Goal: Task Accomplishment & Management: Manage account settings

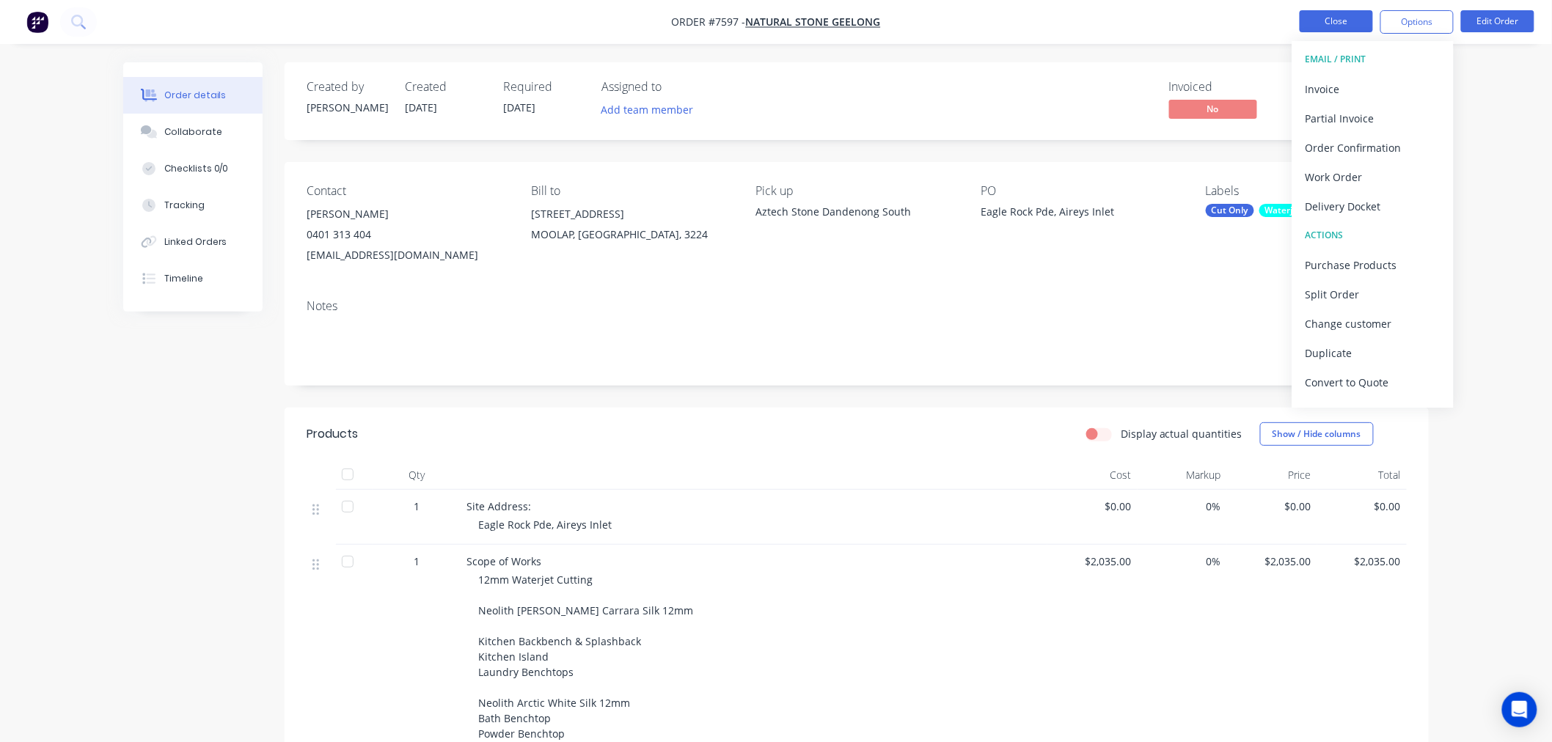
click at [1327, 25] on button "Close" at bounding box center [1335, 21] width 73 height 22
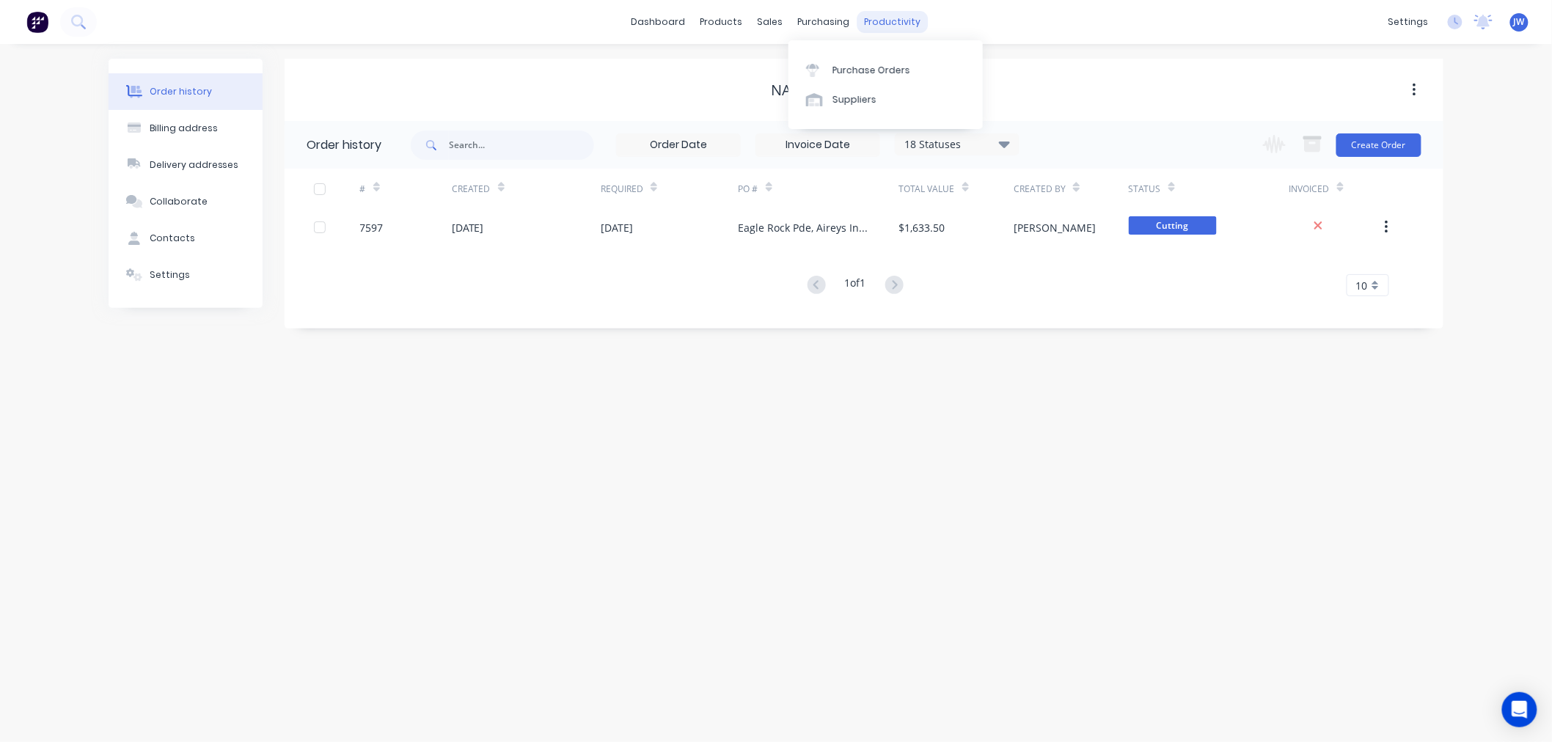
click at [866, 16] on div "productivity" at bounding box center [892, 22] width 71 height 22
click at [914, 64] on div "Workflow" at bounding box center [918, 70] width 44 height 13
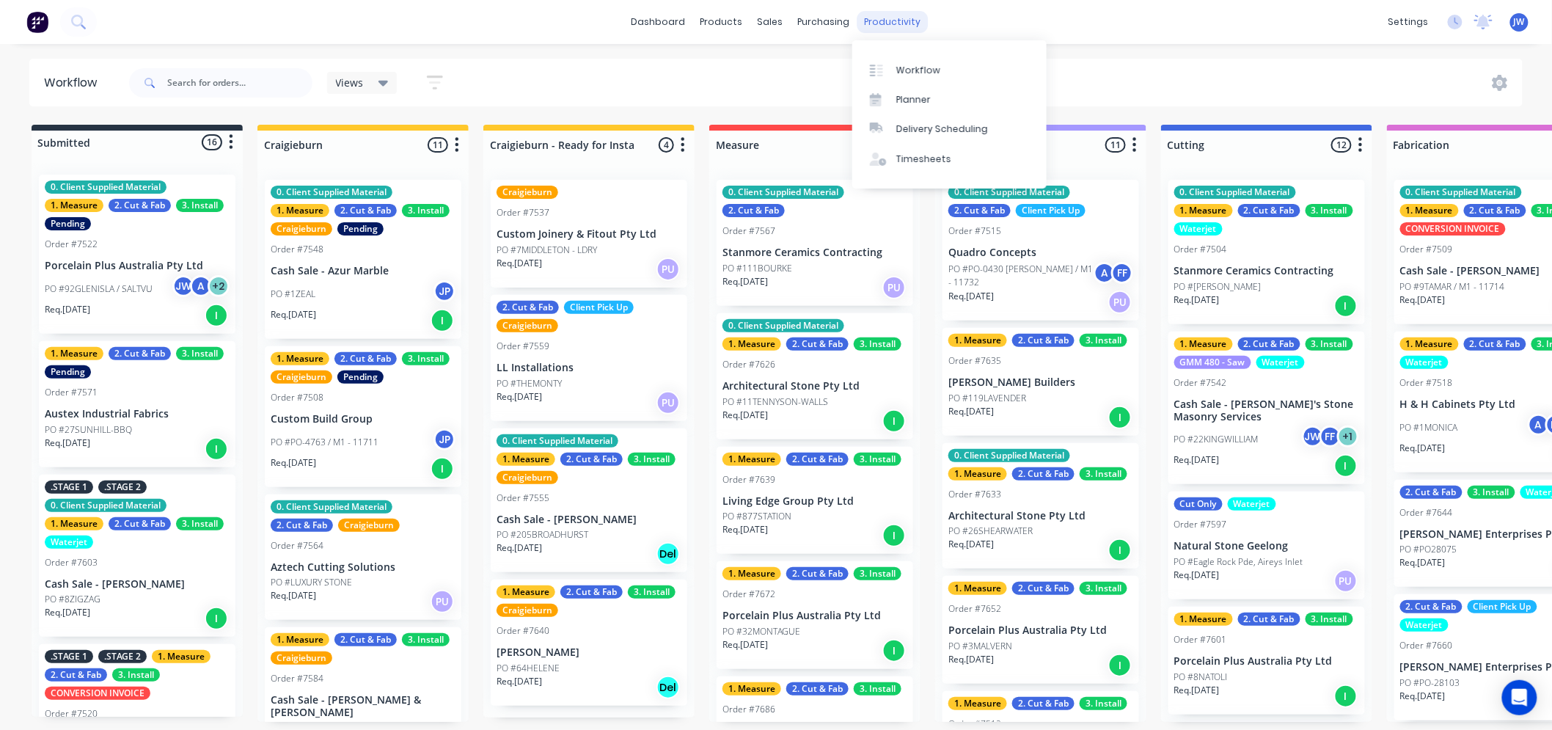
click at [893, 20] on div "productivity" at bounding box center [892, 22] width 71 height 22
click at [930, 104] on link "Planner" at bounding box center [949, 99] width 194 height 29
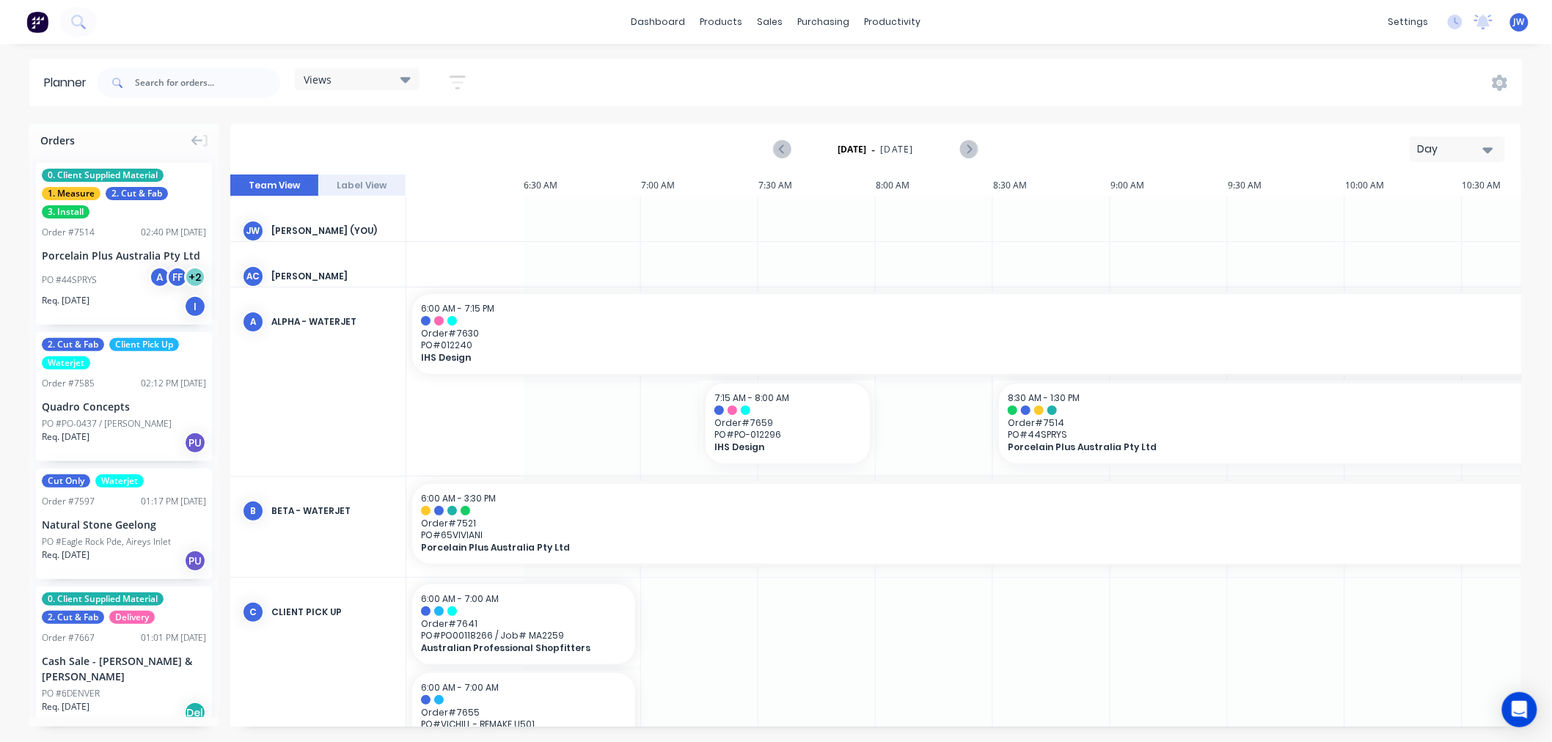
scroll to position [0, 1119]
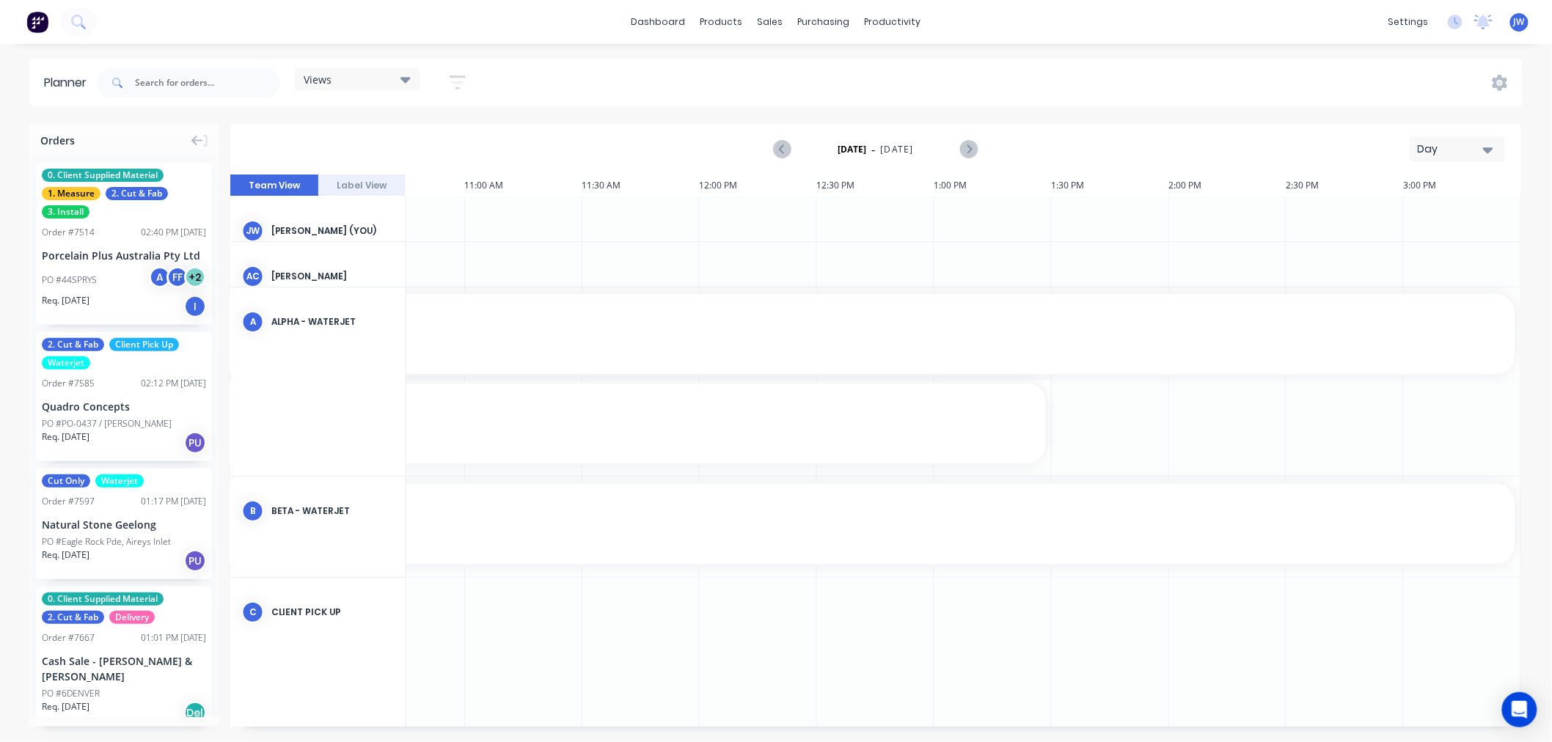
click at [387, 84] on div "Views" at bounding box center [357, 79] width 107 height 13
click at [364, 277] on button "Factory Overview" at bounding box center [384, 276] width 156 height 17
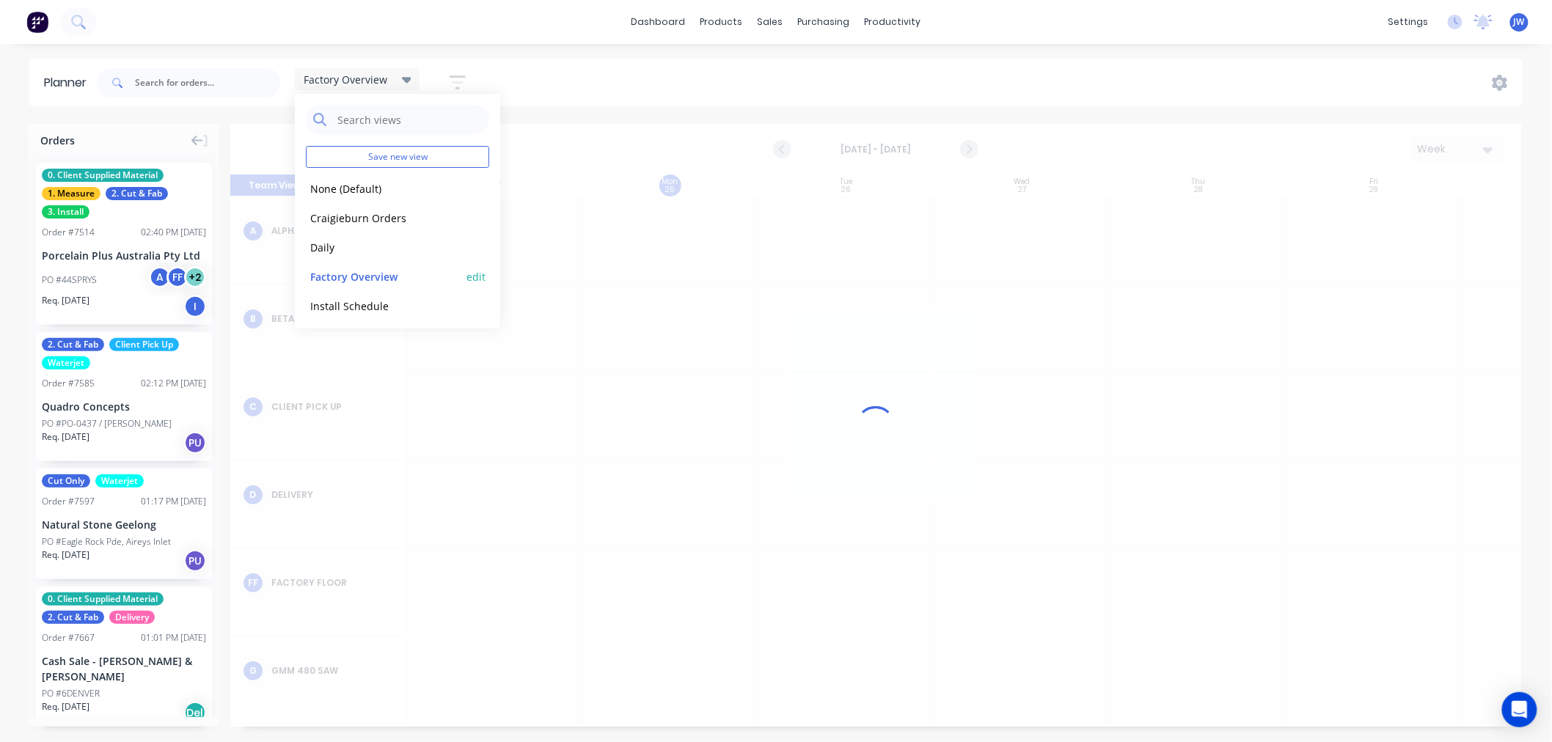
scroll to position [0, 1]
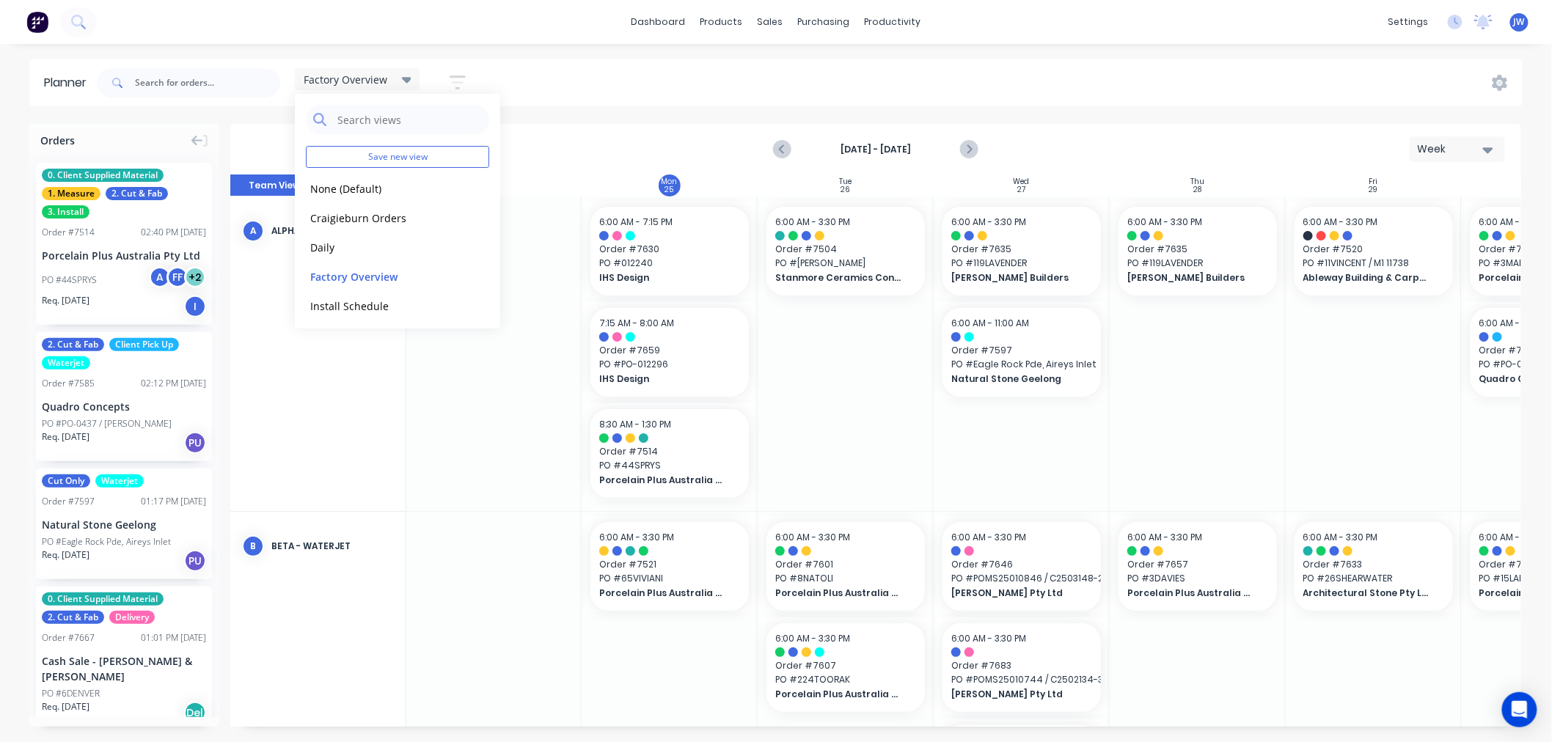
click at [815, 120] on div "Planner Factory Overview Save new view None (Default) edit Craigieburn Orders e…" at bounding box center [776, 400] width 1552 height 683
drag, startPoint x: 780, startPoint y: 727, endPoint x: 817, endPoint y: 728, distance: 36.7
click at [812, 728] on div "Orders 0. Client Supplied Material 1. Measure 2. Cut & Fab 3. Install Order # 7…" at bounding box center [776, 432] width 1552 height 617
drag, startPoint x: 821, startPoint y: 727, endPoint x: 892, endPoint y: 722, distance: 71.4
click at [885, 724] on div "Orders 0. Client Supplied Material 1. Measure 2. Cut & Fab 3. Install Order # 7…" at bounding box center [776, 432] width 1552 height 617
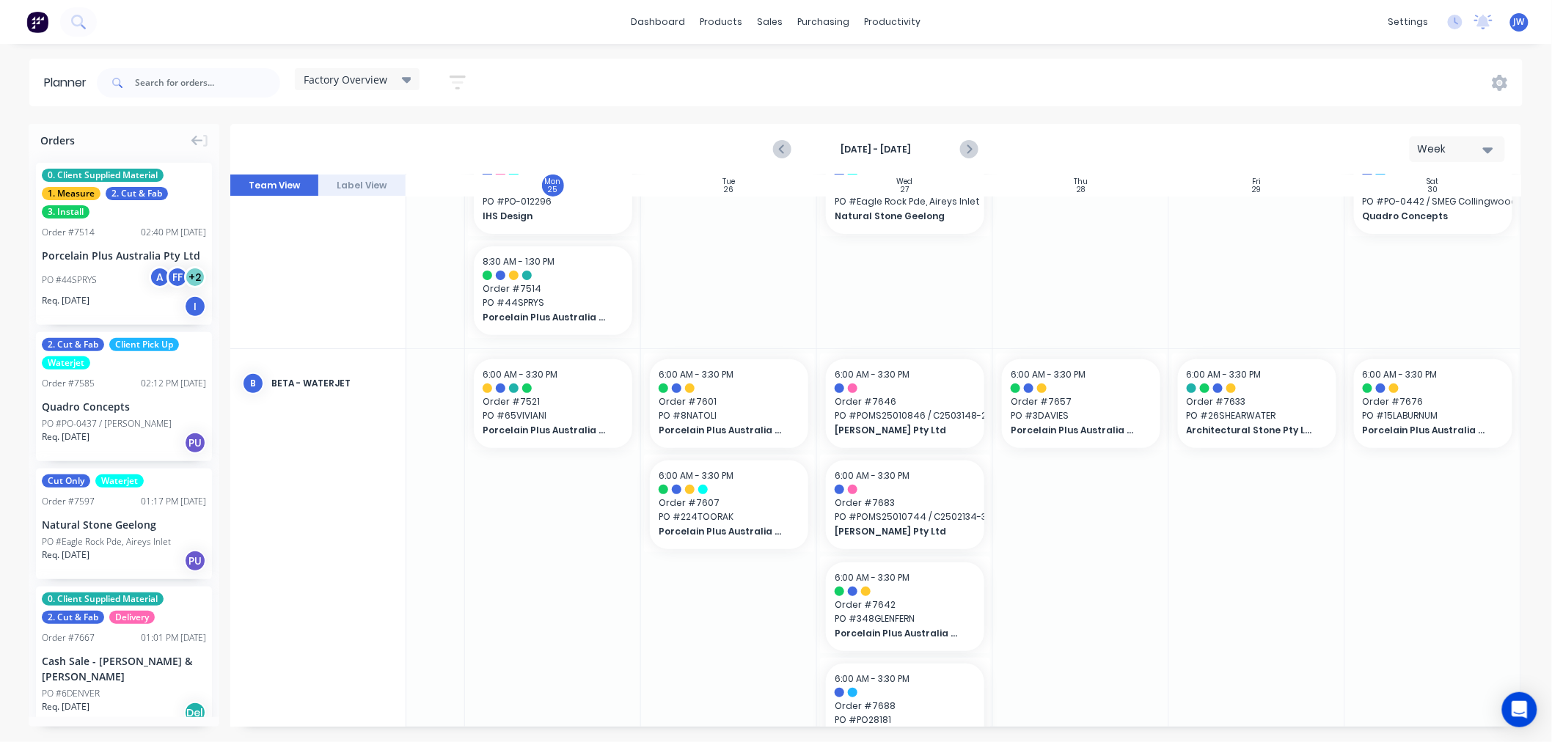
scroll to position [81, 122]
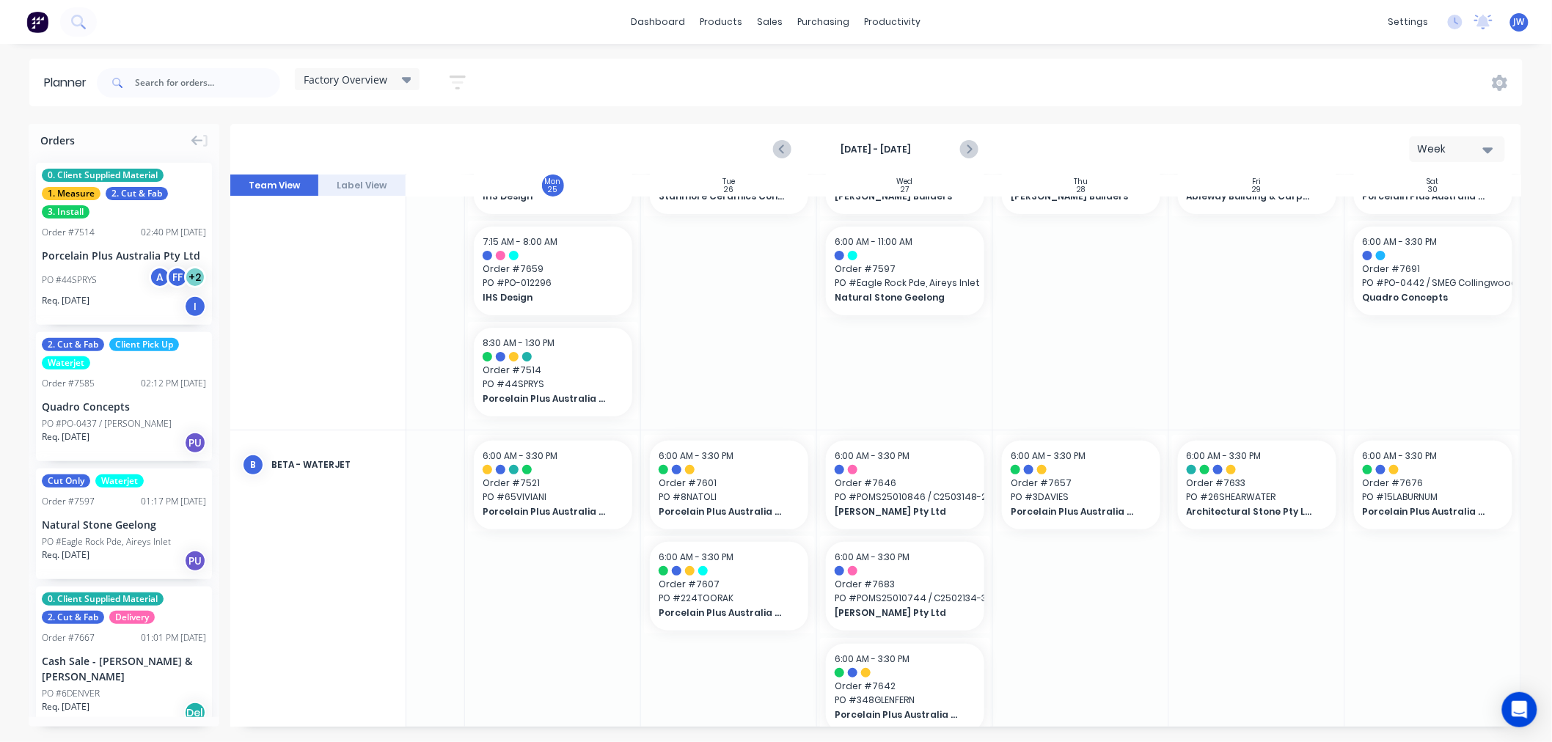
drag, startPoint x: 757, startPoint y: 727, endPoint x: 826, endPoint y: 724, distance: 69.8
click at [826, 724] on div "Orders 0. Client Supplied Material 1. Measure 2. Cut & Fab 3. Install Order # 7…" at bounding box center [776, 432] width 1552 height 617
click at [1056, 666] on div at bounding box center [1081, 638] width 176 height 416
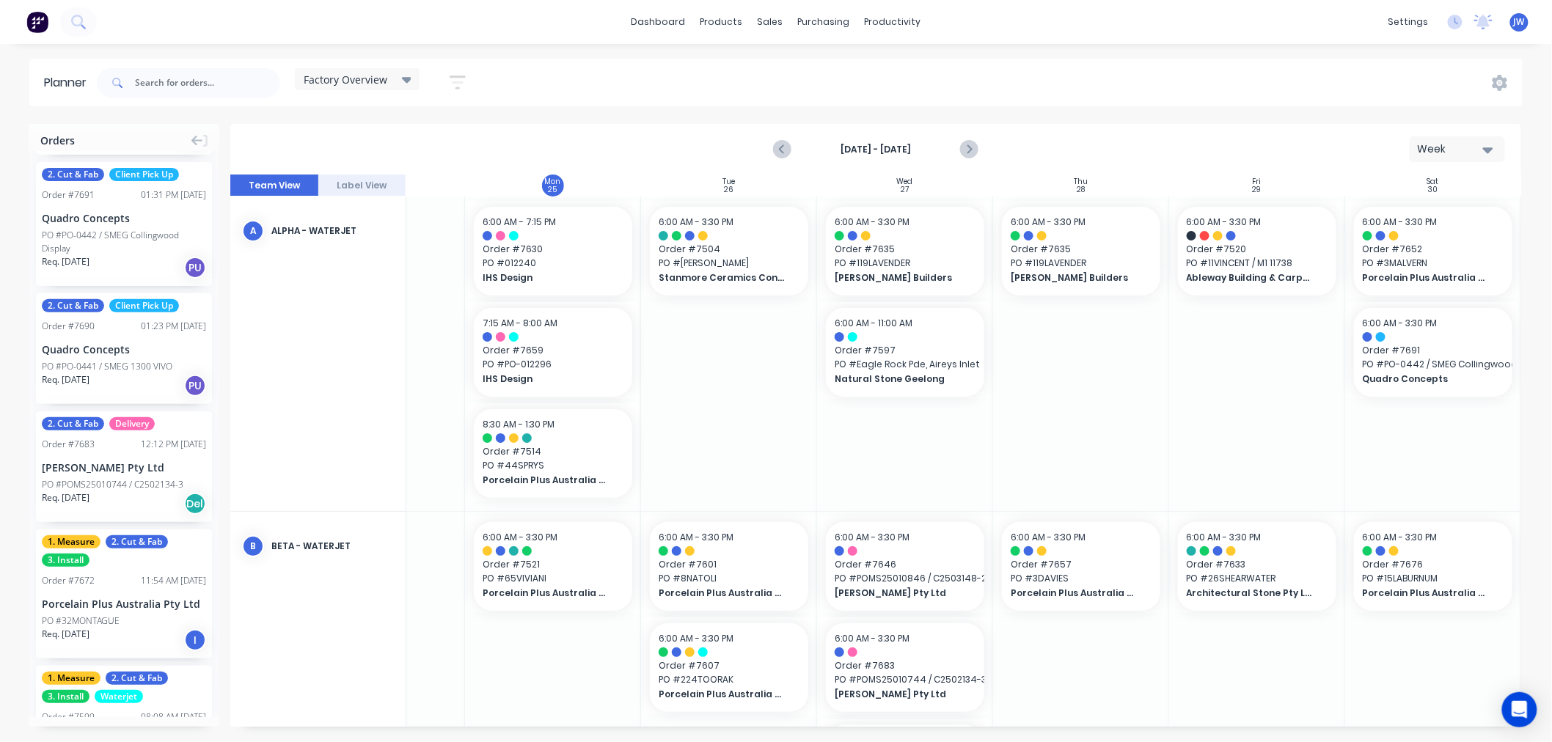
scroll to position [1548, 0]
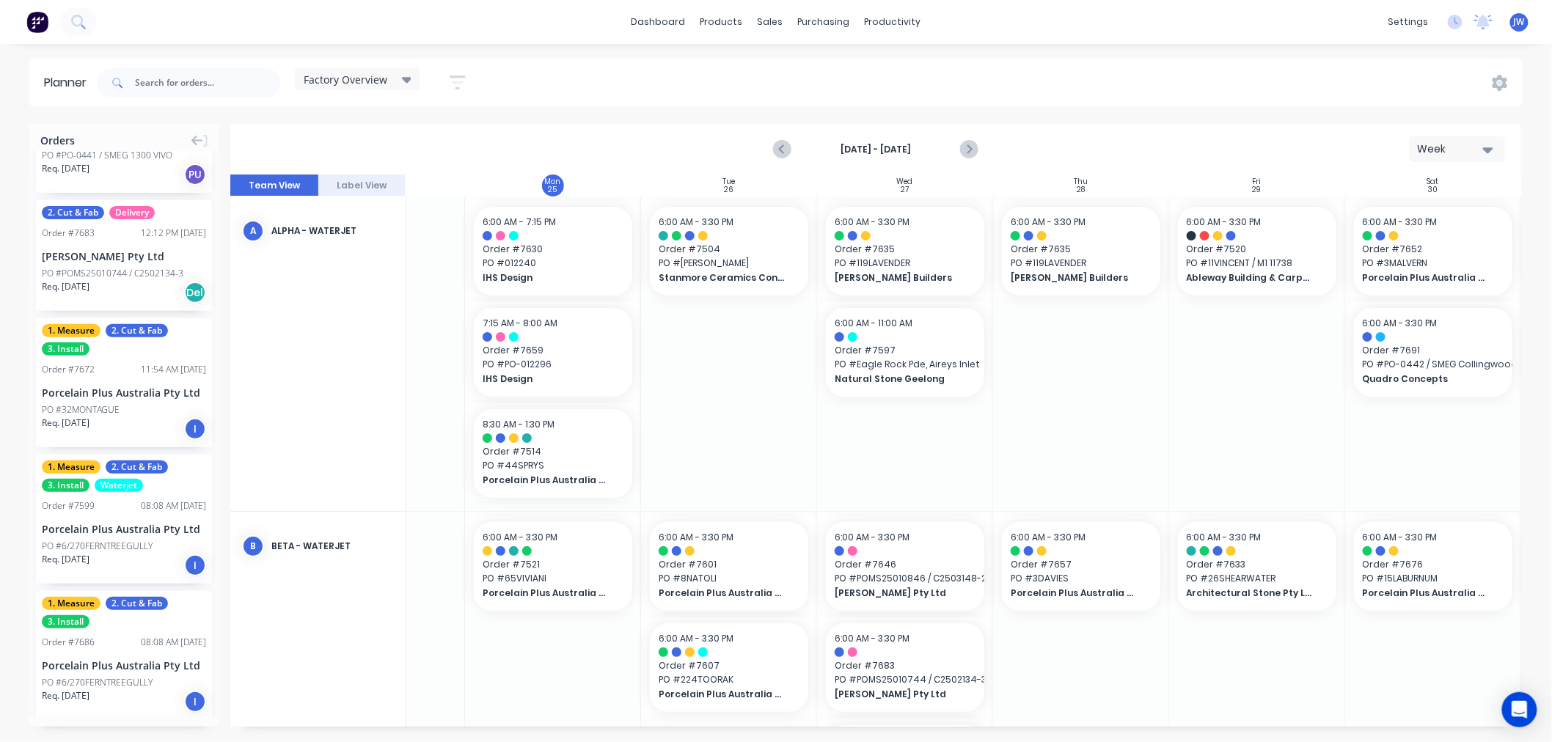
drag, startPoint x: 219, startPoint y: 516, endPoint x: 210, endPoint y: 252, distance: 263.4
click at [214, 244] on div "0. Client Supplied Material 1. Measure 2. Cut & Fab 3. Install Order # 7514 02:…" at bounding box center [124, 434] width 191 height 566
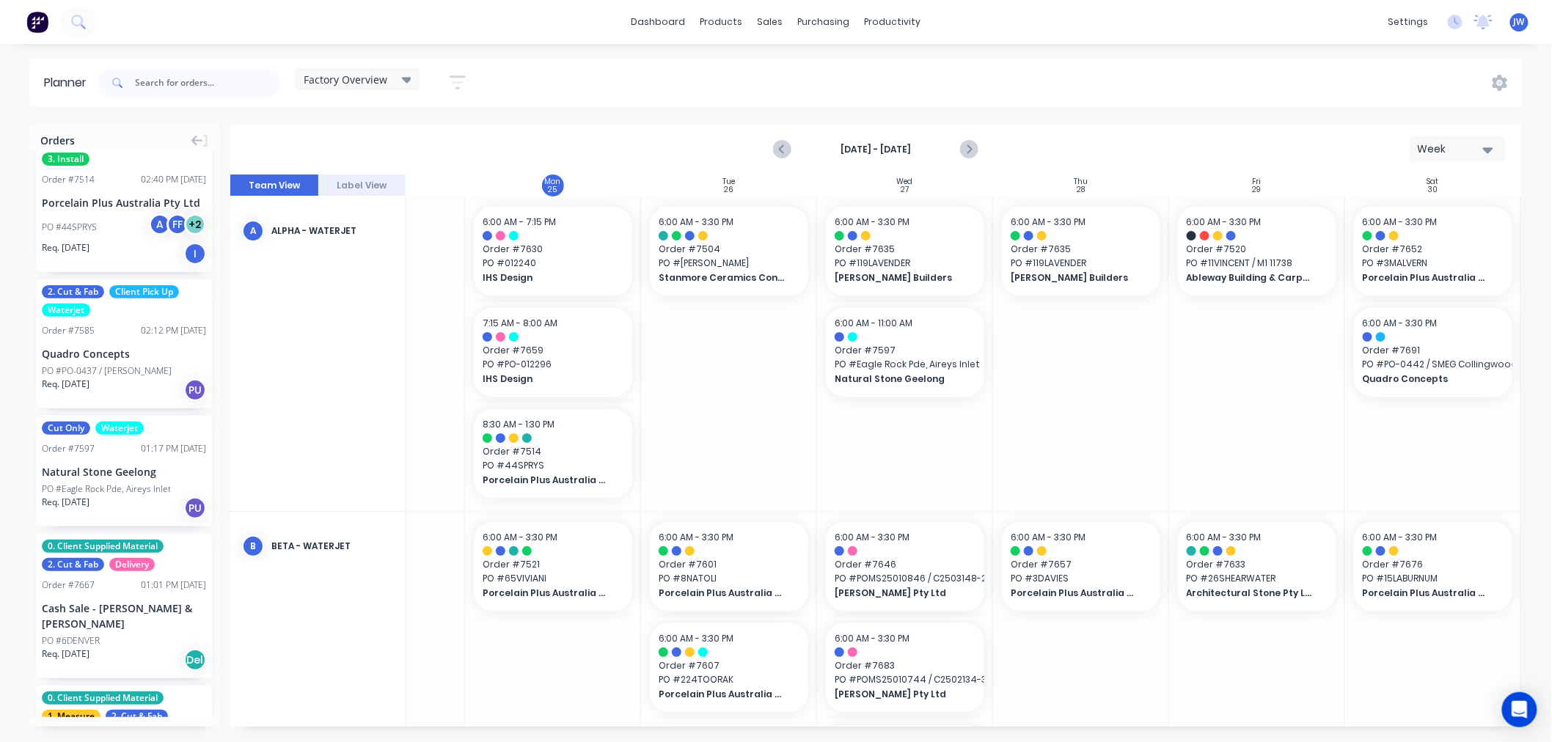
scroll to position [0, 0]
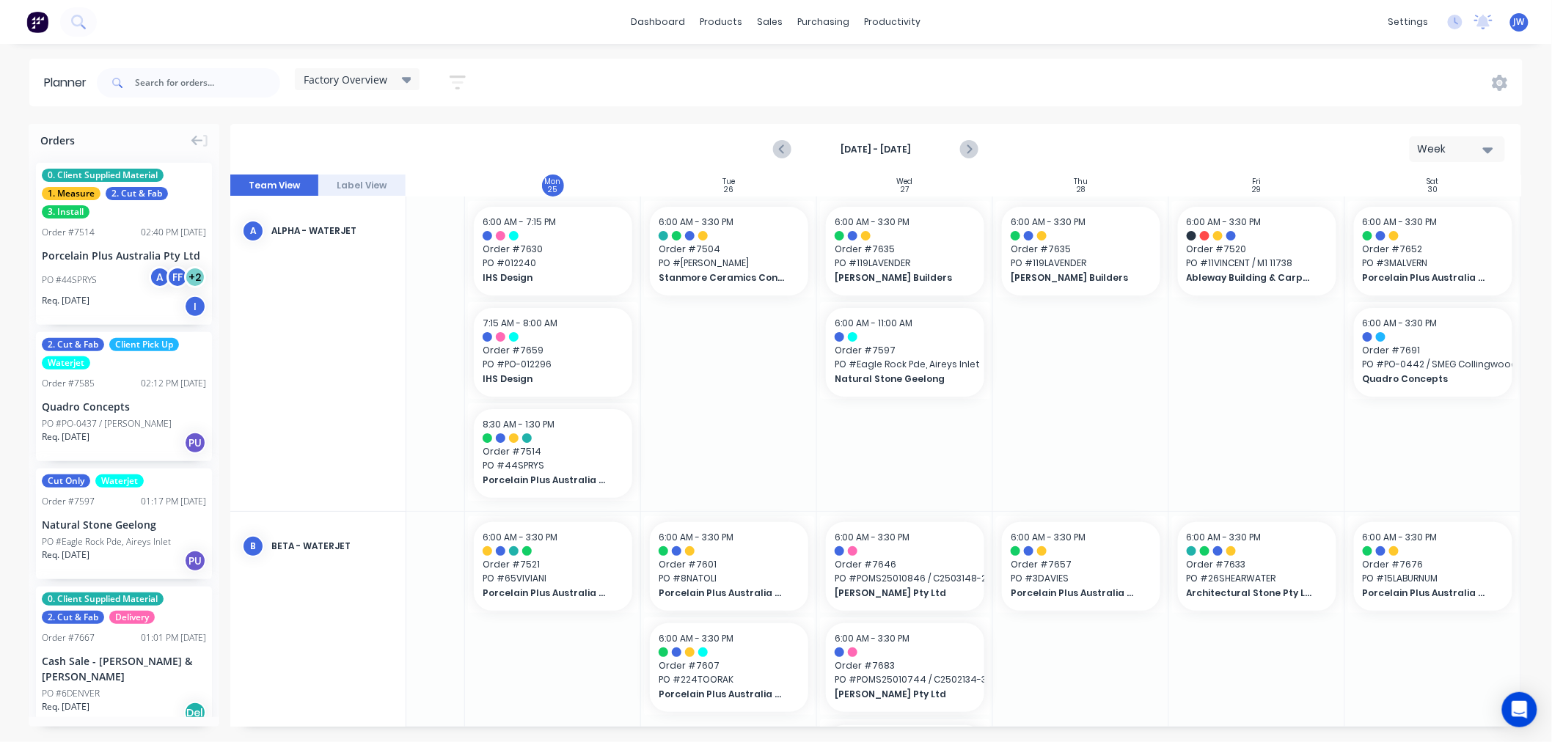
click at [1126, 436] on div at bounding box center [1081, 354] width 176 height 315
drag, startPoint x: 877, startPoint y: 727, endPoint x: 952, endPoint y: 729, distance: 74.8
click at [952, 729] on div "Orders 0. Client Supplied Material 1. Measure 2. Cut & Fab 3. Install Order # 7…" at bounding box center [776, 432] width 1552 height 617
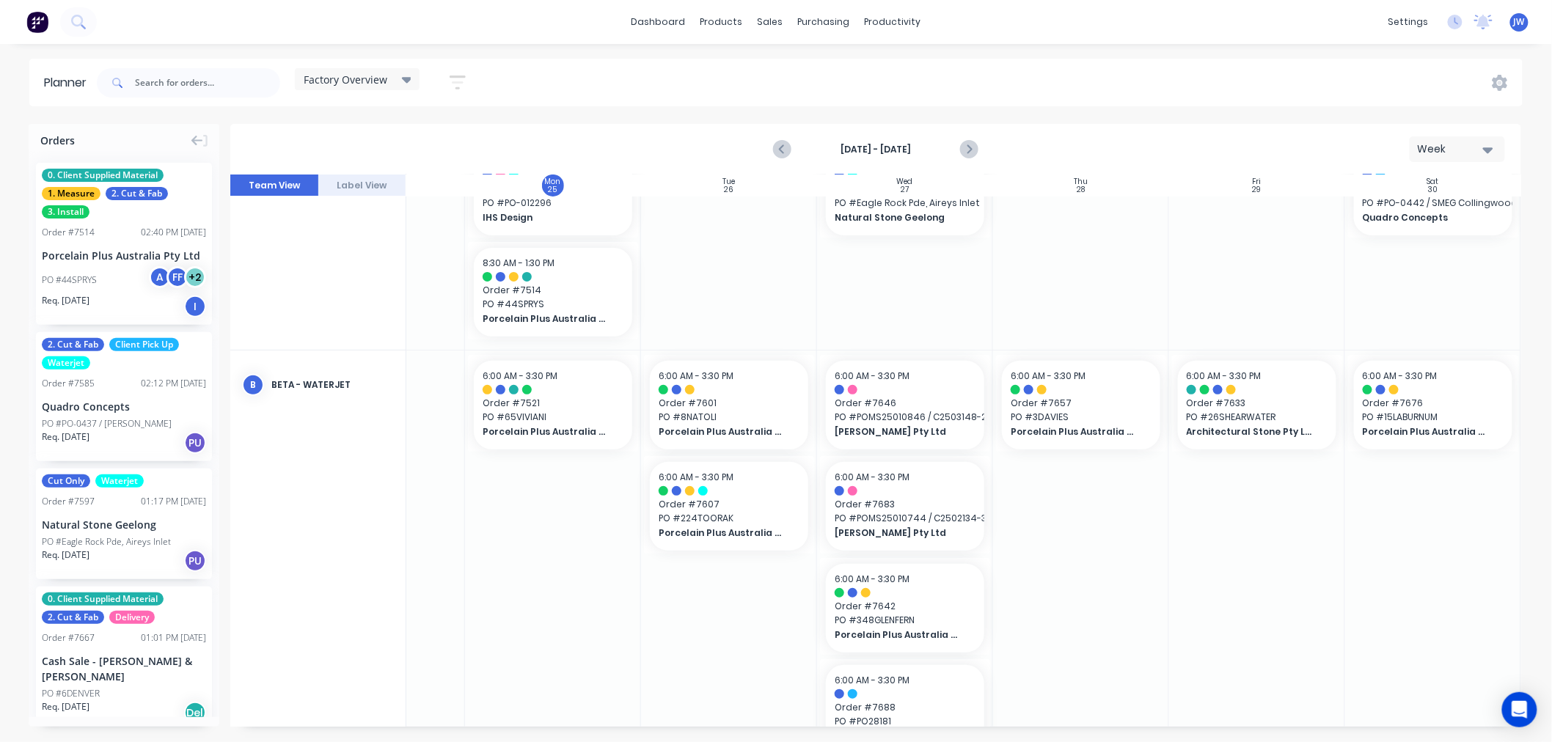
scroll to position [163, 122]
drag, startPoint x: 886, startPoint y: 727, endPoint x: 988, endPoint y: 730, distance: 102.0
click at [988, 730] on div "Orders 0. Client Supplied Material 1. Measure 2. Cut & Fab 3. Install Order # 7…" at bounding box center [776, 432] width 1552 height 617
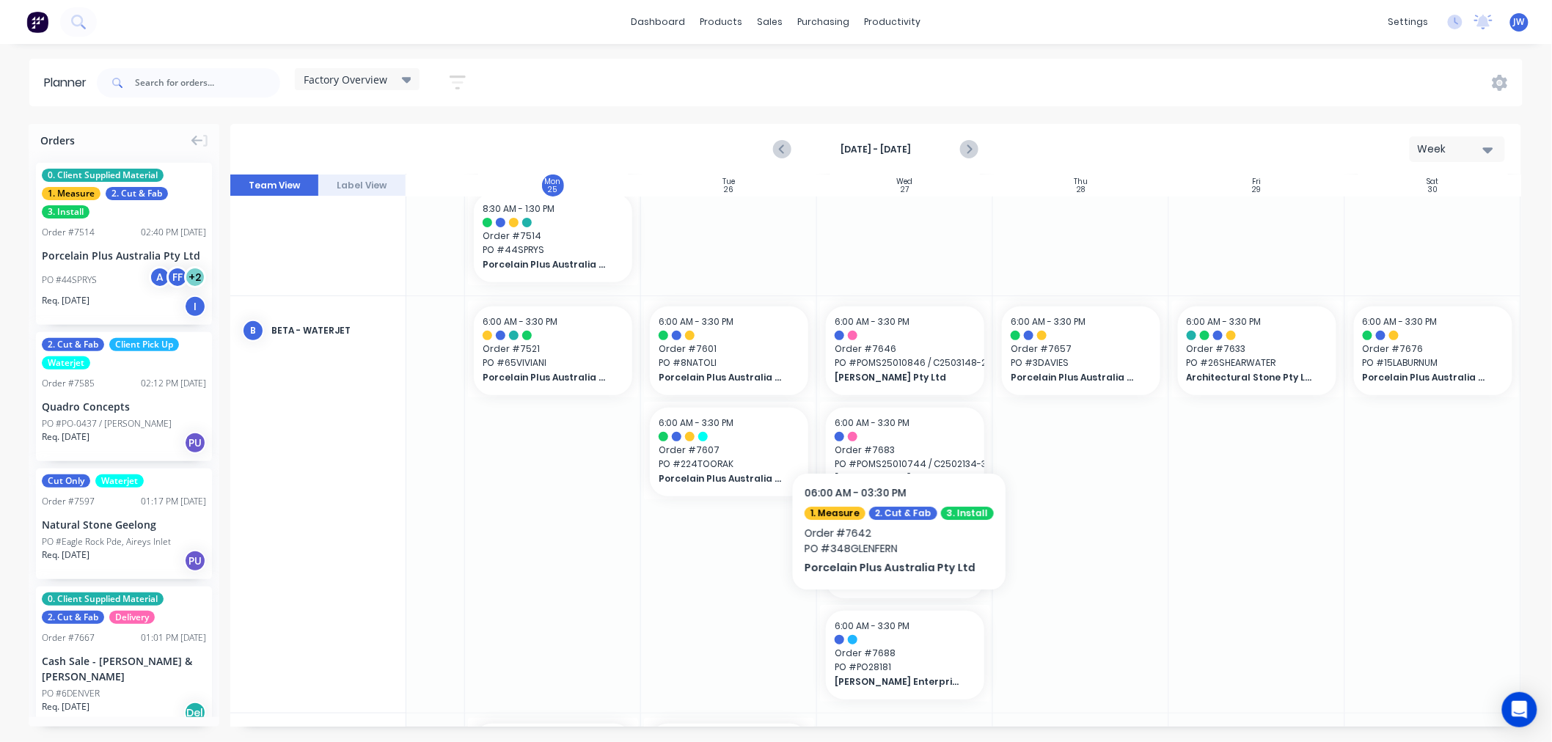
scroll to position [244, 122]
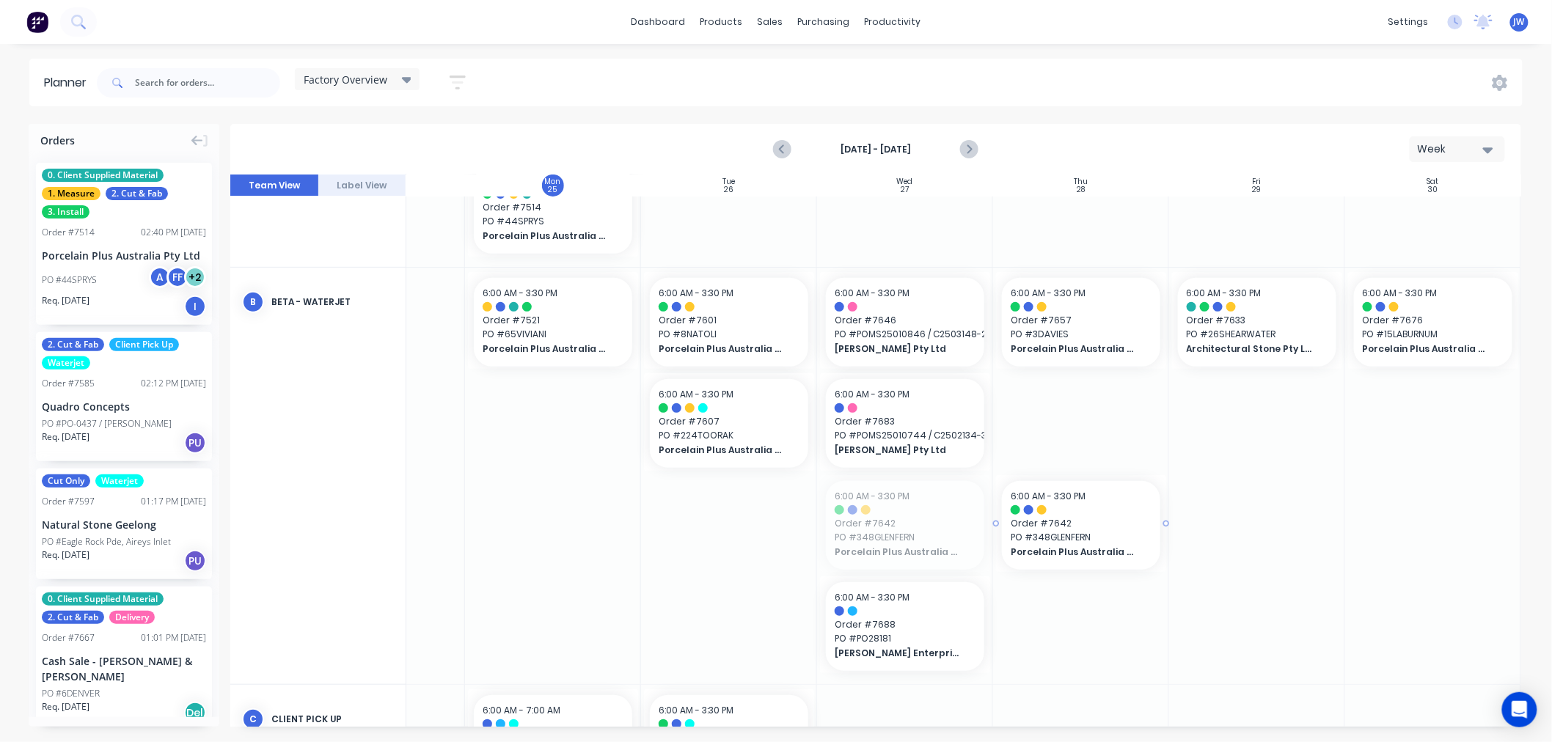
drag, startPoint x: 878, startPoint y: 526, endPoint x: 1074, endPoint y: 452, distance: 209.1
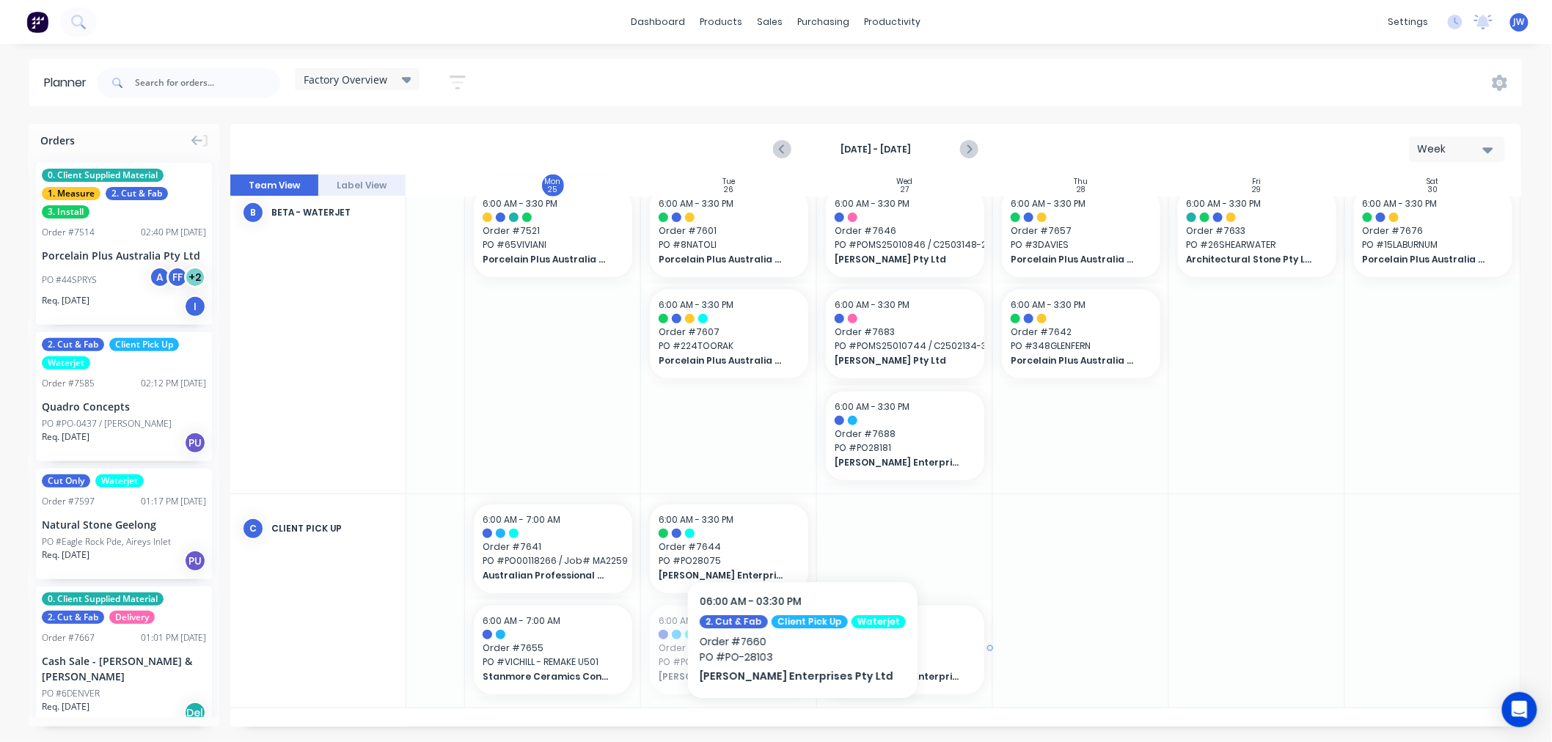
drag, startPoint x: 787, startPoint y: 721, endPoint x: 892, endPoint y: 707, distance: 105.8
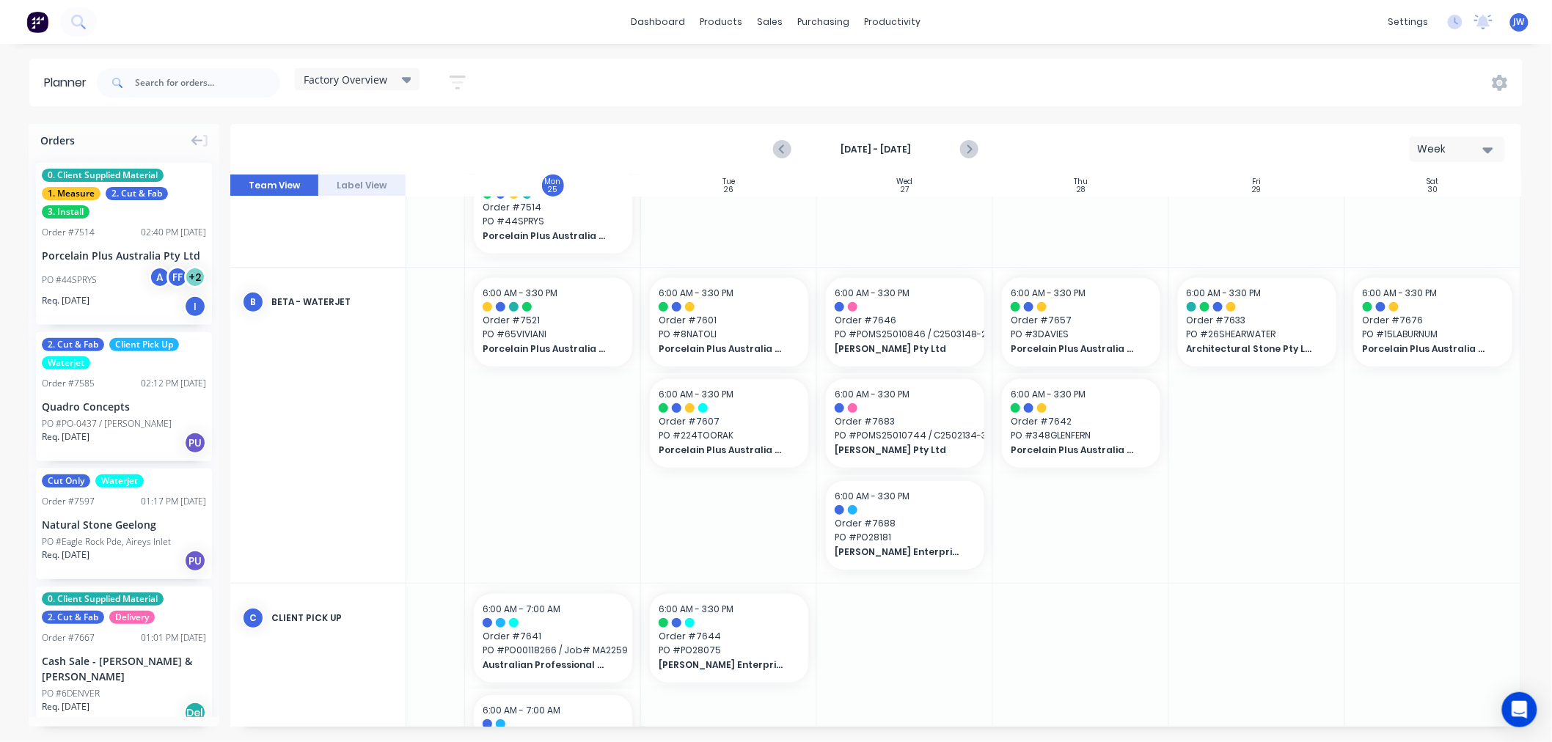
click at [1073, 532] on div at bounding box center [1081, 425] width 176 height 315
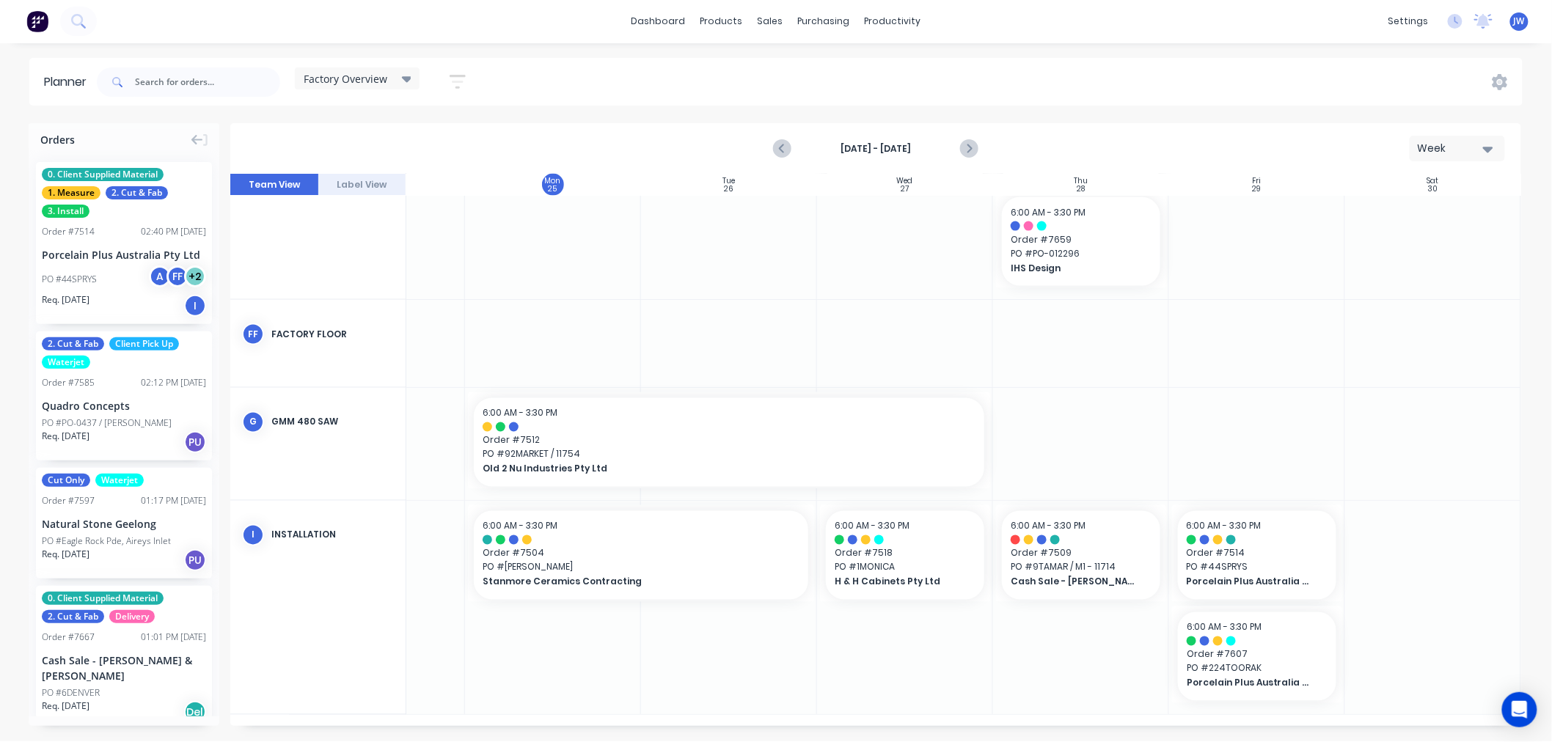
scroll to position [37, 0]
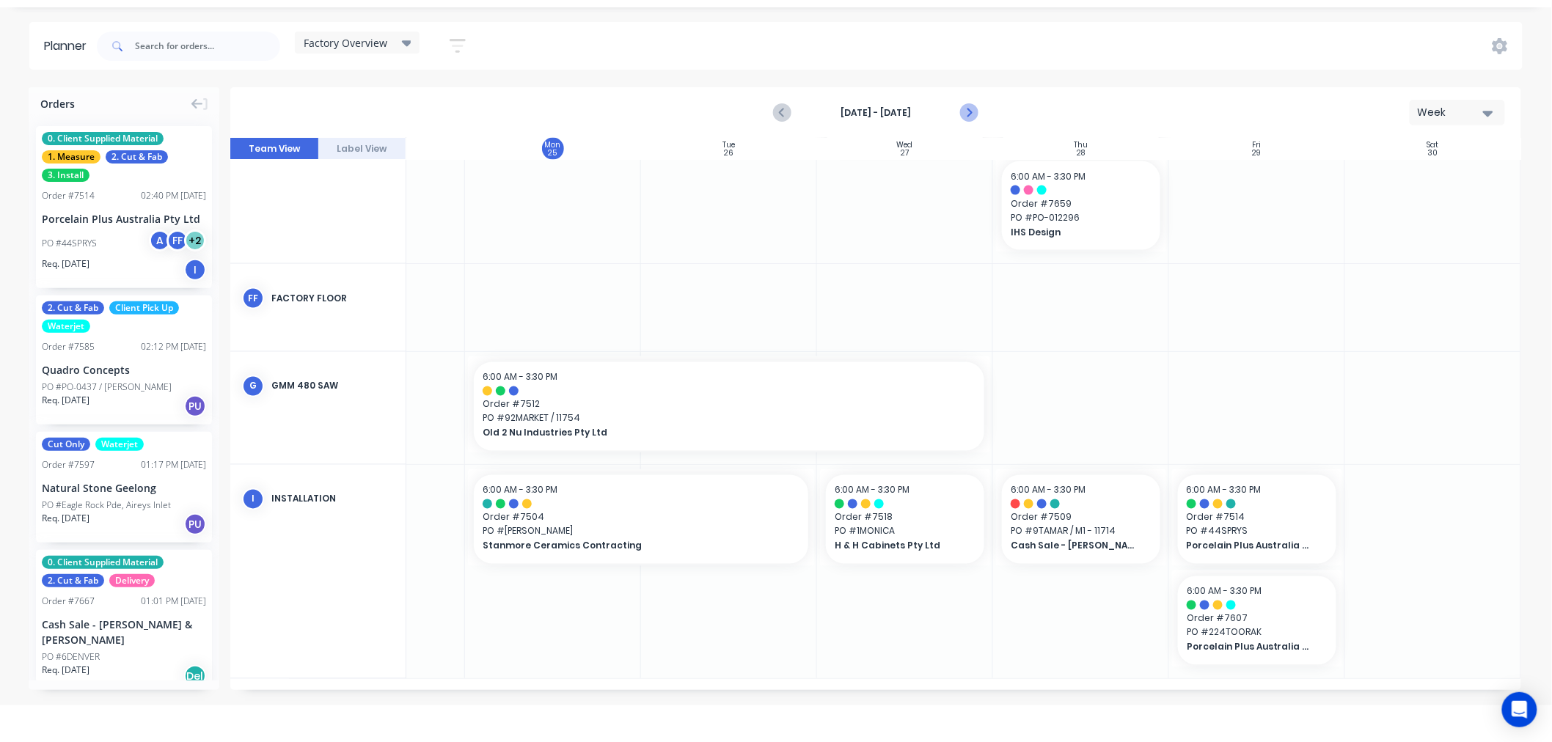
click at [977, 111] on icon "Next page" at bounding box center [969, 113] width 18 height 18
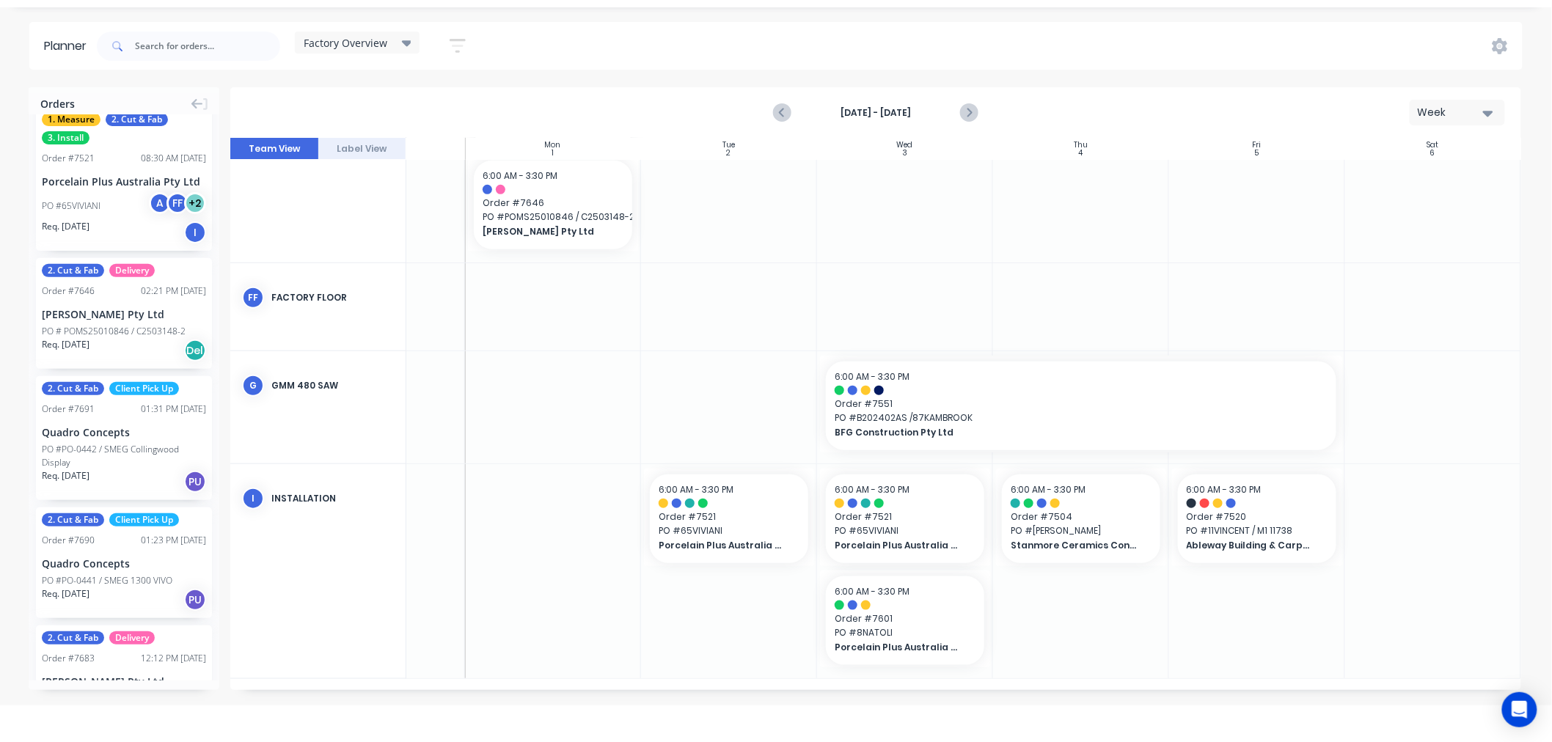
scroll to position [819, 0]
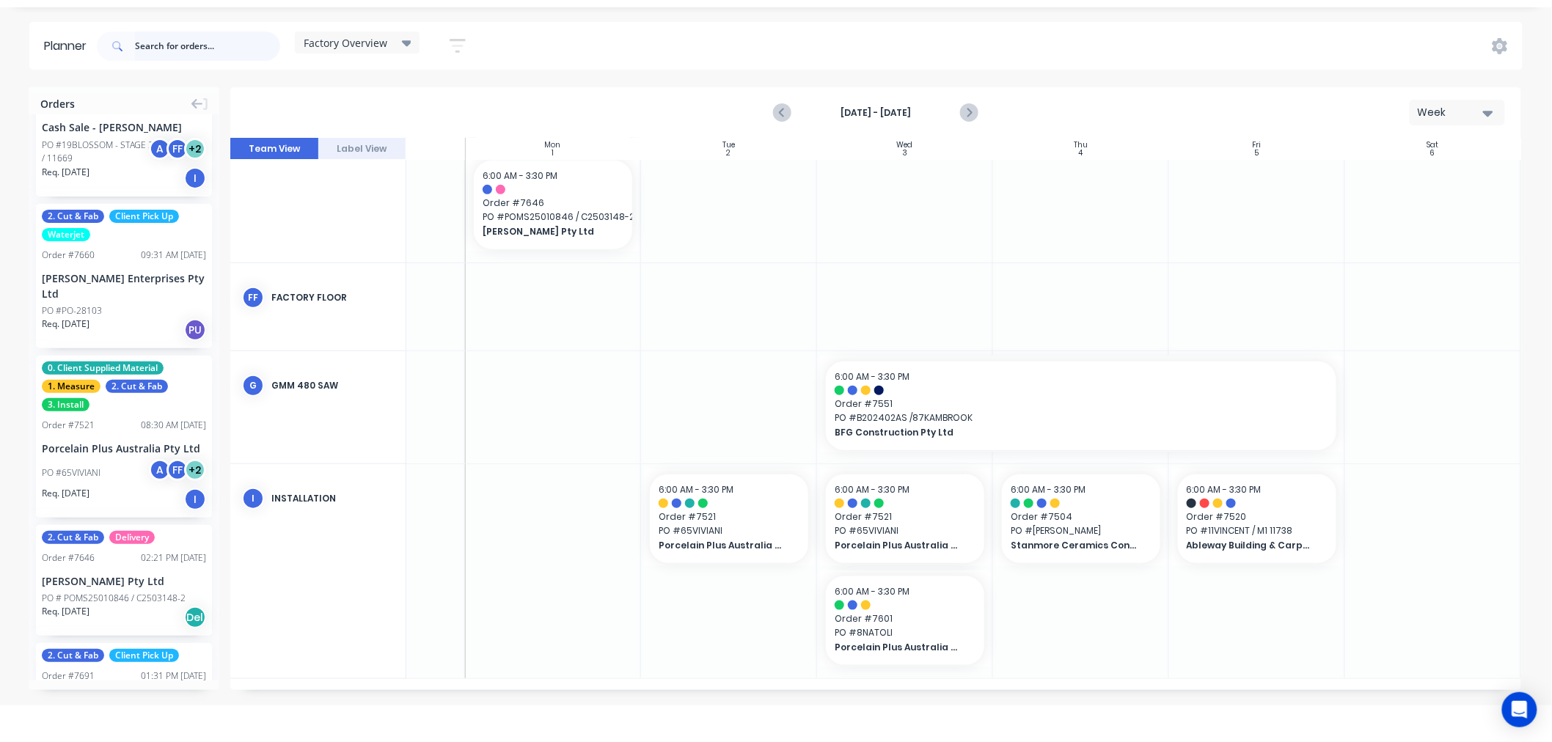
click at [169, 47] on input "text" at bounding box center [207, 46] width 145 height 29
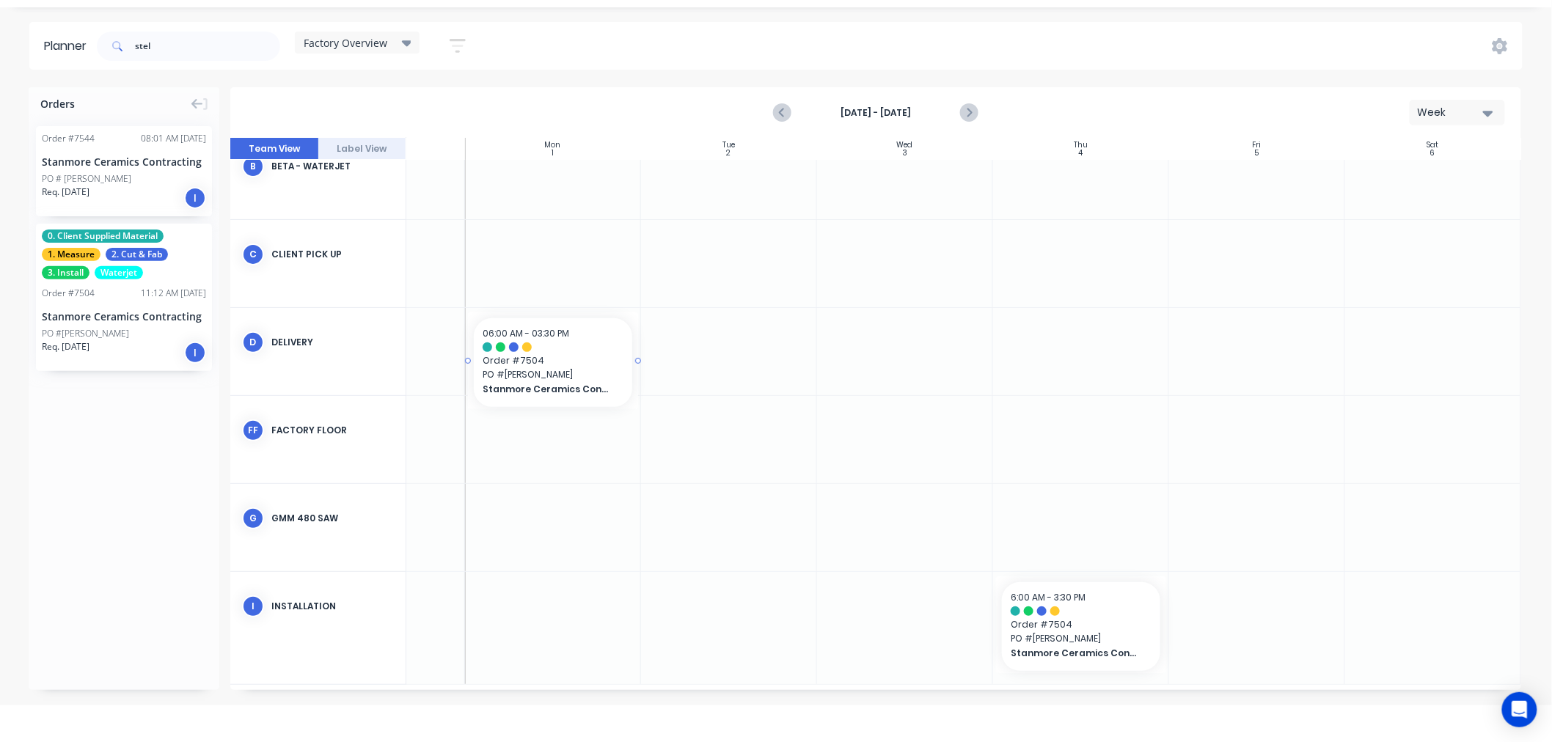
scroll to position [116, 119]
drag, startPoint x: 92, startPoint y: 288, endPoint x: 576, endPoint y: 605, distance: 577.8
click at [189, 51] on input "stel" at bounding box center [207, 46] width 145 height 29
type input "s"
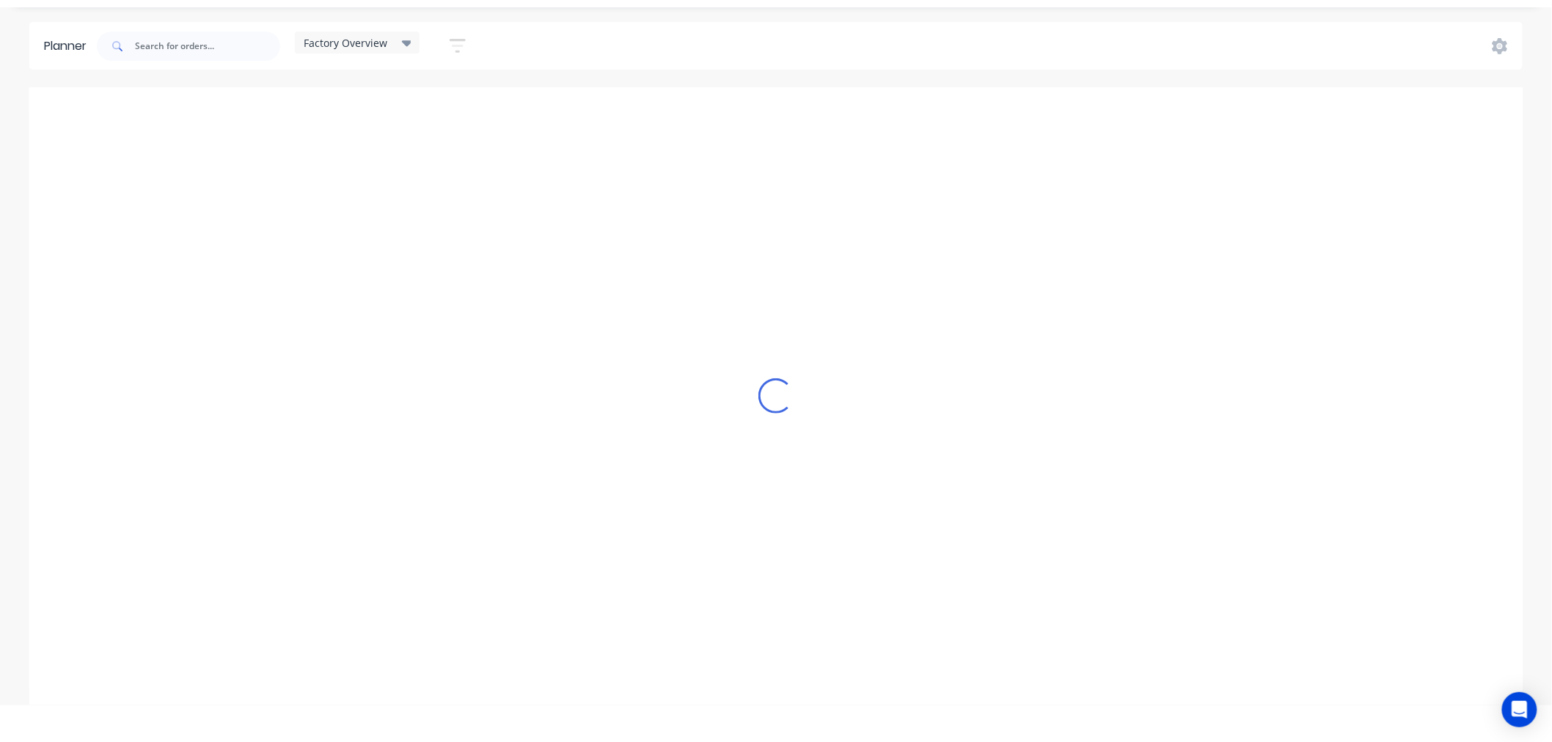
click at [126, 458] on div "Loading..." at bounding box center [775, 395] width 1493 height 617
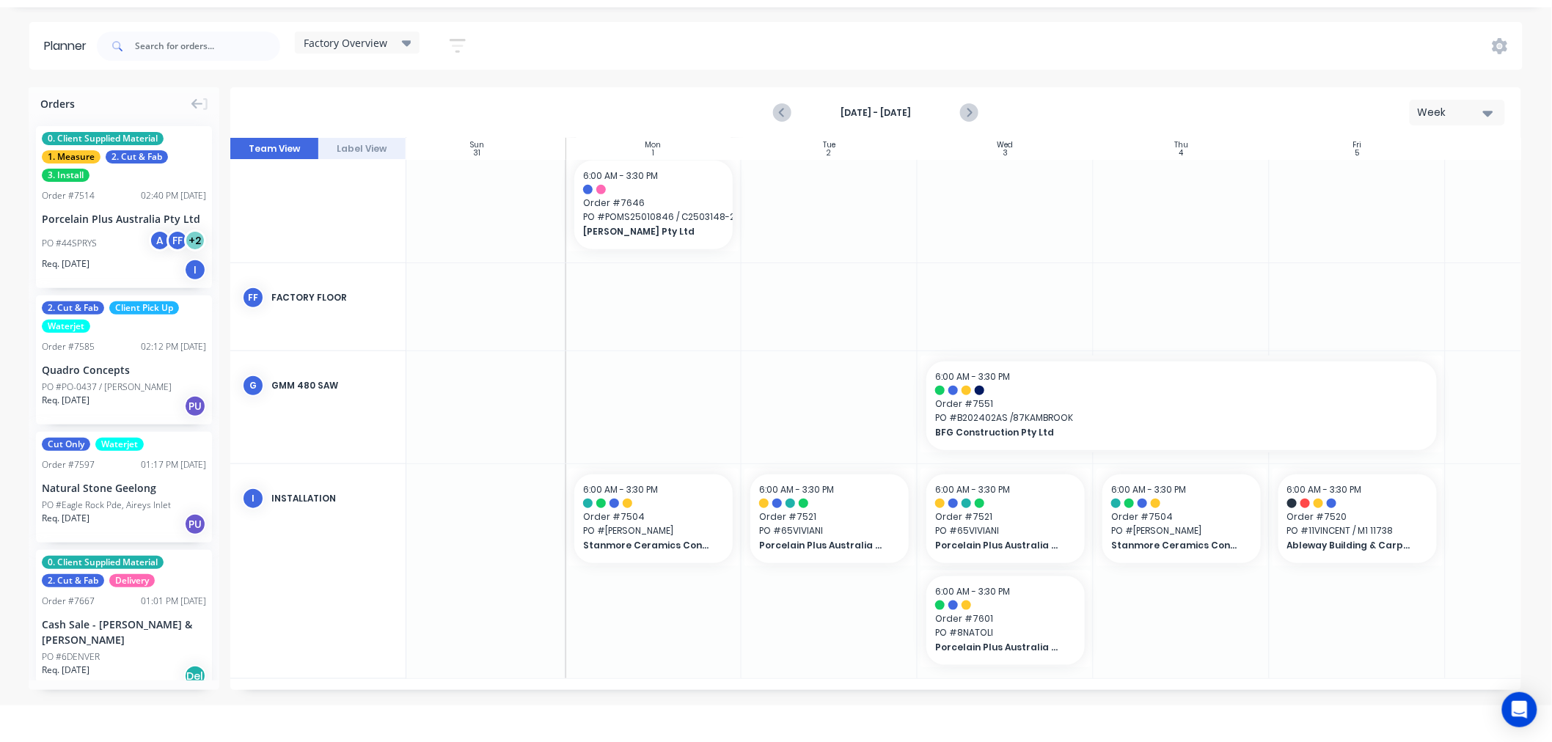
scroll to position [451, 0]
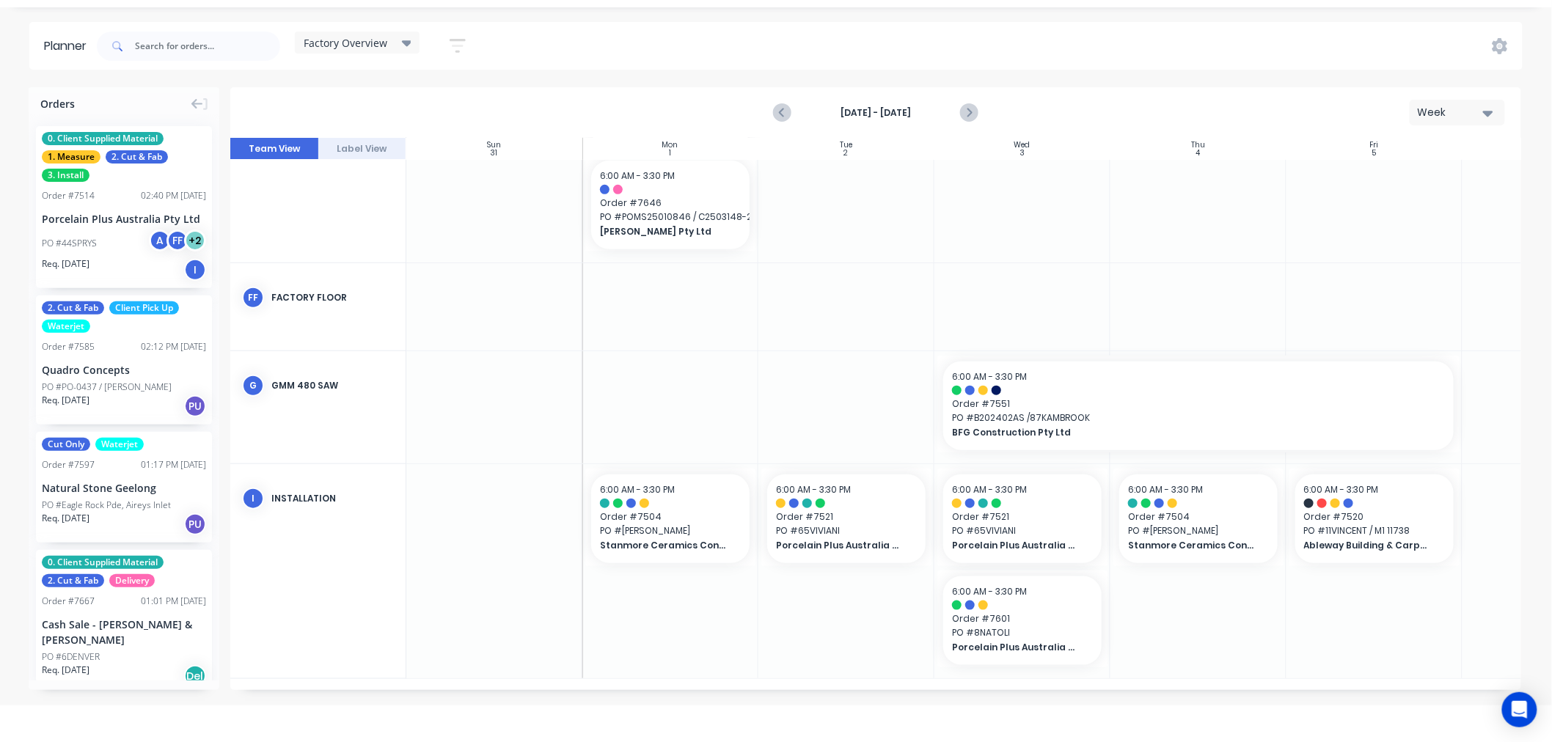
click at [634, 73] on div "Planner Factory Overview Save new view None (Default) edit Craigieburn Orders e…" at bounding box center [776, 363] width 1552 height 683
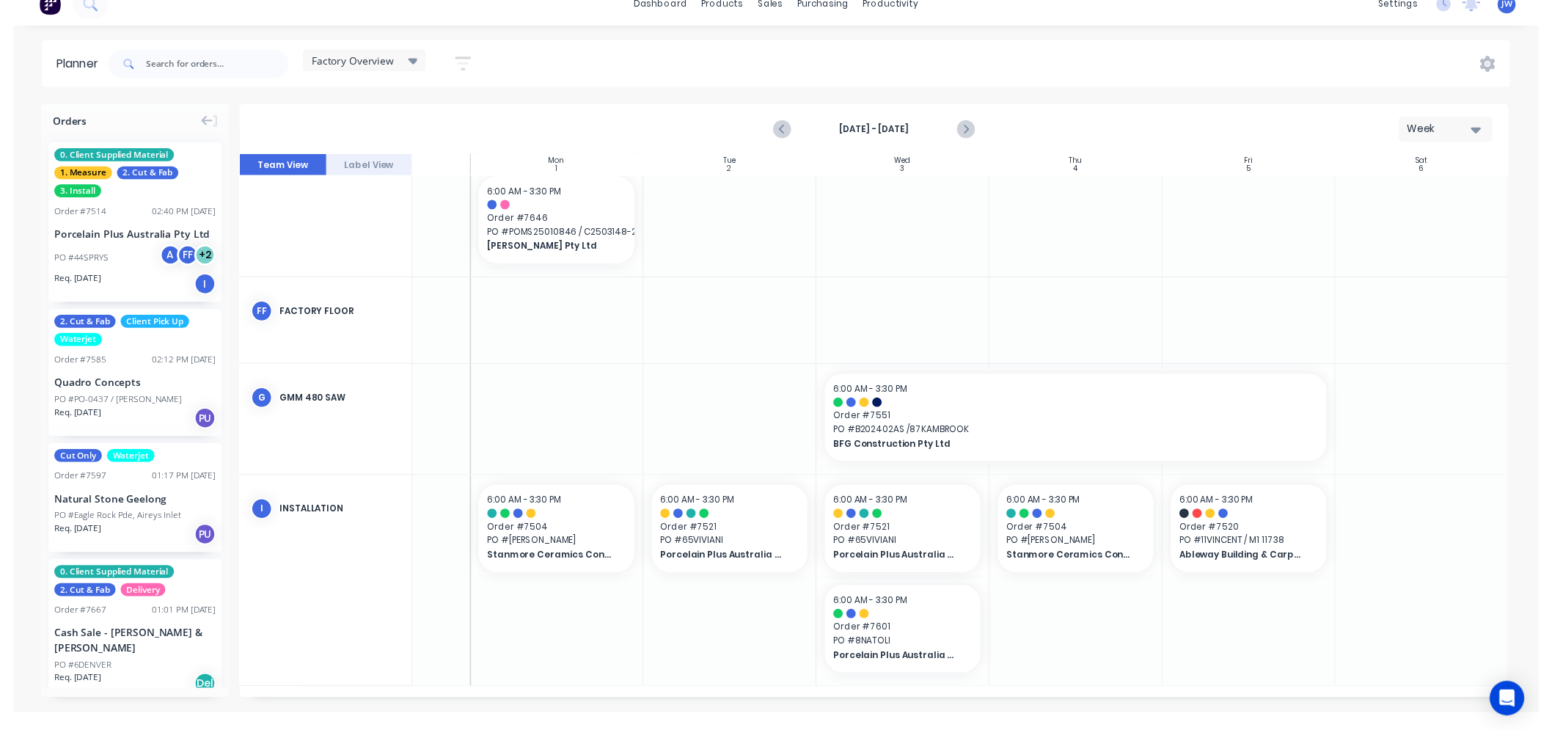
scroll to position [0, 0]
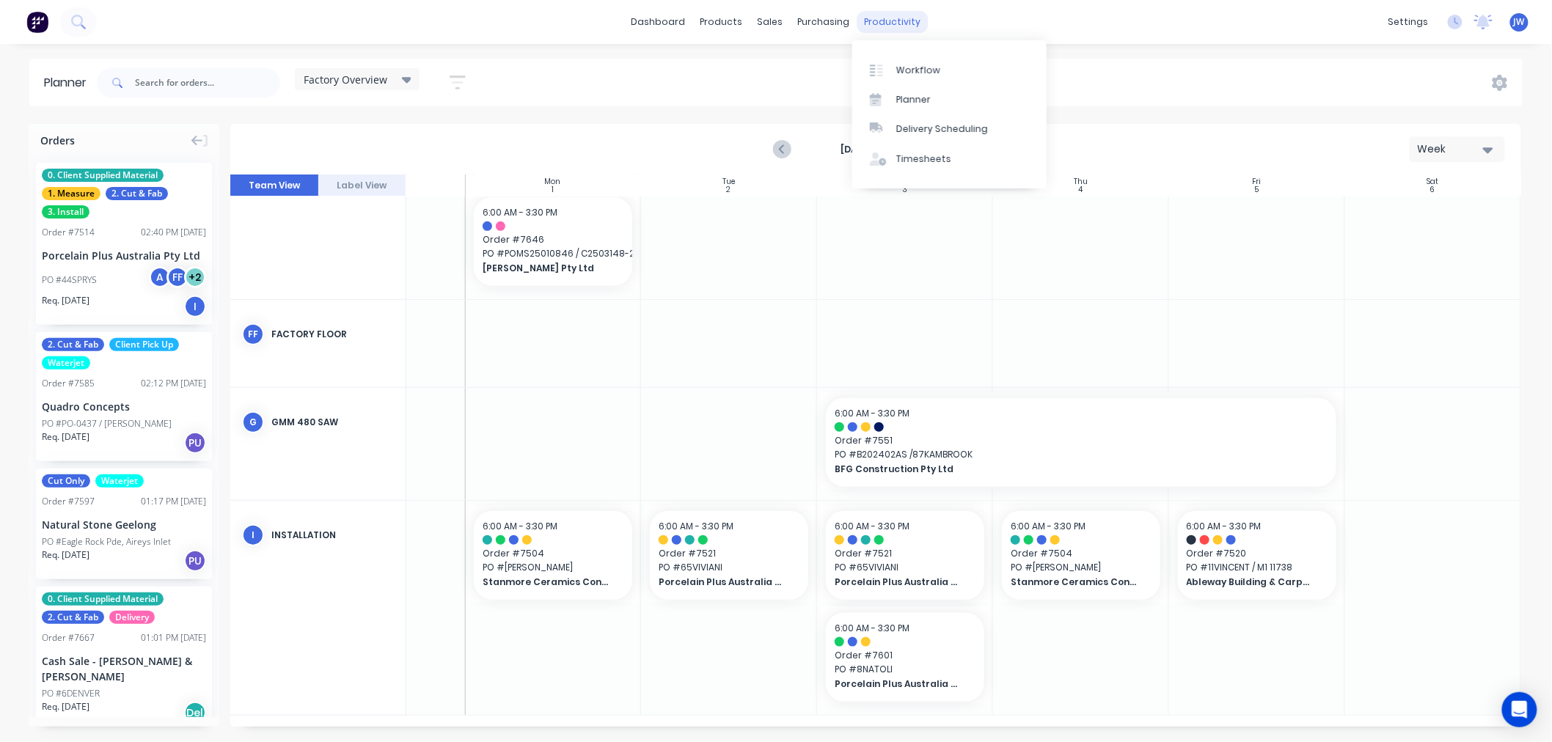
click at [876, 29] on div "productivity" at bounding box center [892, 22] width 71 height 22
click at [910, 70] on div "Workflow" at bounding box center [918, 70] width 44 height 13
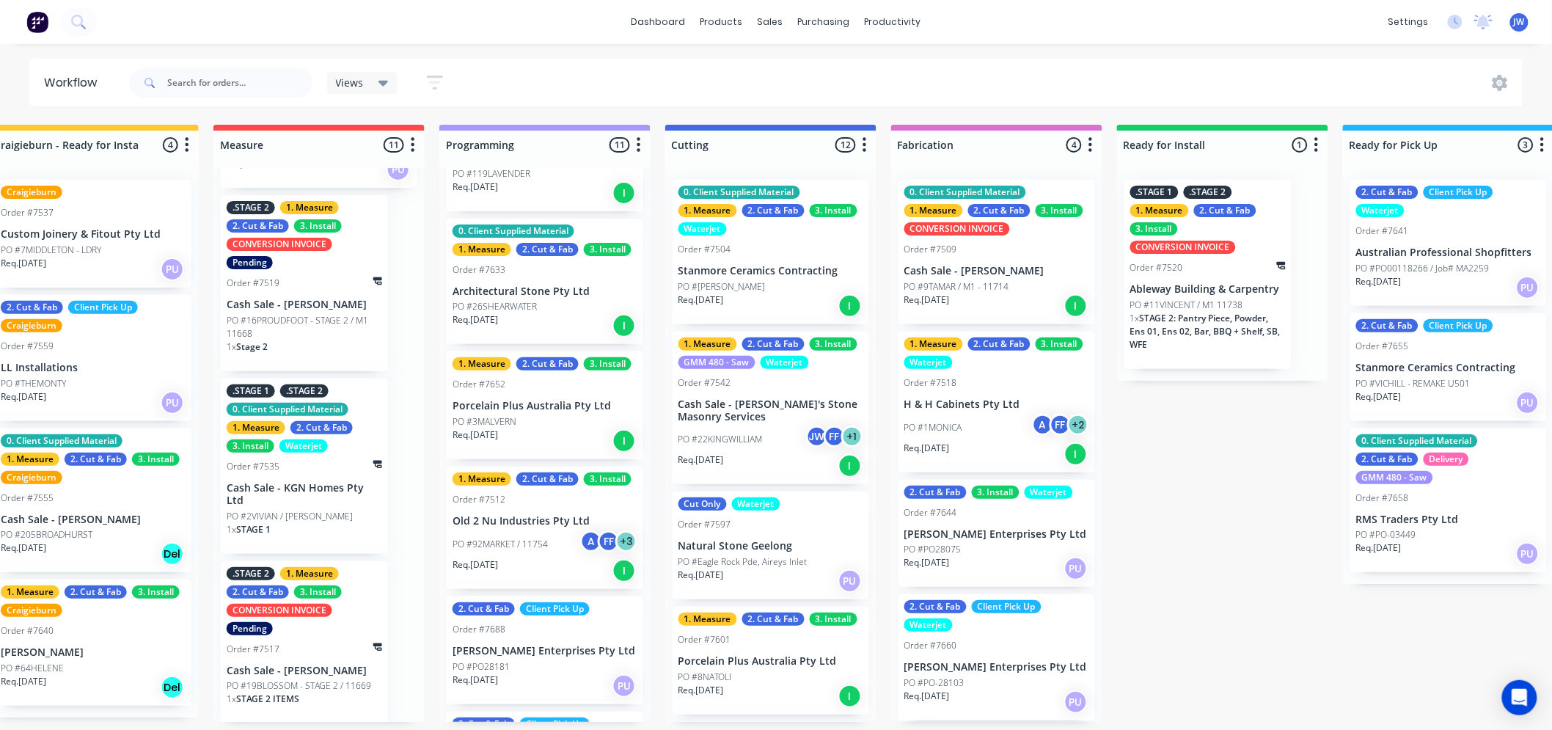
scroll to position [197, 0]
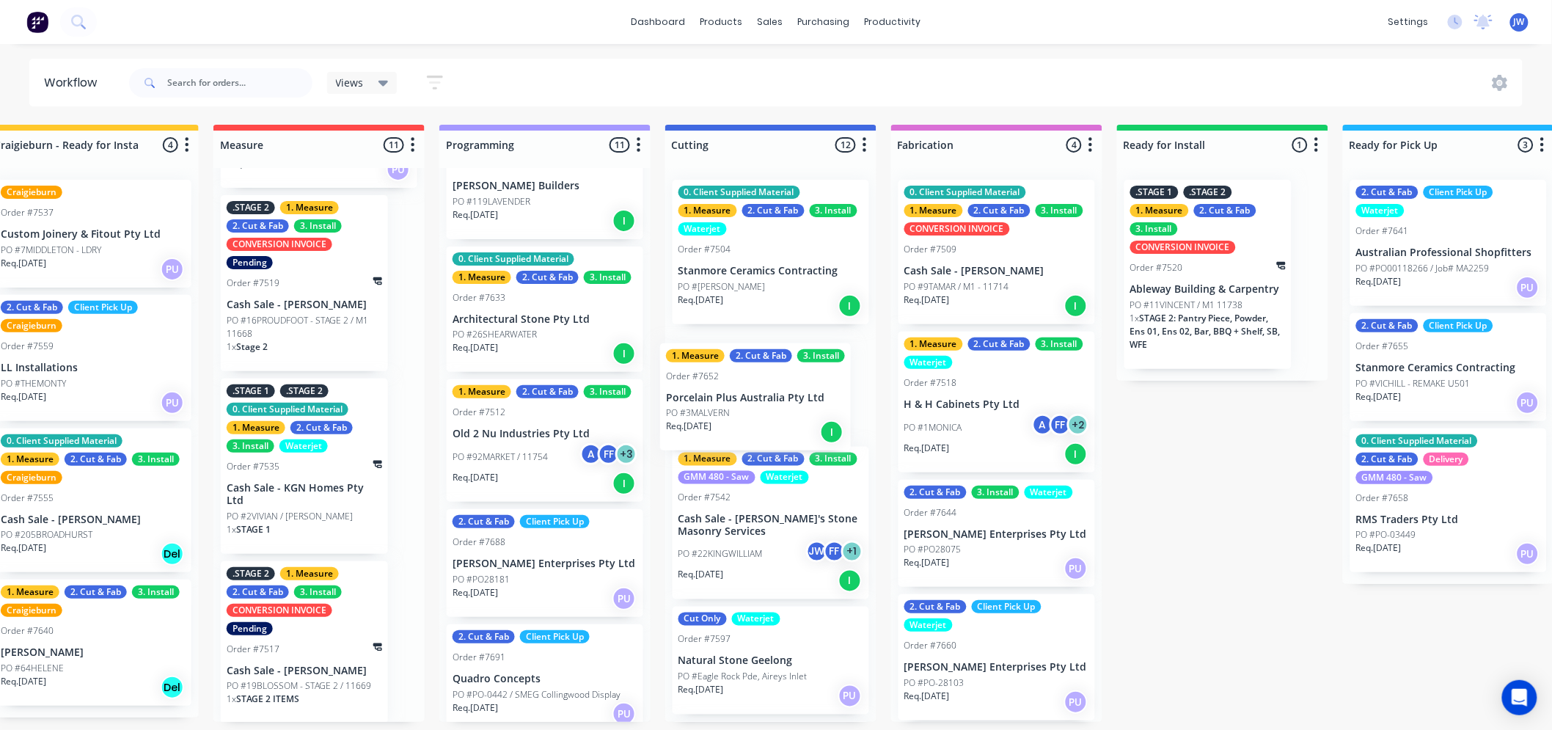
drag, startPoint x: 521, startPoint y: 434, endPoint x: 752, endPoint y: 401, distance: 232.6
click at [752, 401] on div "Submitted 16 Status colour #273444 hex #273444 Save Cancel Summaries Total orde…" at bounding box center [928, 423] width 2871 height 597
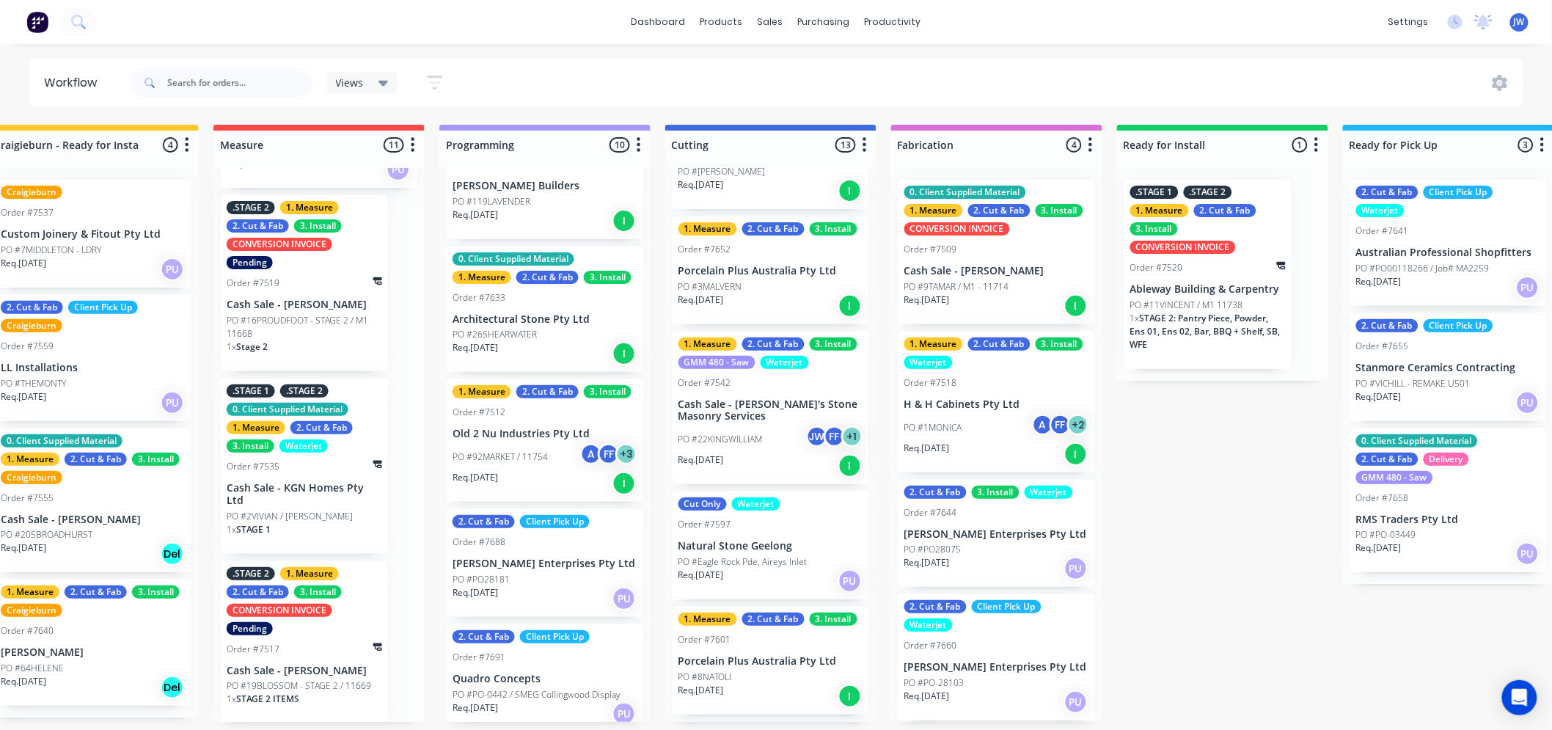
scroll to position [163, 0]
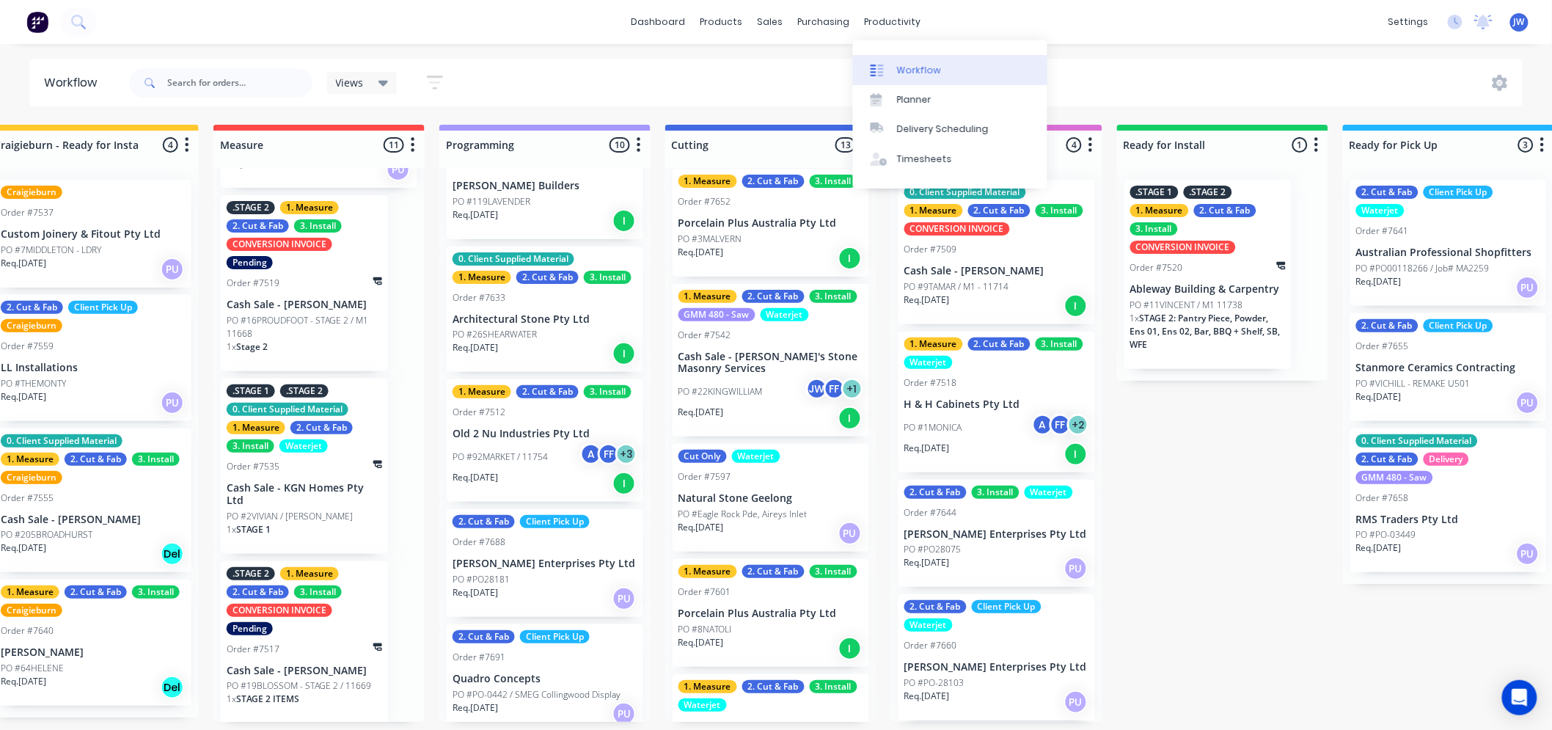
click at [917, 74] on div "Workflow" at bounding box center [919, 70] width 44 height 13
click at [918, 76] on div "Workflow" at bounding box center [919, 70] width 44 height 13
click at [792, 64] on div "Views Save new view None (Default) edit Value edit Show/Hide statuses Show line…" at bounding box center [824, 83] width 1397 height 44
click at [944, 52] on div "dashboard products sales purchasing productivity dashboard products Product Cat…" at bounding box center [280, 321] width 1552 height 642
click at [1229, 489] on div "Submitted 16 Status colour #273444 hex #273444 Save Cancel Summaries Total orde…" at bounding box center [928, 423] width 2871 height 597
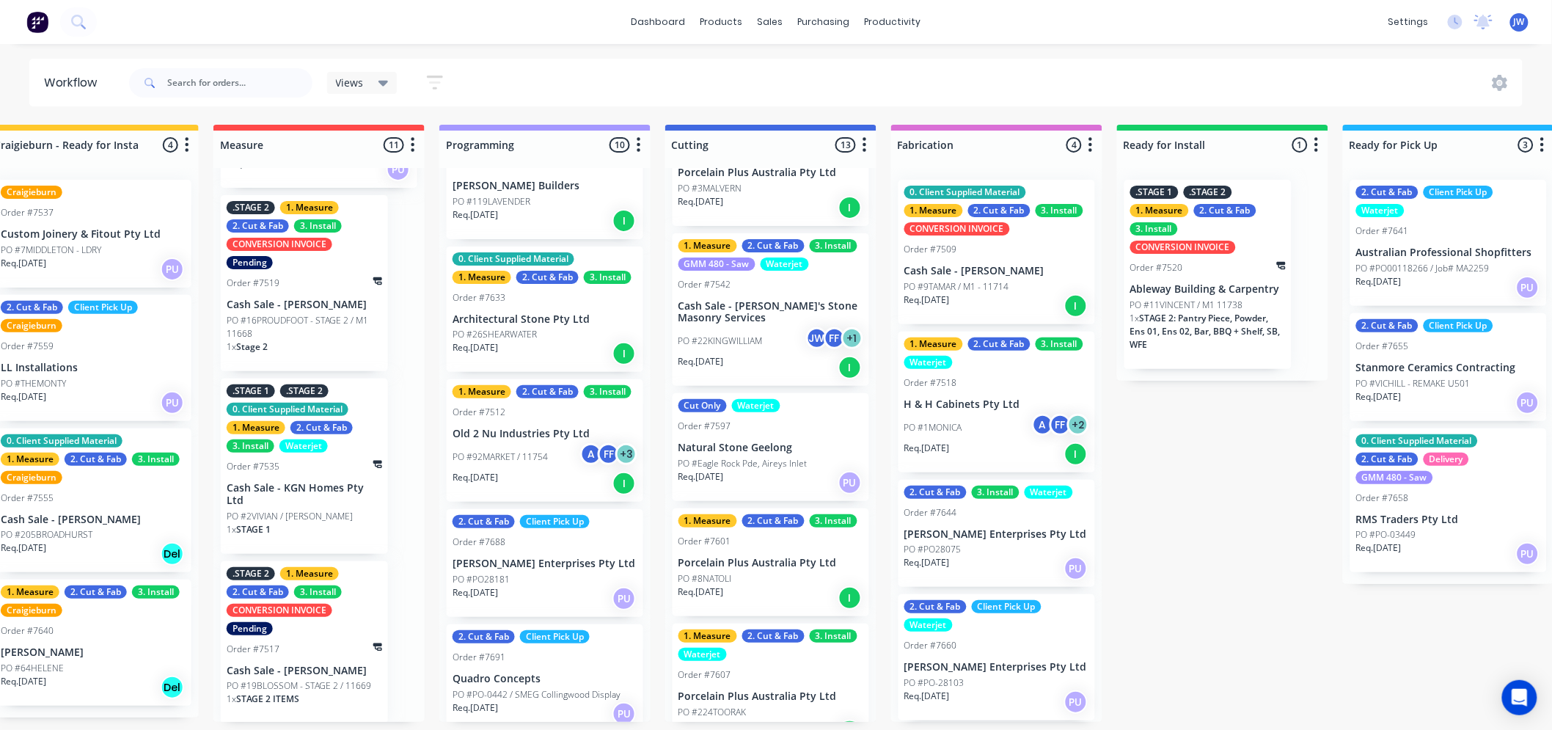
scroll to position [0, 0]
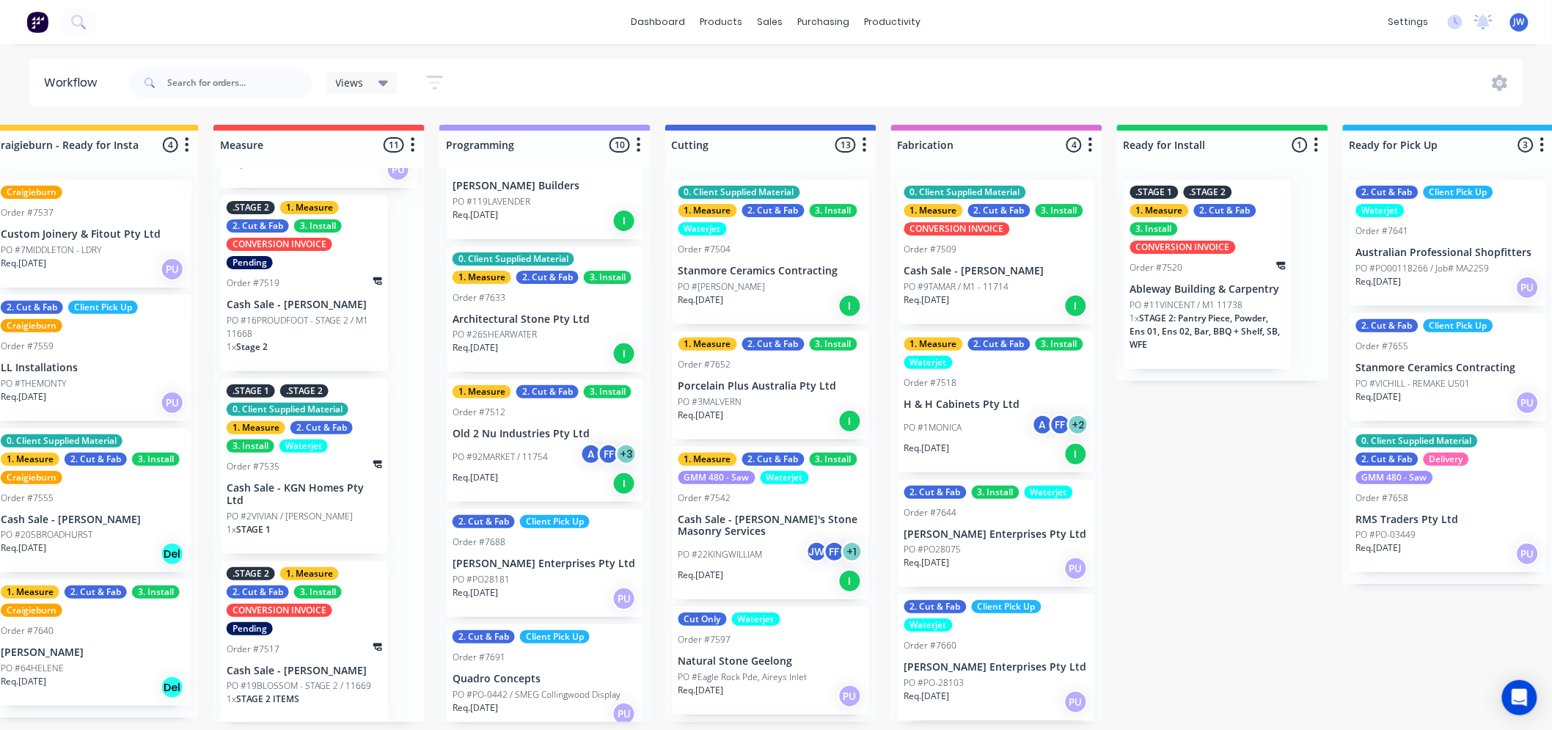
click at [1226, 565] on div "Submitted 16 Status colour #273444 hex #273444 Save Cancel Summaries Total orde…" at bounding box center [928, 423] width 2871 height 597
click at [1056, 45] on html "dashboard products sales purchasing productivity dashboard products Product Cat…" at bounding box center [280, 339] width 1552 height 678
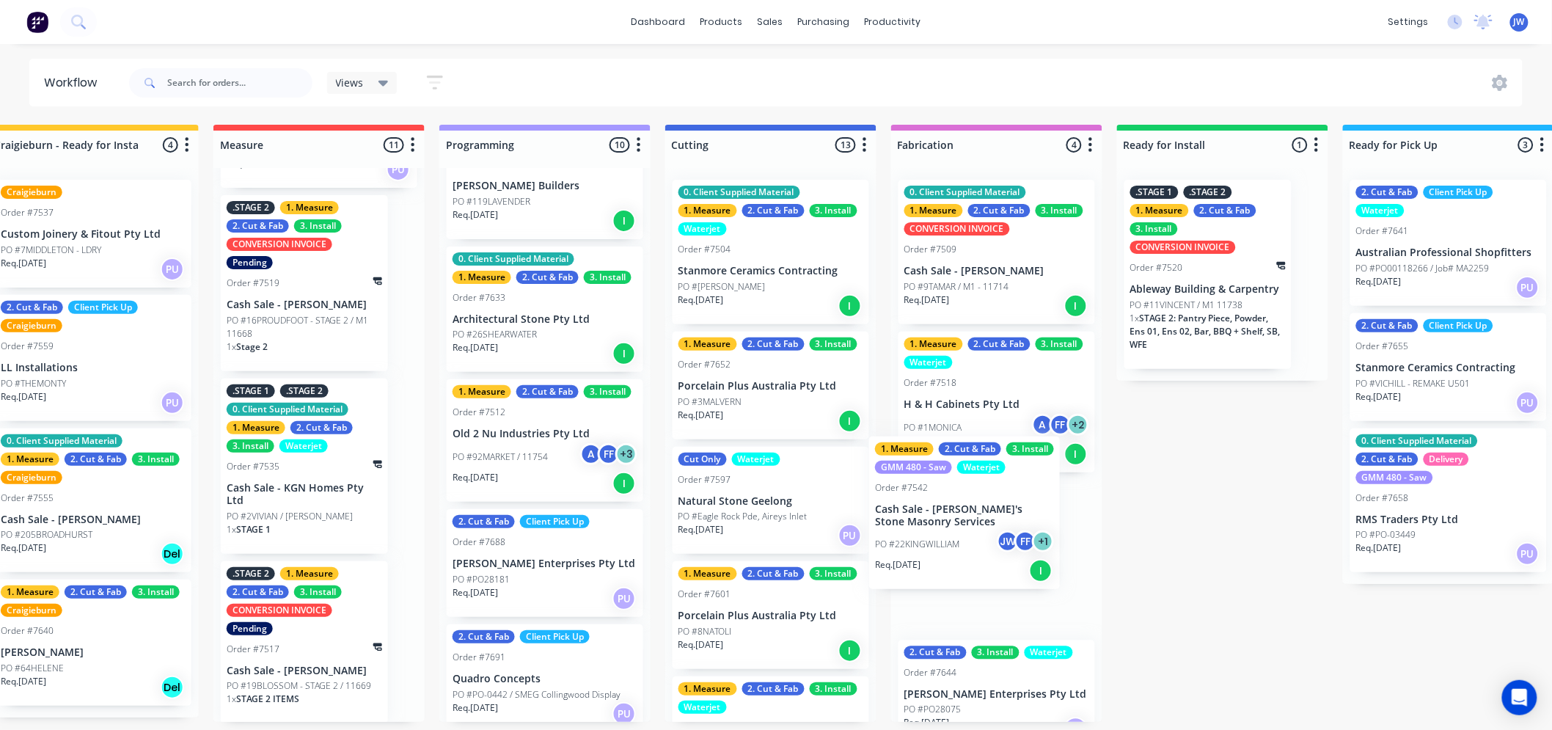
drag, startPoint x: 757, startPoint y: 530, endPoint x: 958, endPoint y: 524, distance: 201.7
click at [958, 524] on div "Submitted 16 Status colour #273444 hex #273444 Save Cancel Summaries Total orde…" at bounding box center [928, 423] width 2871 height 597
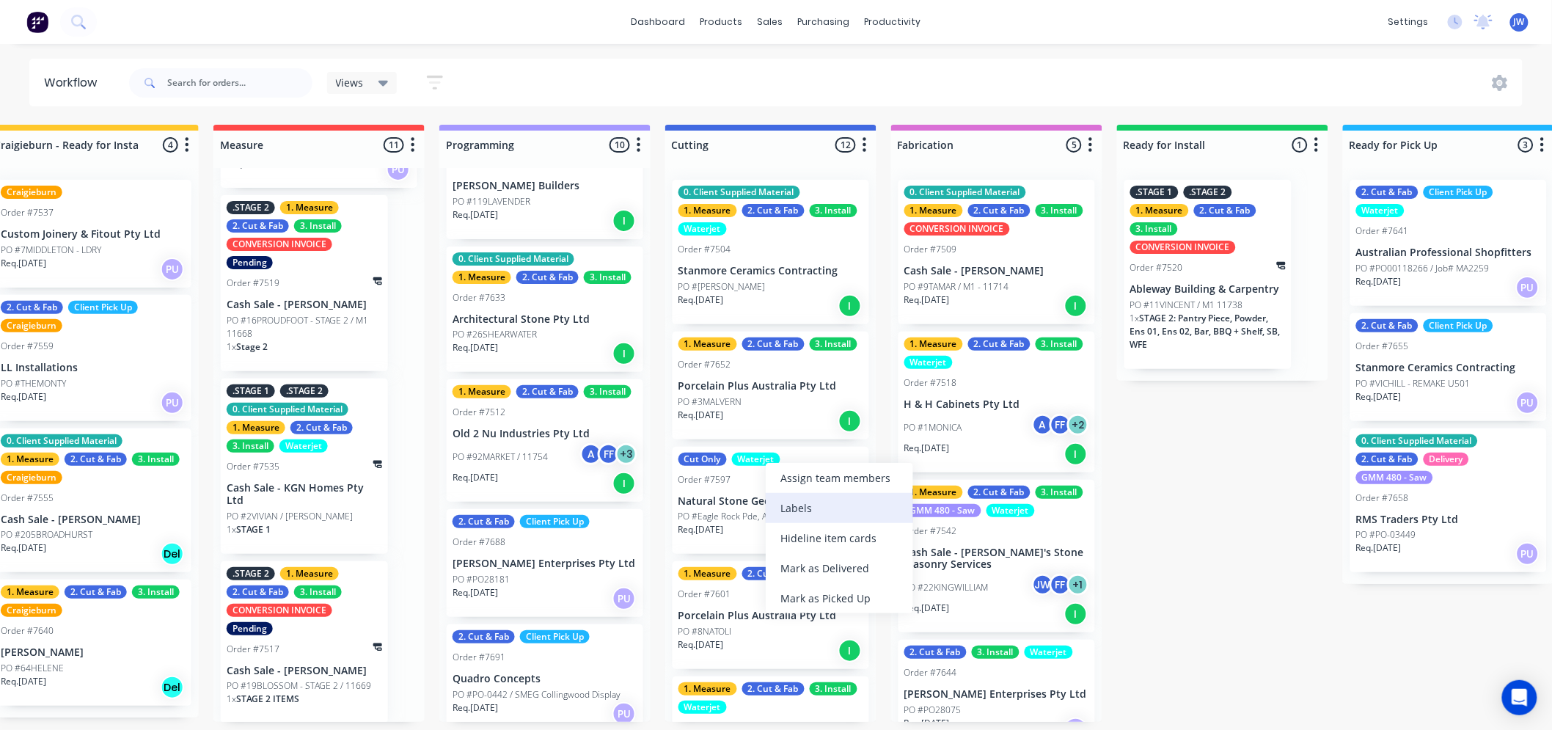
click at [826, 512] on div "Labels" at bounding box center [839, 508] width 147 height 30
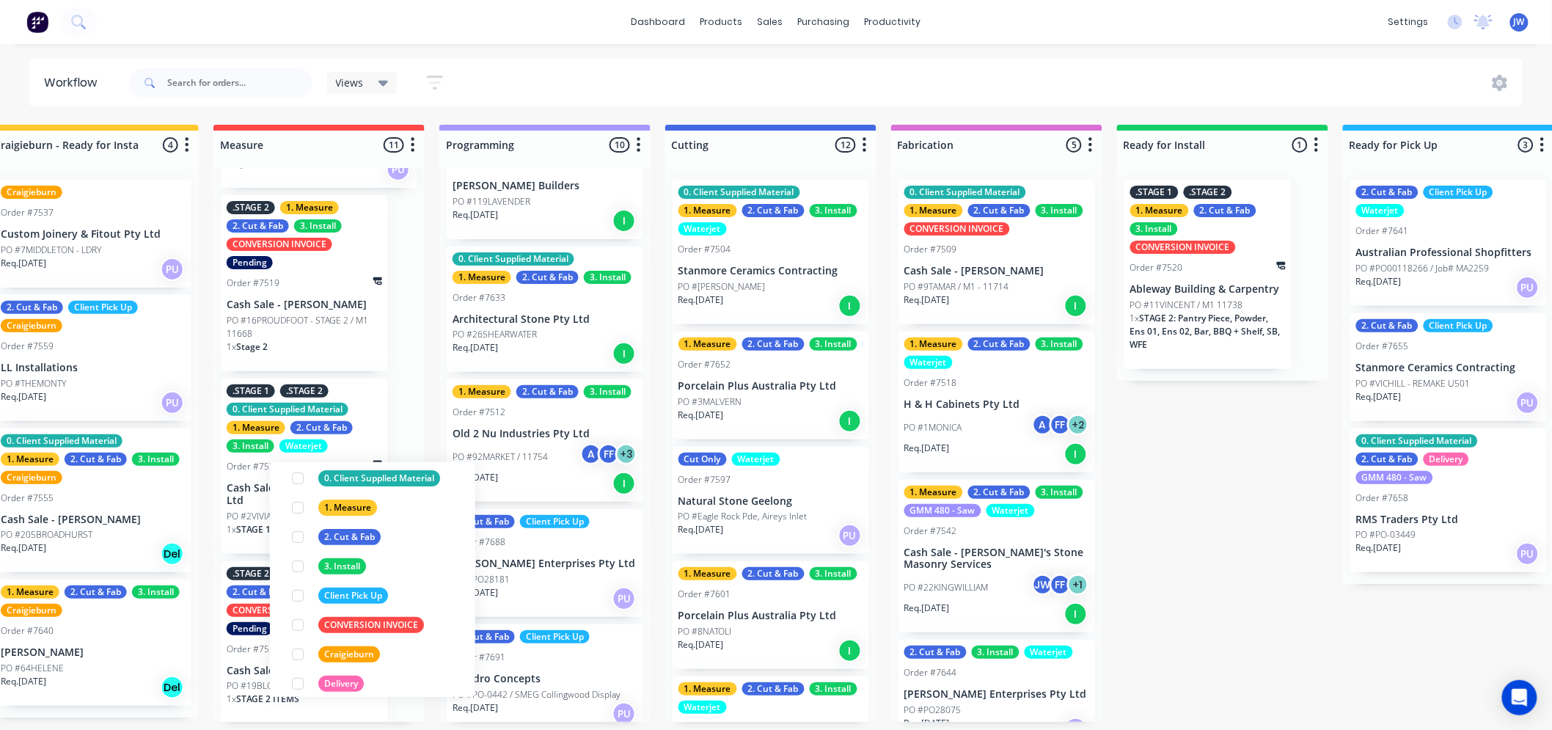
scroll to position [218, 0]
click at [299, 651] on div at bounding box center [297, 654] width 29 height 29
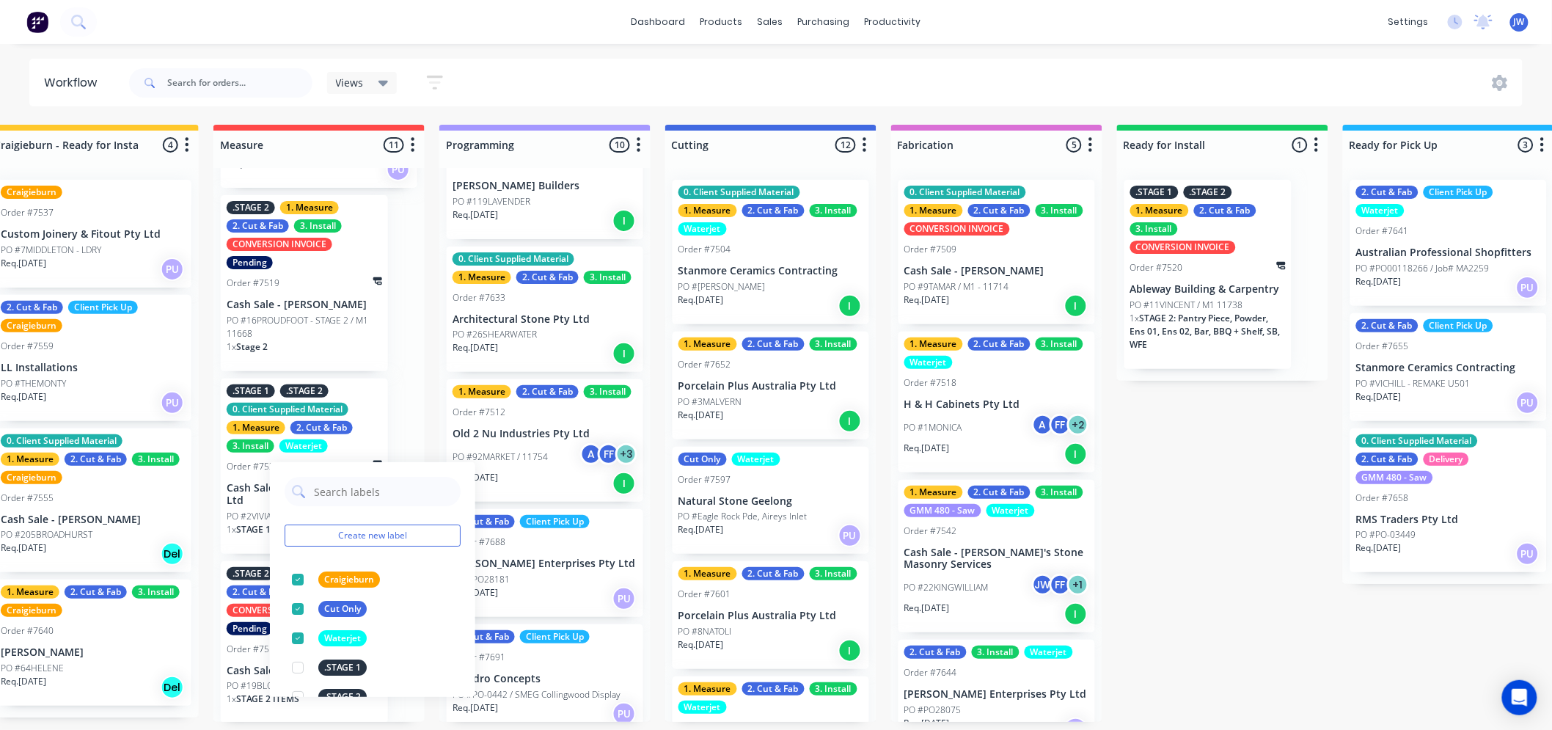
click at [1233, 550] on div "Submitted 16 Status colour #273444 hex #273444 Save Cancel Summaries Total orde…" at bounding box center [928, 423] width 2871 height 597
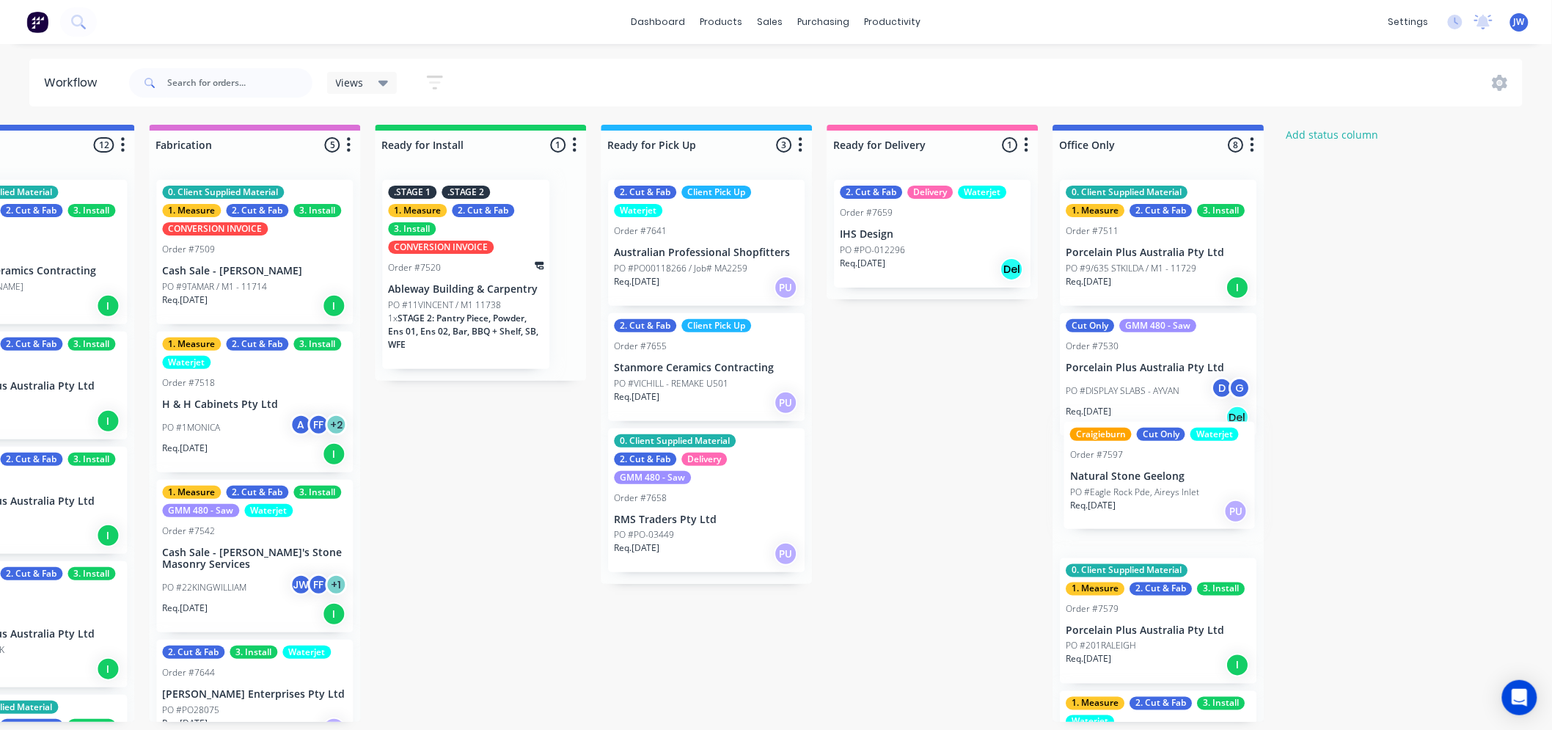
scroll to position [4, 1241]
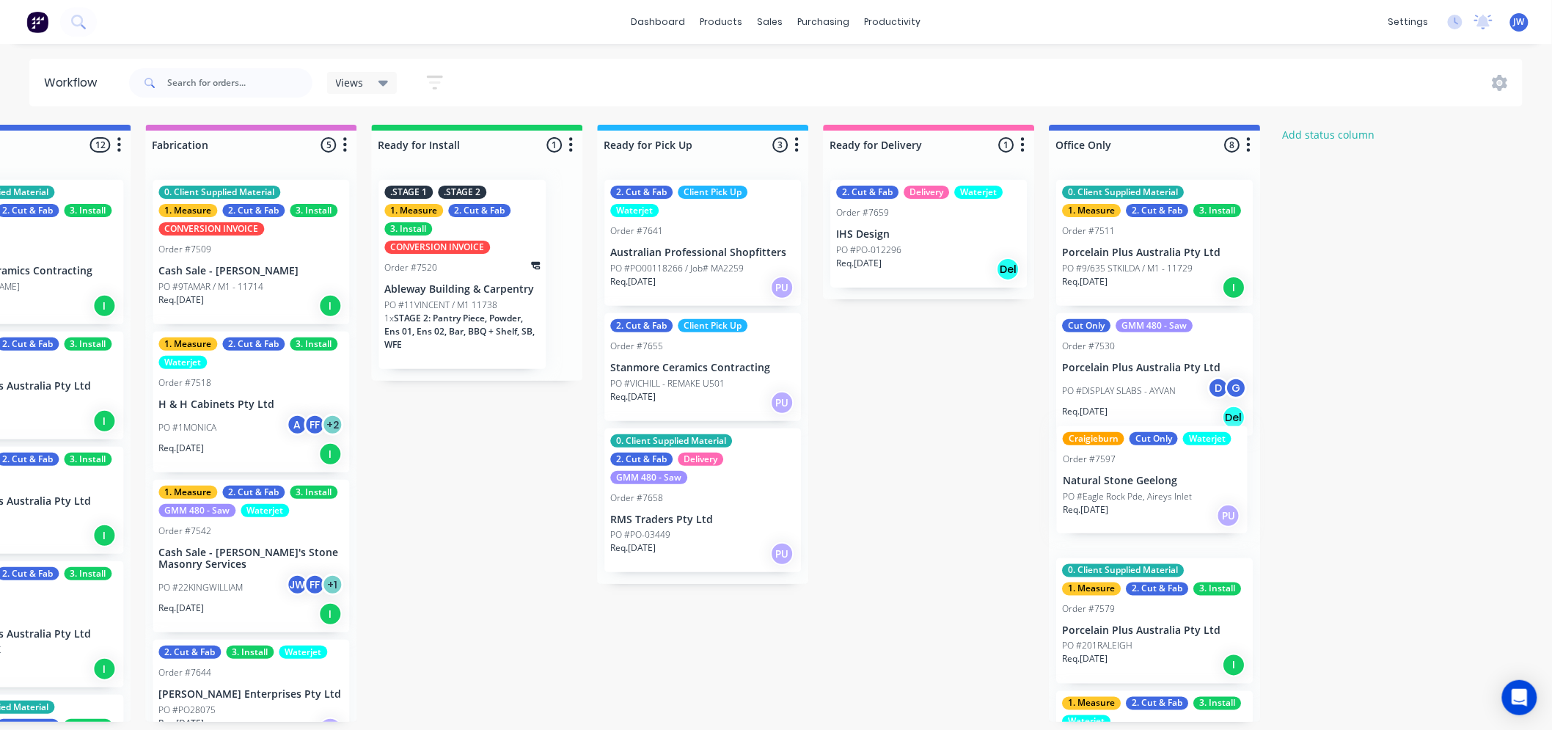
drag, startPoint x: 771, startPoint y: 506, endPoint x: 1150, endPoint y: 490, distance: 379.5
click at [1150, 490] on div "Submitted 16 Status colour #273444 hex #273444 Save Cancel Summaries Total orde…" at bounding box center [183, 423] width 2871 height 597
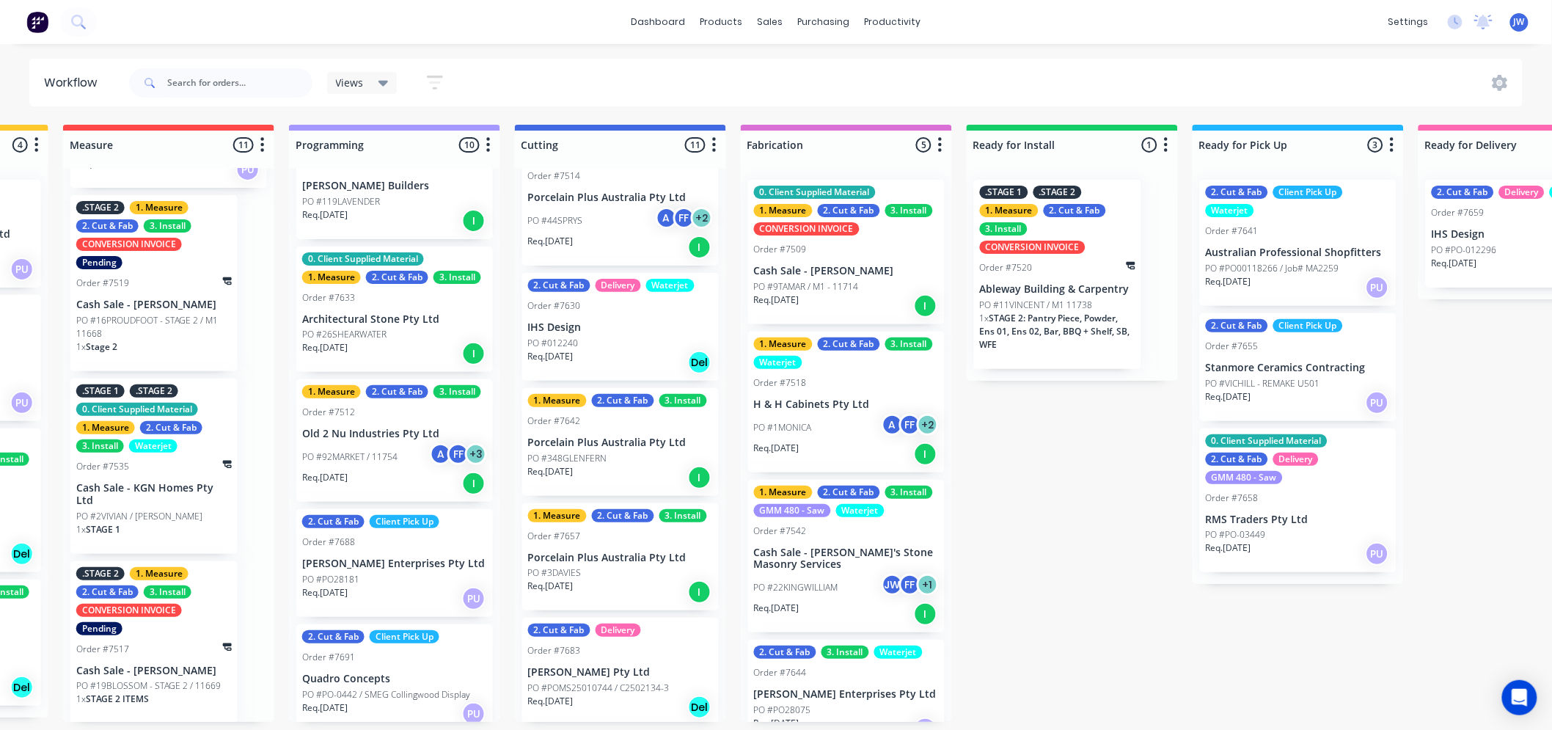
scroll to position [407, 0]
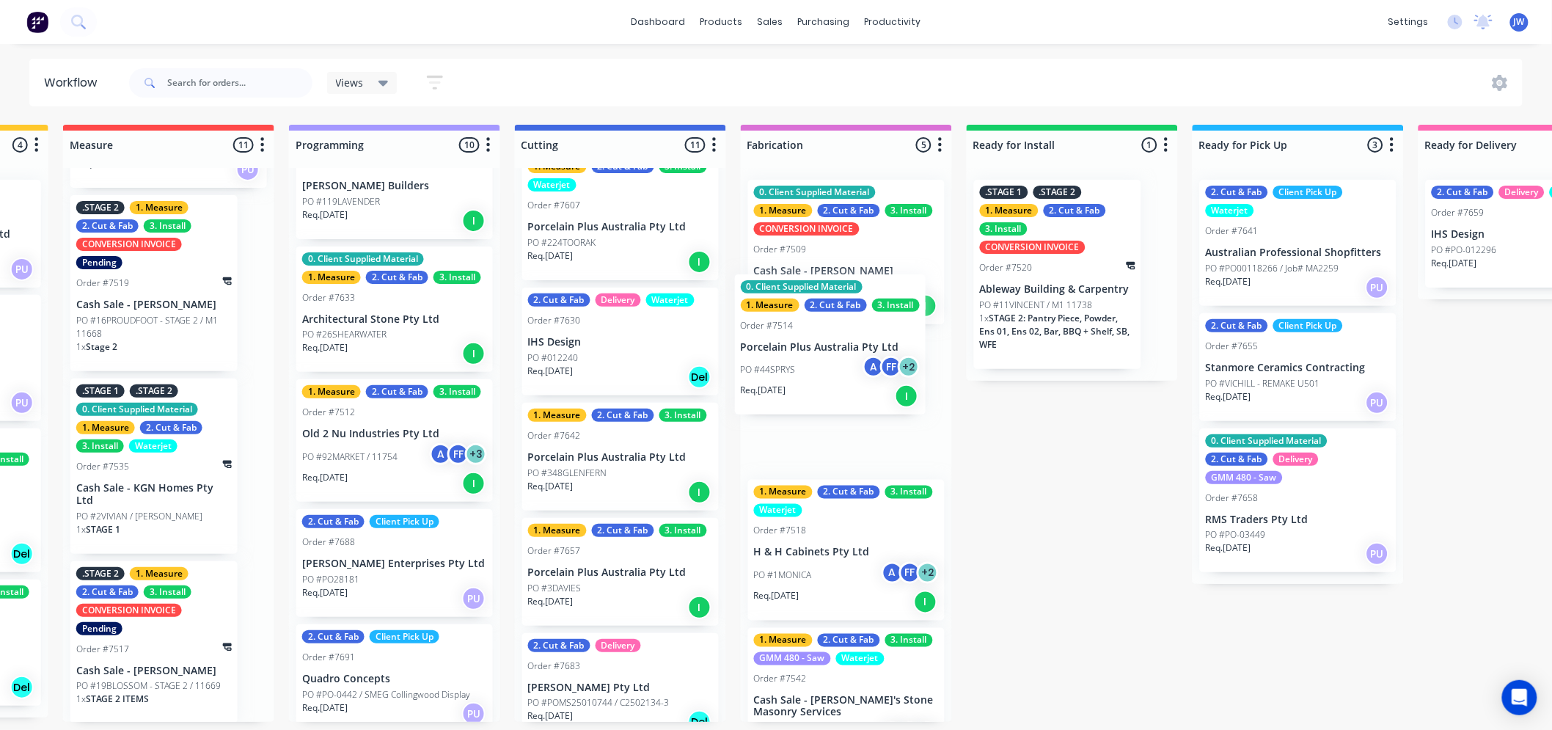
drag, startPoint x: 591, startPoint y: 375, endPoint x: 818, endPoint y: 367, distance: 227.5
click at [818, 367] on div "Submitted 16 Status colour #273444 hex #273444 Save Cancel Summaries Total orde…" at bounding box center [778, 423] width 2871 height 597
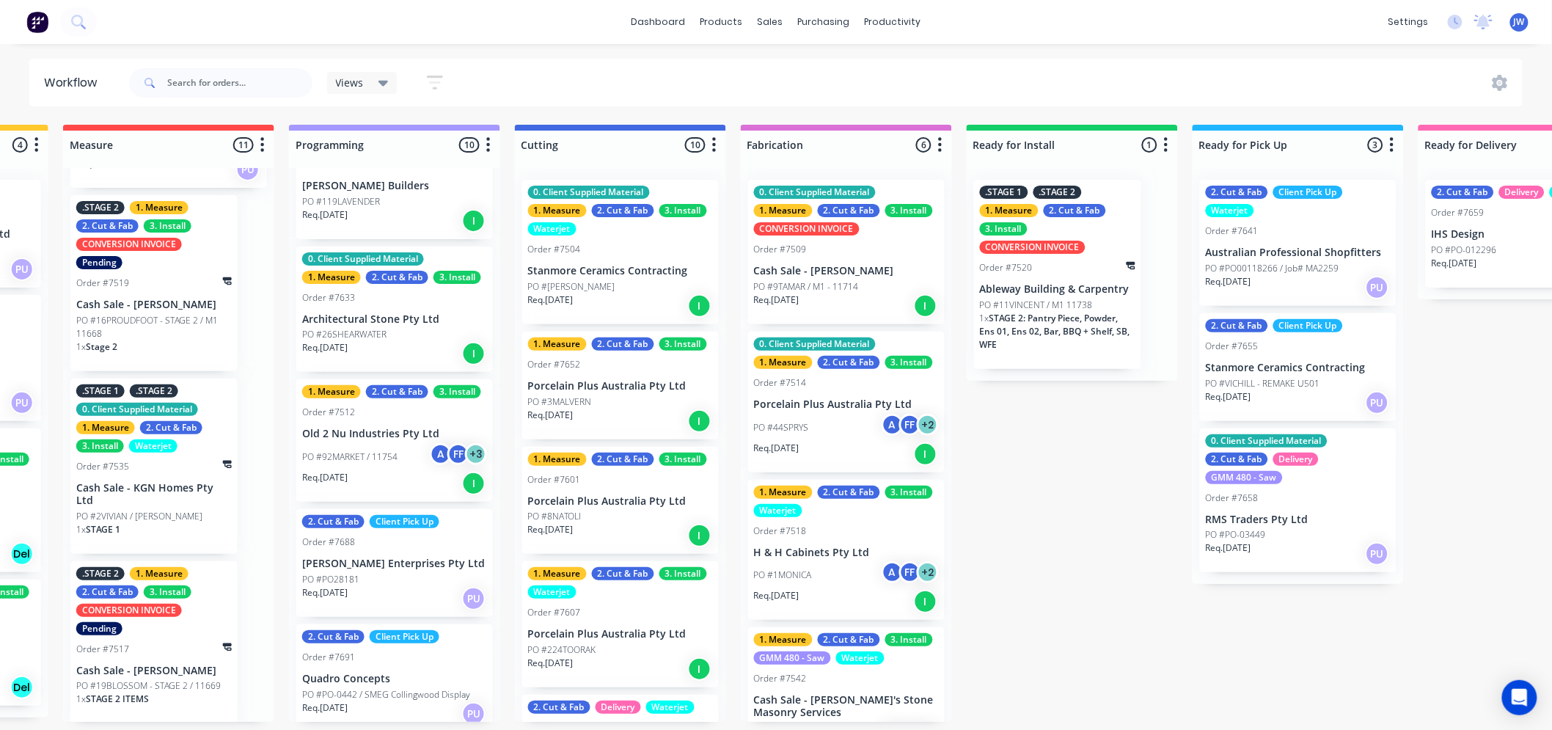
scroll to position [81, 0]
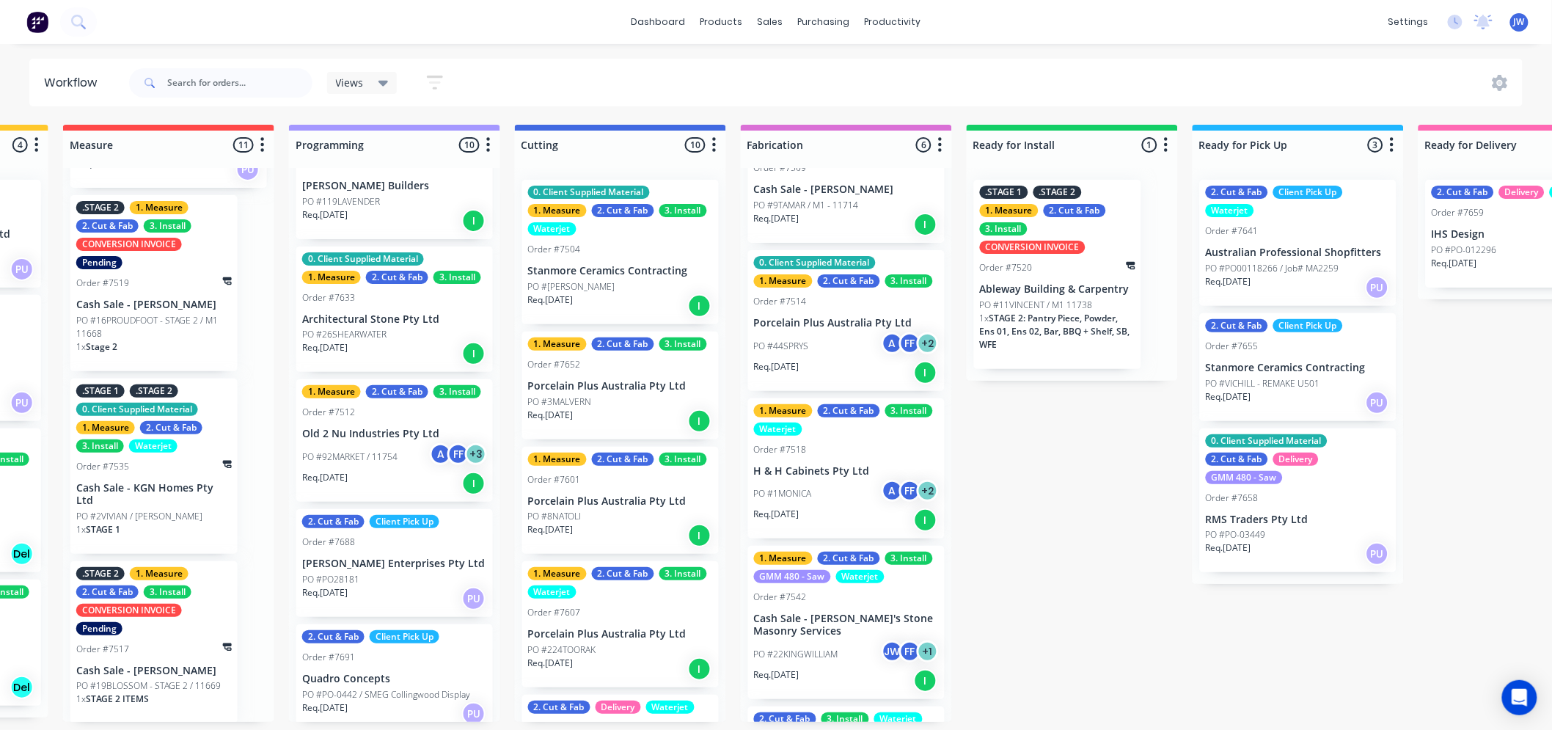
click at [812, 500] on div "PO #1MONICA A FF + 2" at bounding box center [846, 494] width 185 height 28
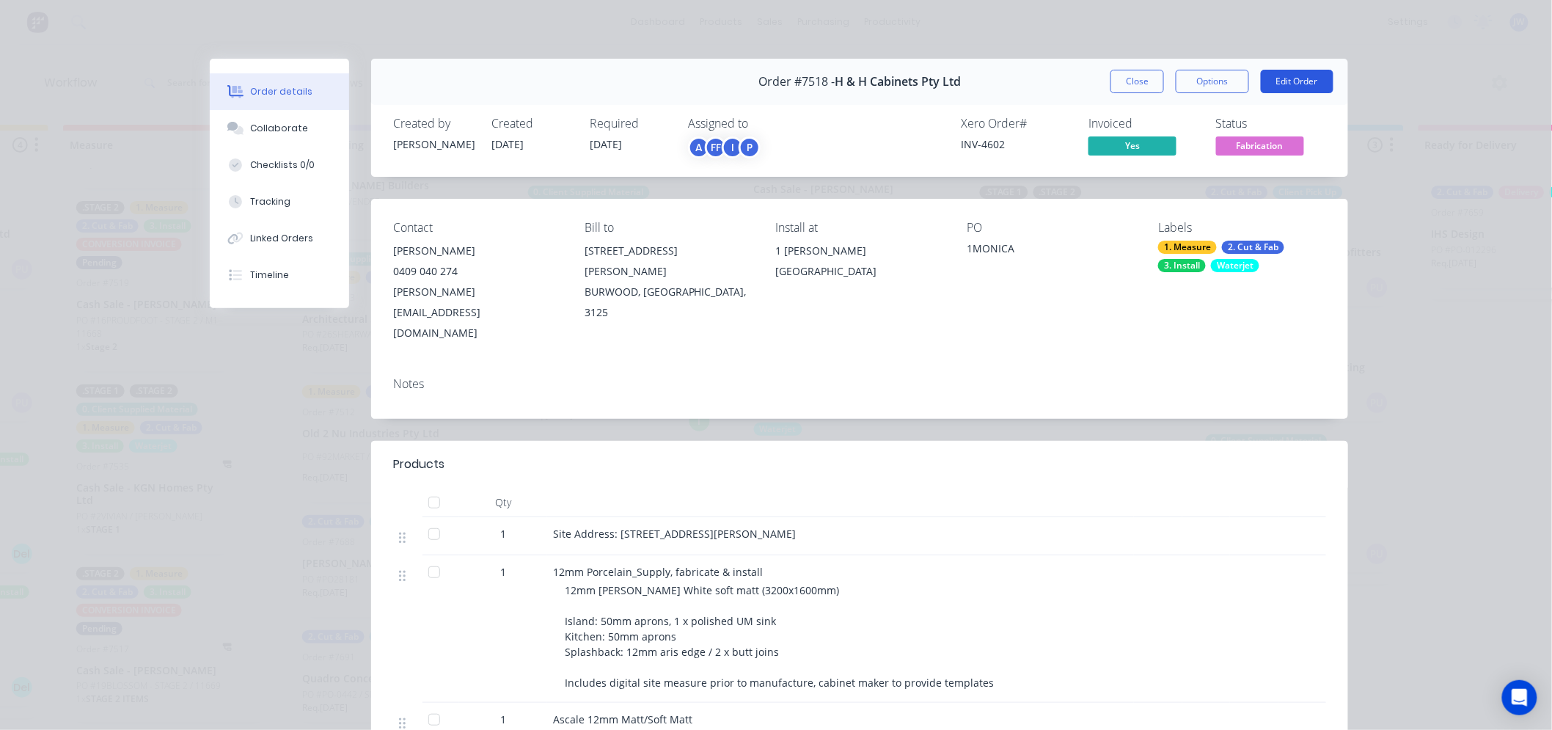
click at [1286, 87] on button "Edit Order" at bounding box center [1297, 81] width 73 height 23
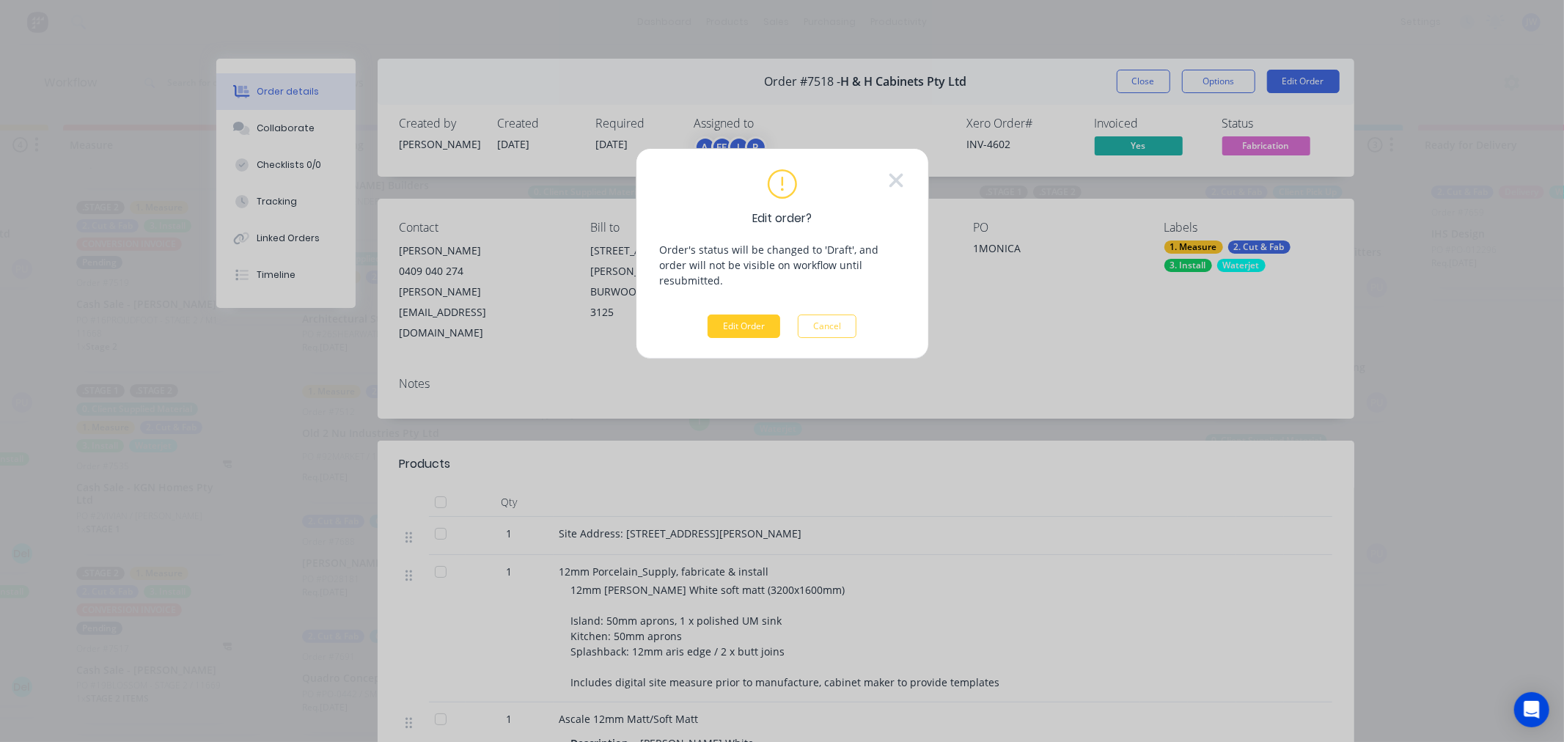
click at [751, 315] on button "Edit Order" at bounding box center [744, 326] width 73 height 23
click at [836, 318] on button "Cancel" at bounding box center [827, 326] width 59 height 23
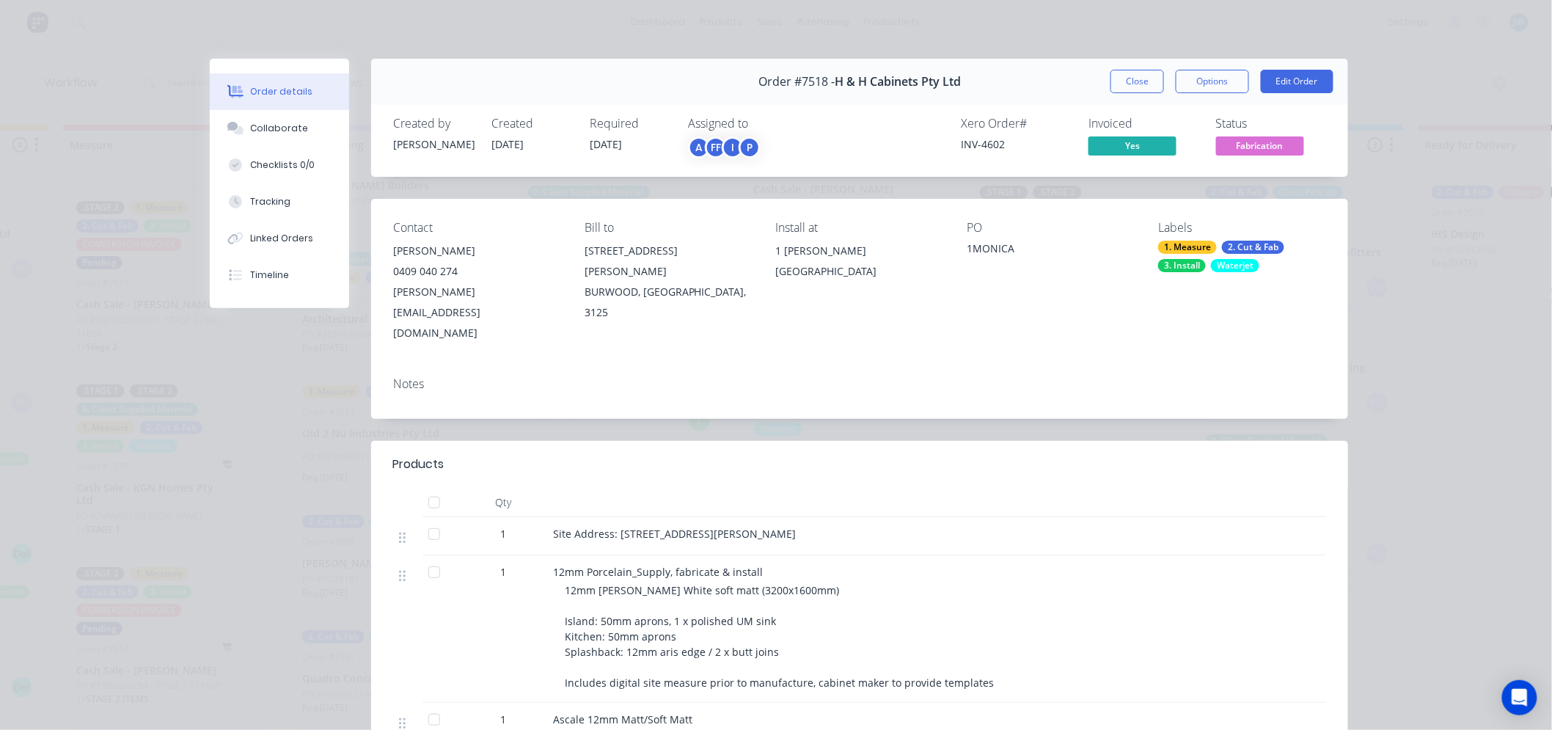
click at [876, 370] on div "Notes" at bounding box center [859, 392] width 977 height 54
click at [1130, 88] on button "Close" at bounding box center [1137, 81] width 54 height 23
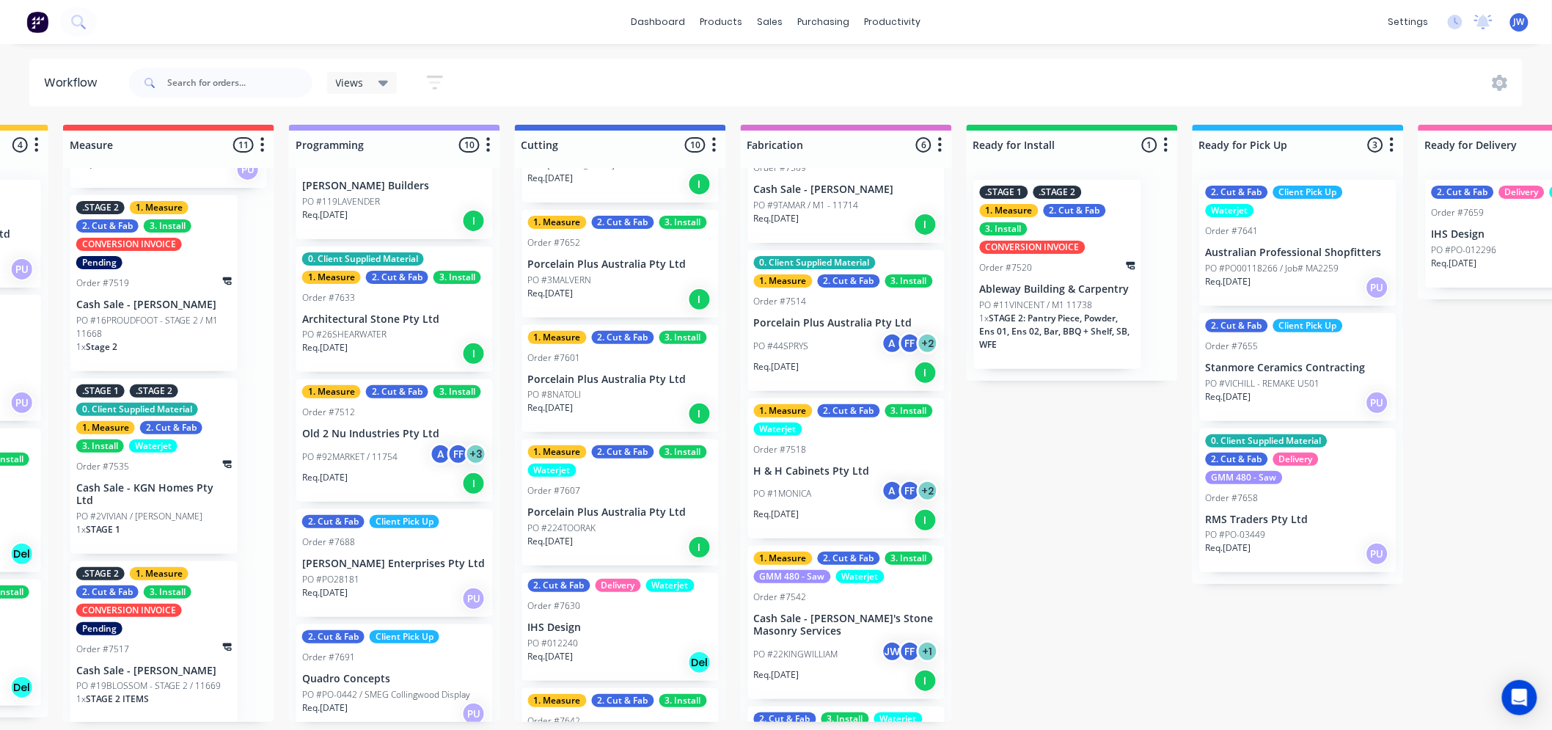
scroll to position [0, 0]
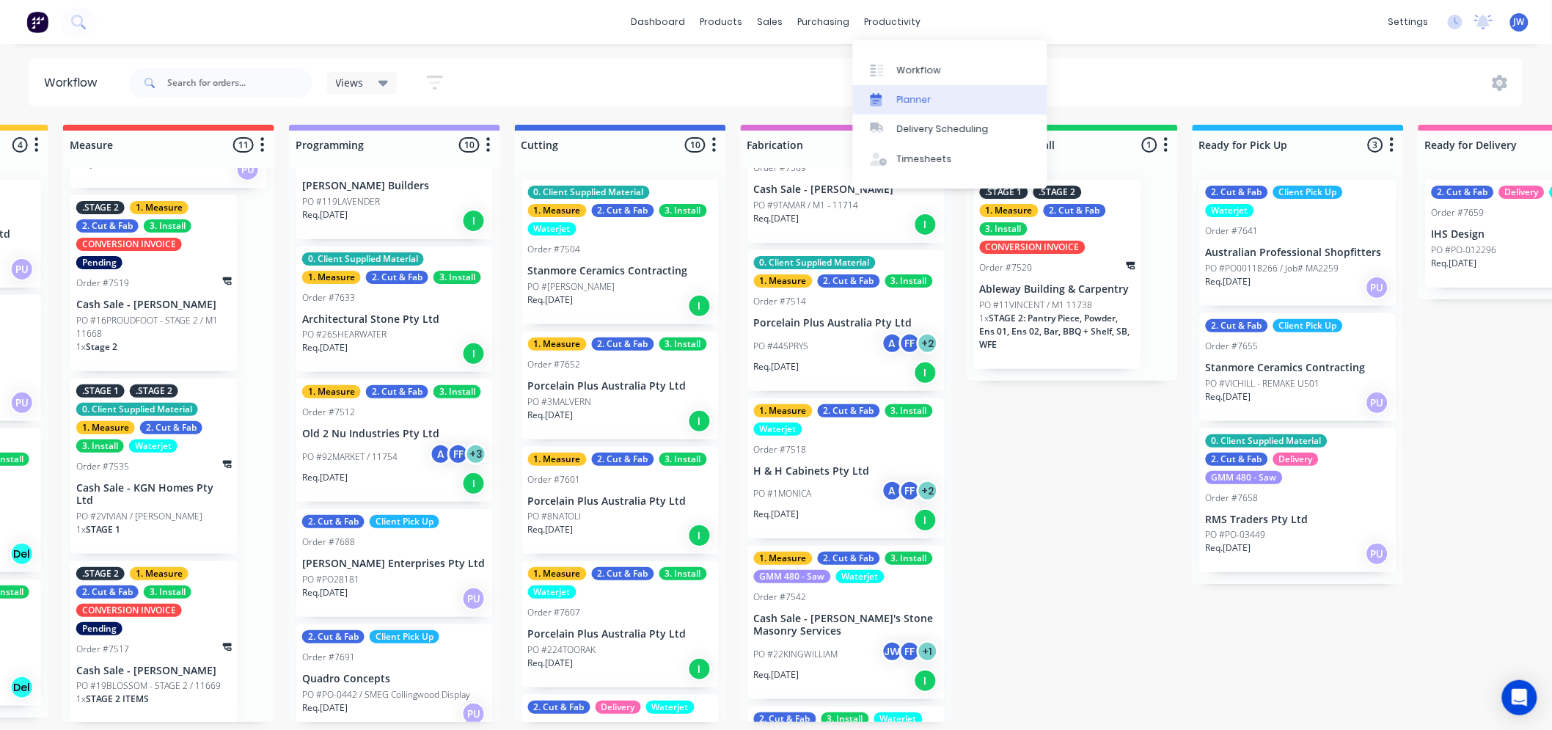
click at [915, 103] on div "Planner" at bounding box center [914, 99] width 34 height 13
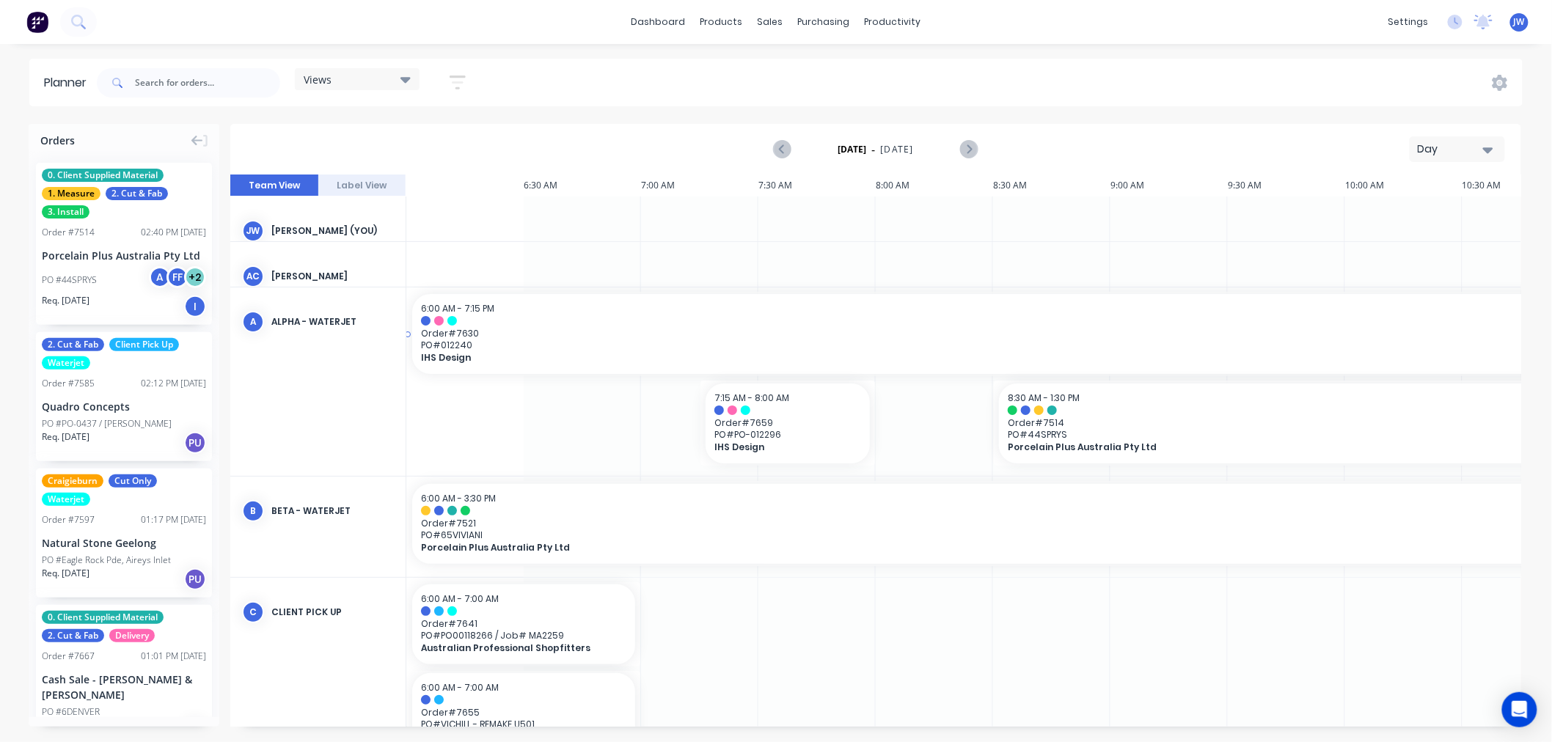
scroll to position [0, 1119]
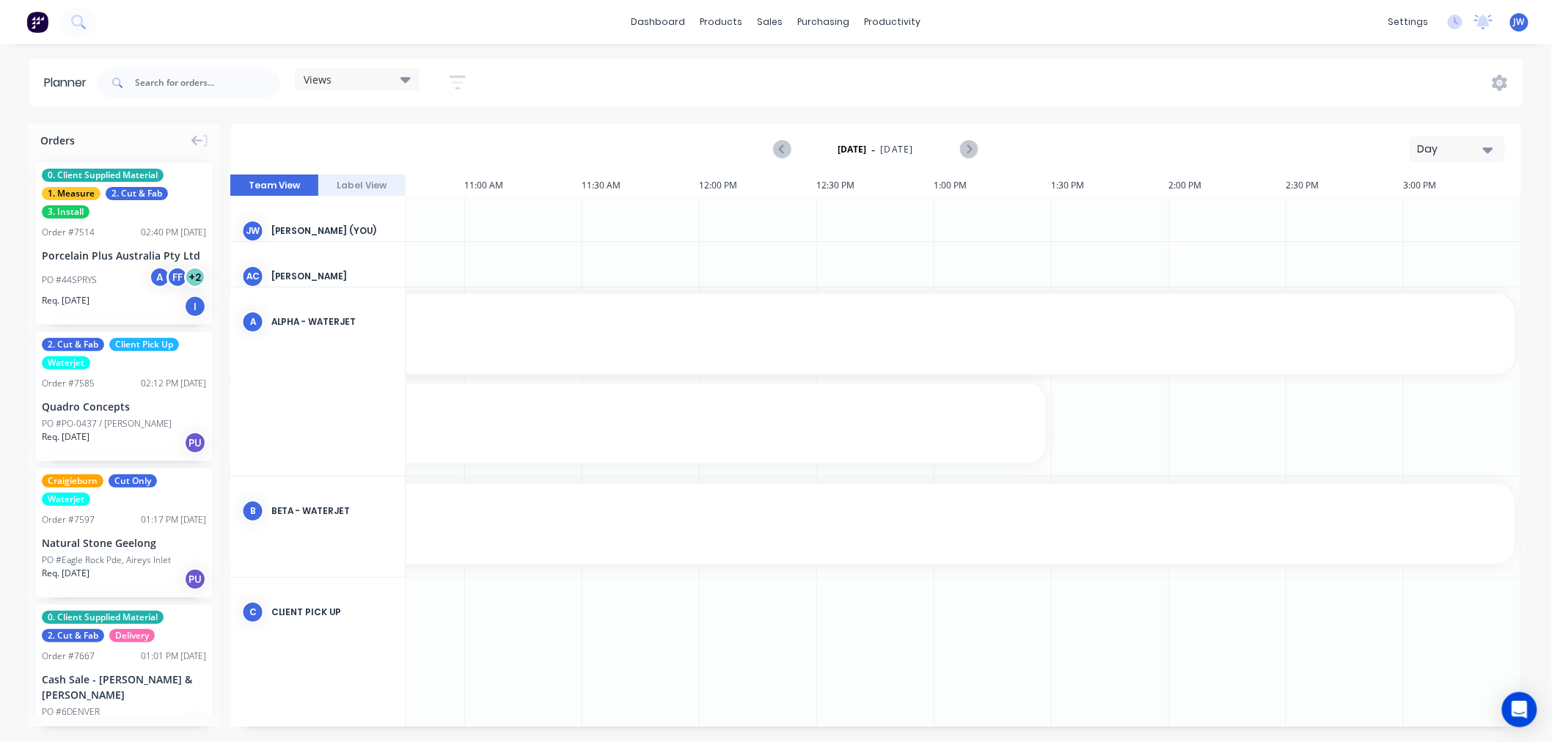
click at [1497, 155] on button "Day" at bounding box center [1456, 149] width 95 height 26
click at [1423, 210] on div "Week" at bounding box center [1430, 217] width 145 height 29
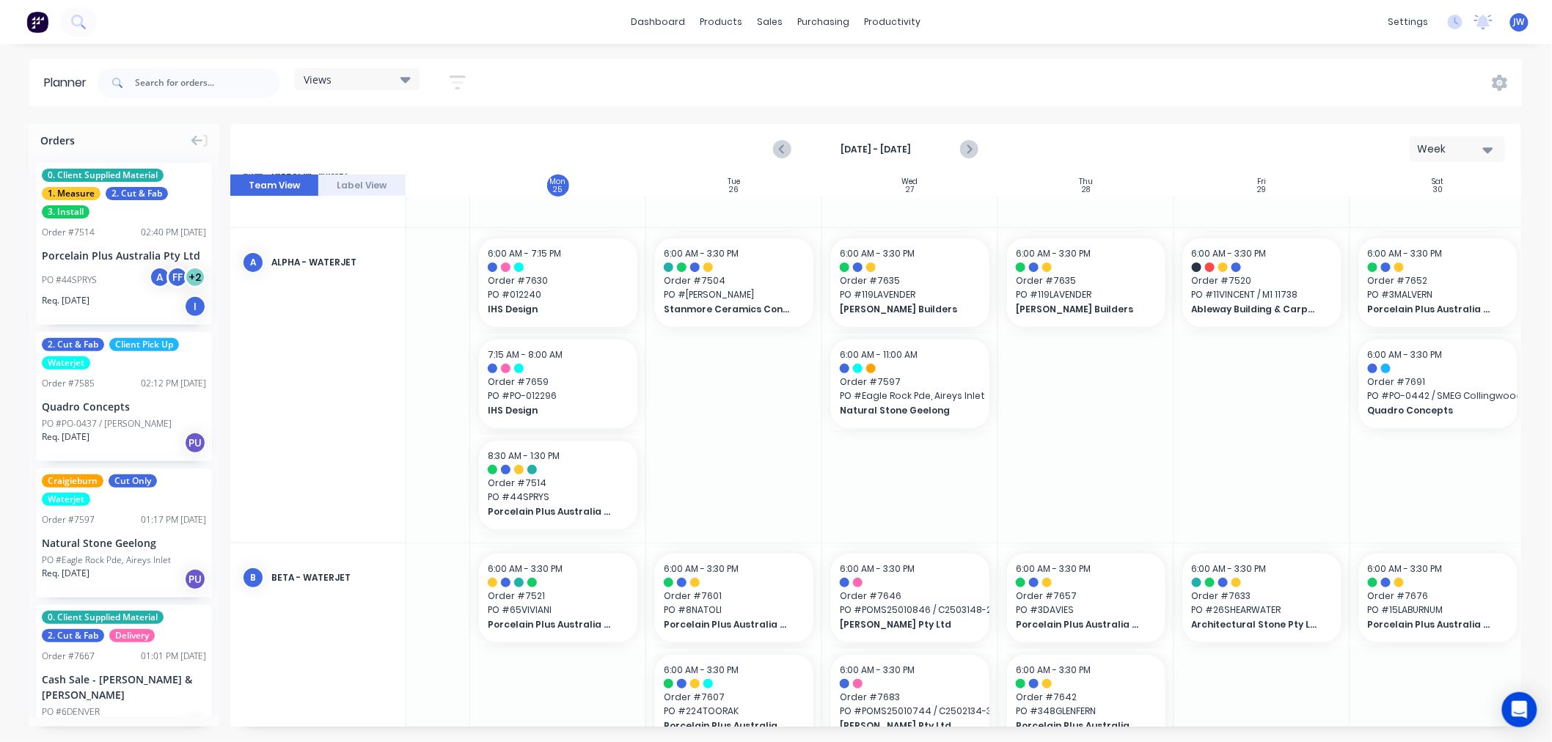
scroll to position [163, 112]
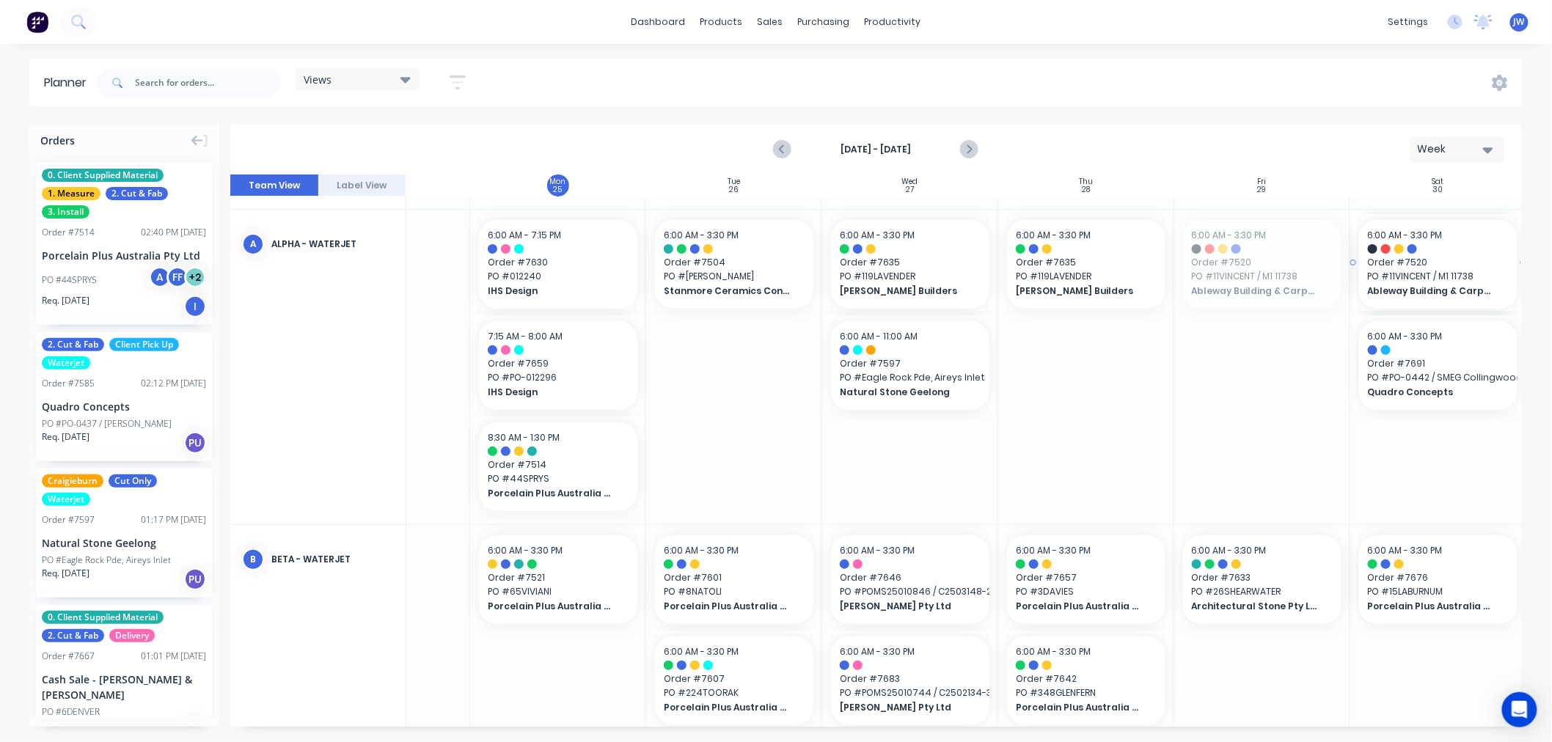
drag, startPoint x: 1229, startPoint y: 267, endPoint x: 1420, endPoint y: 466, distance: 275.9
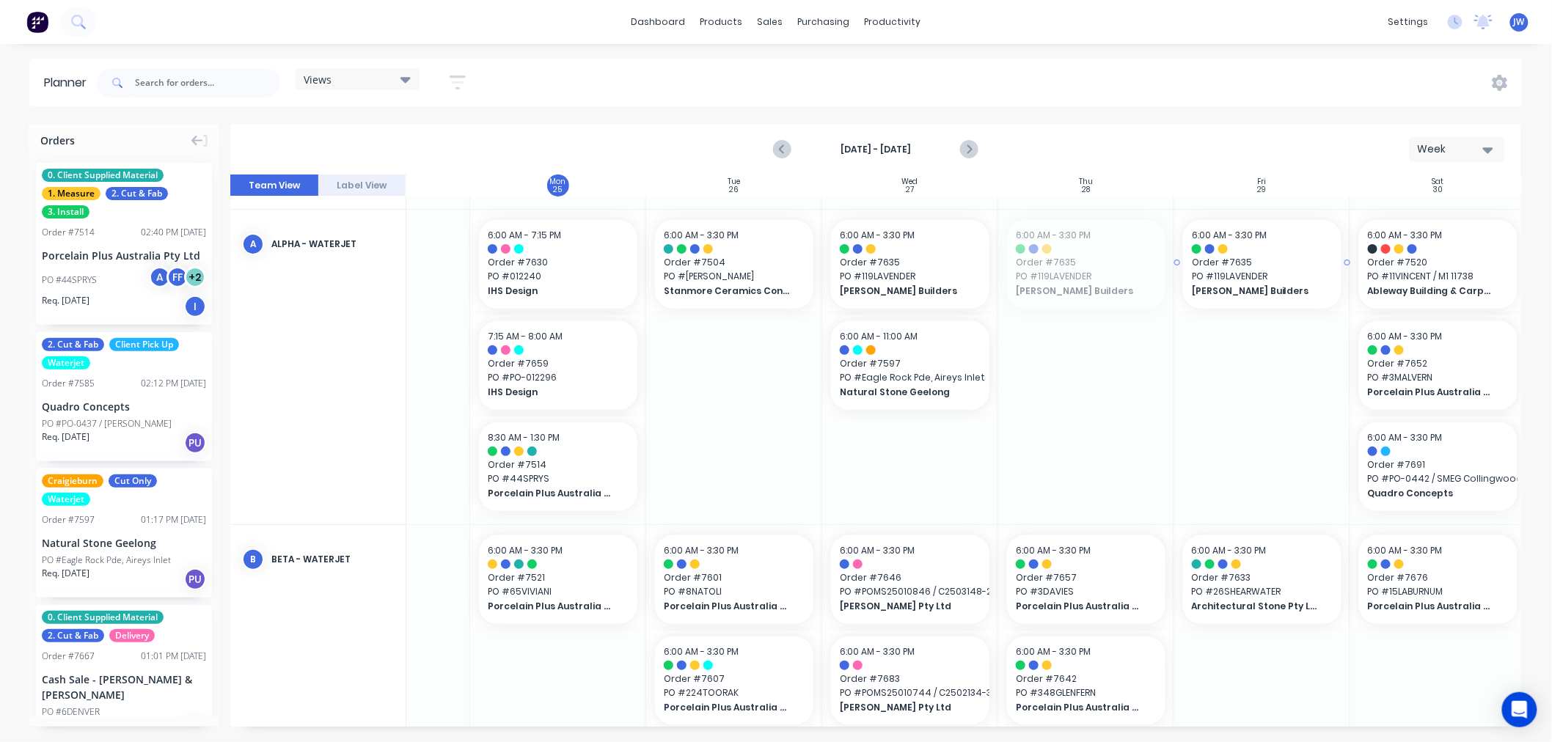
drag, startPoint x: 1079, startPoint y: 285, endPoint x: 1247, endPoint y: 285, distance: 167.2
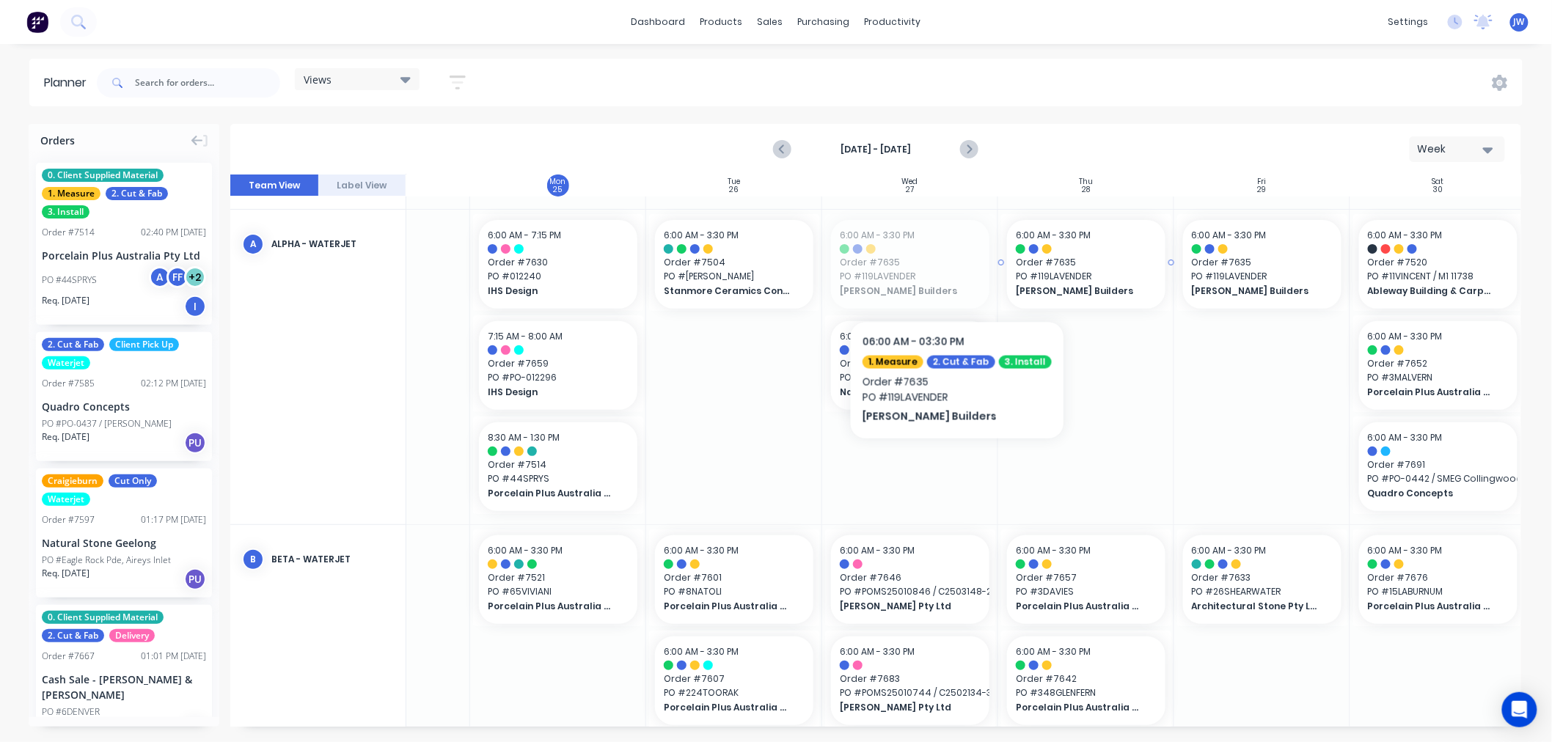
drag, startPoint x: 911, startPoint y: 276, endPoint x: 1137, endPoint y: 270, distance: 226.7
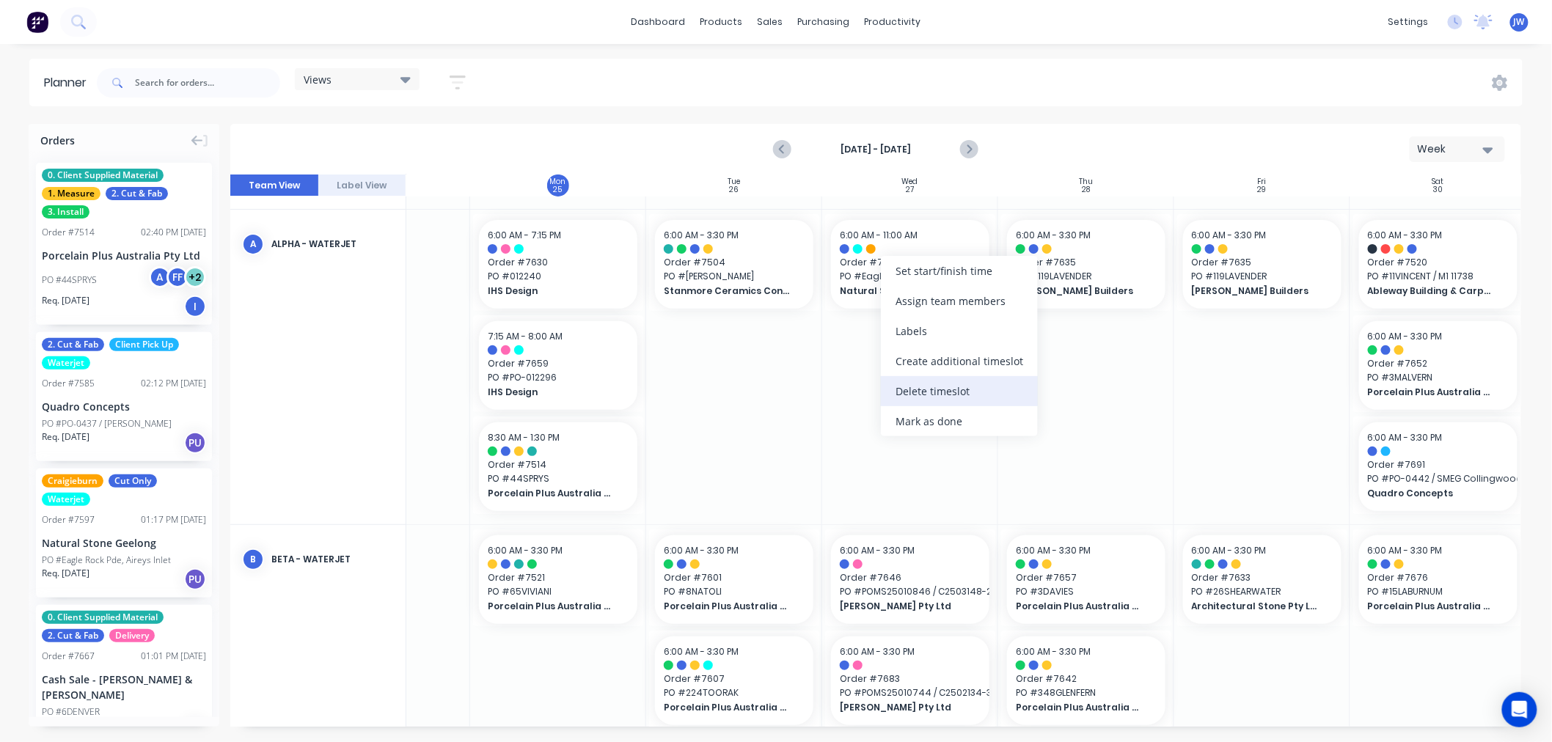
click at [961, 395] on div "Delete timeslot" at bounding box center [959, 391] width 157 height 30
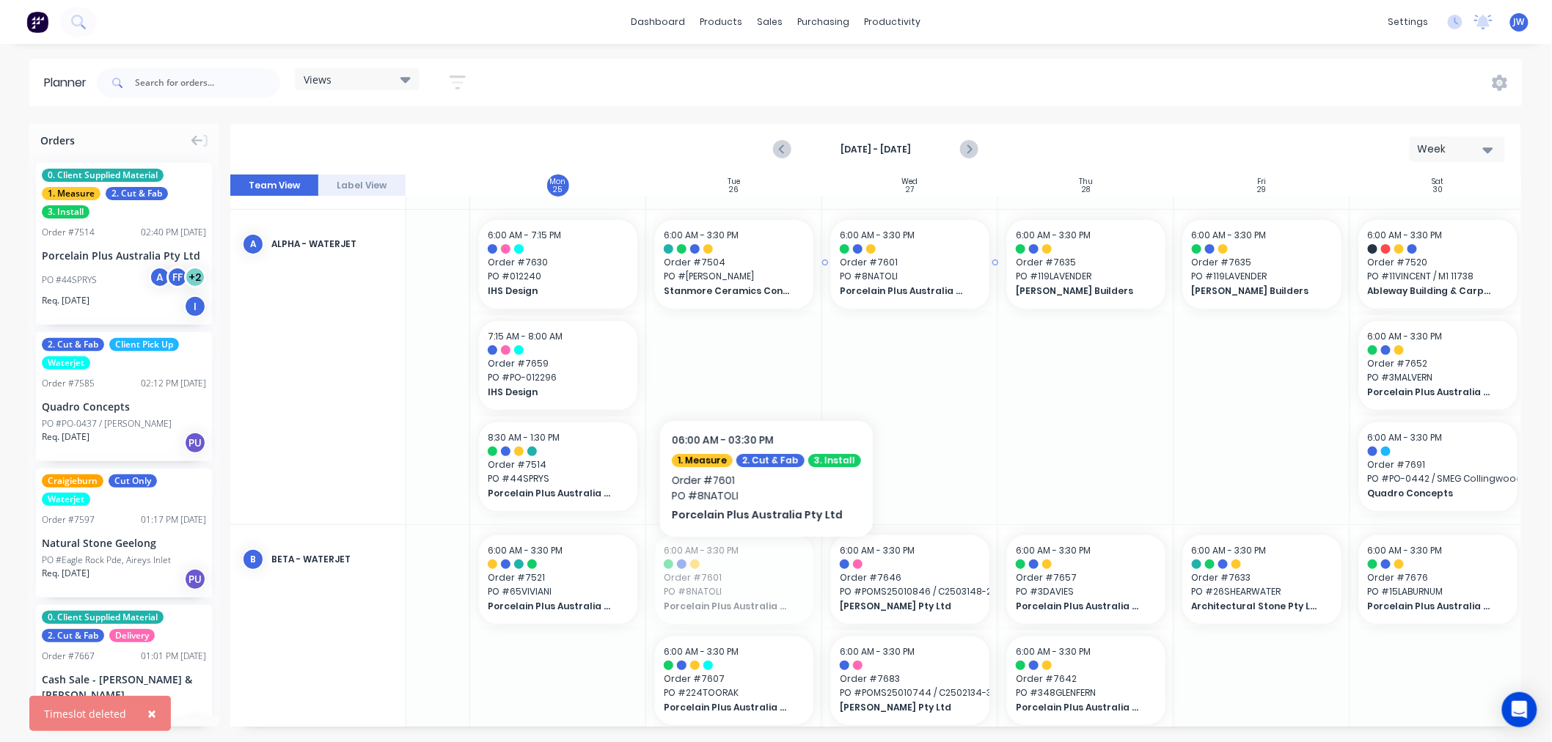
drag, startPoint x: 739, startPoint y: 589, endPoint x: 900, endPoint y: 326, distance: 308.8
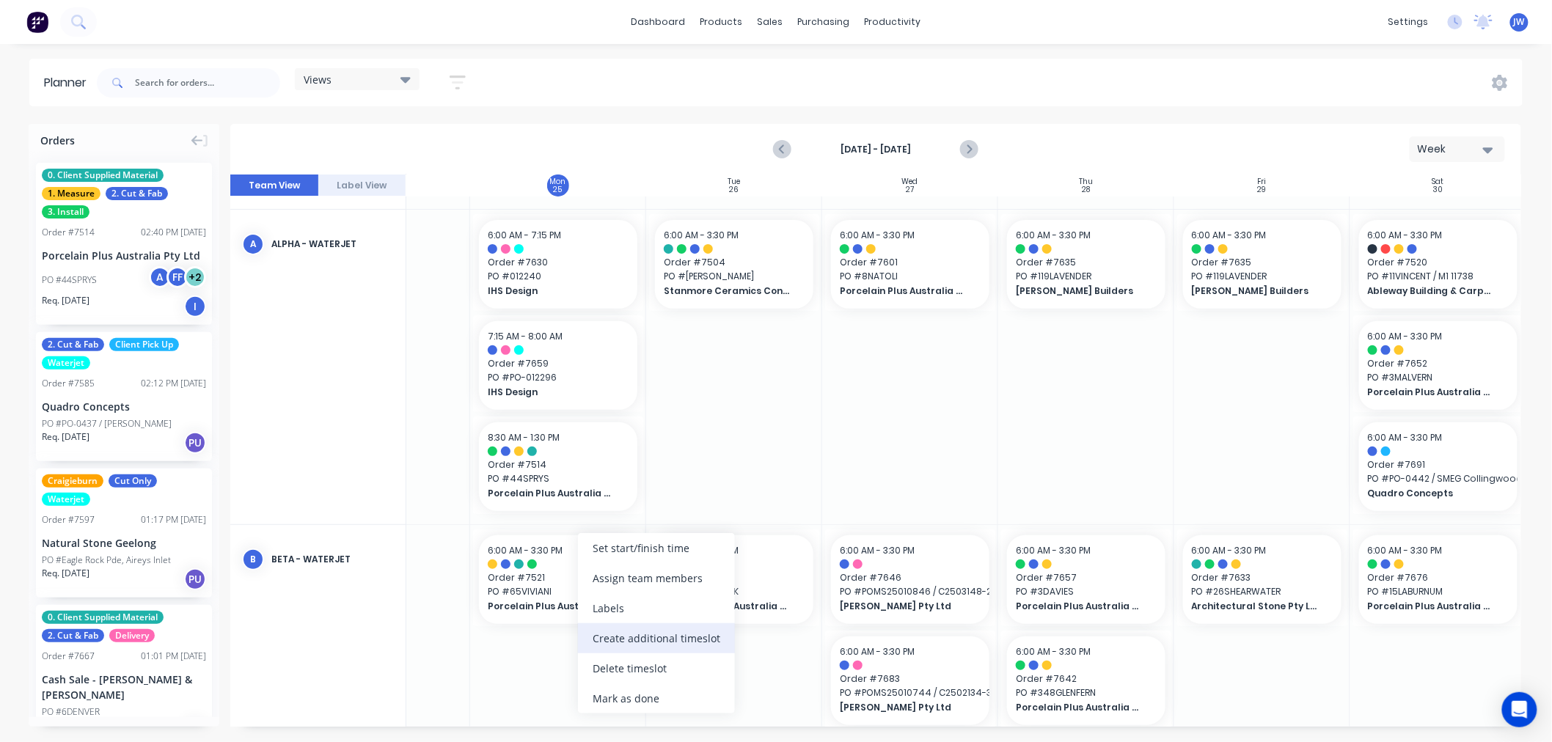
click at [675, 642] on div "Create additional timeslot" at bounding box center [656, 638] width 157 height 30
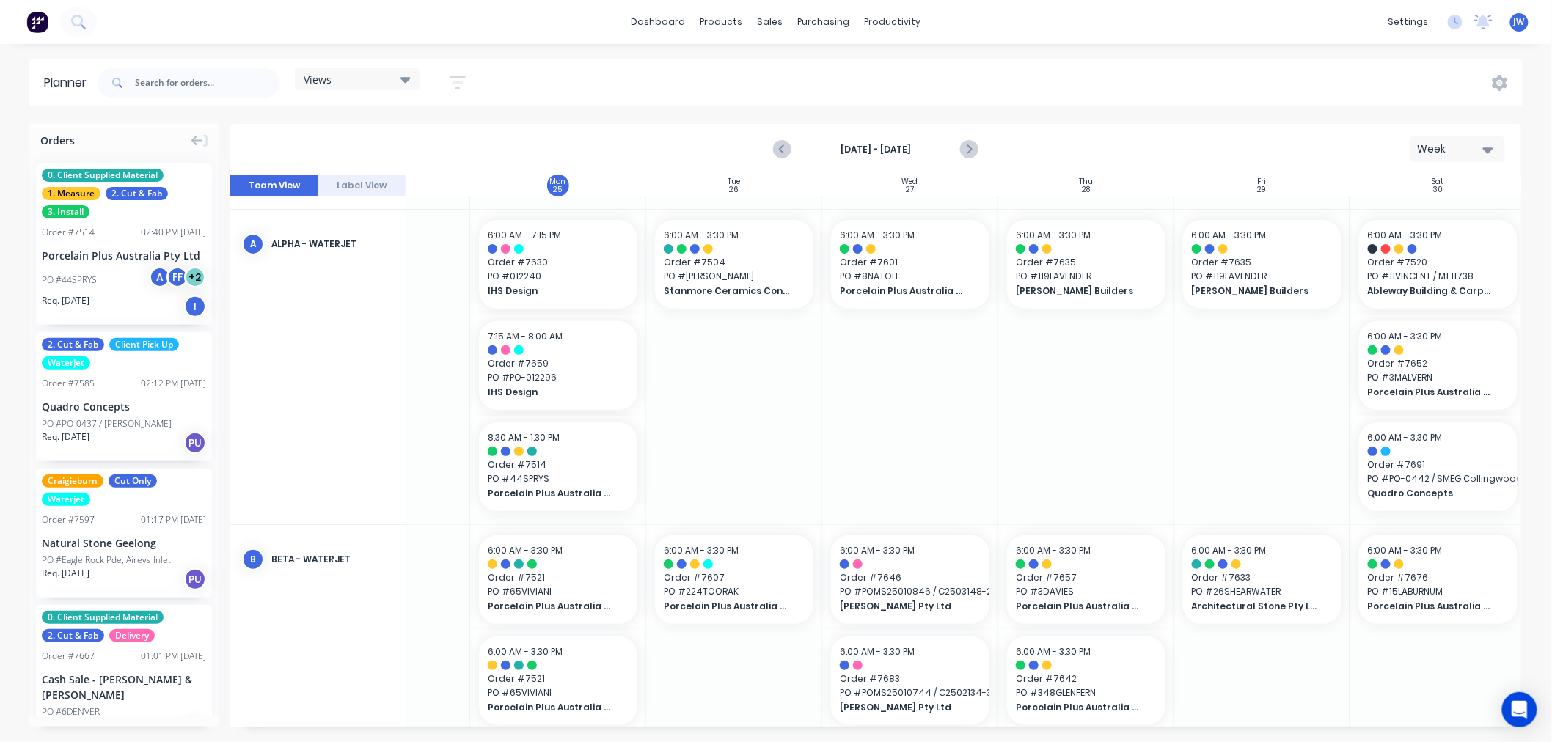
scroll to position [326, 112]
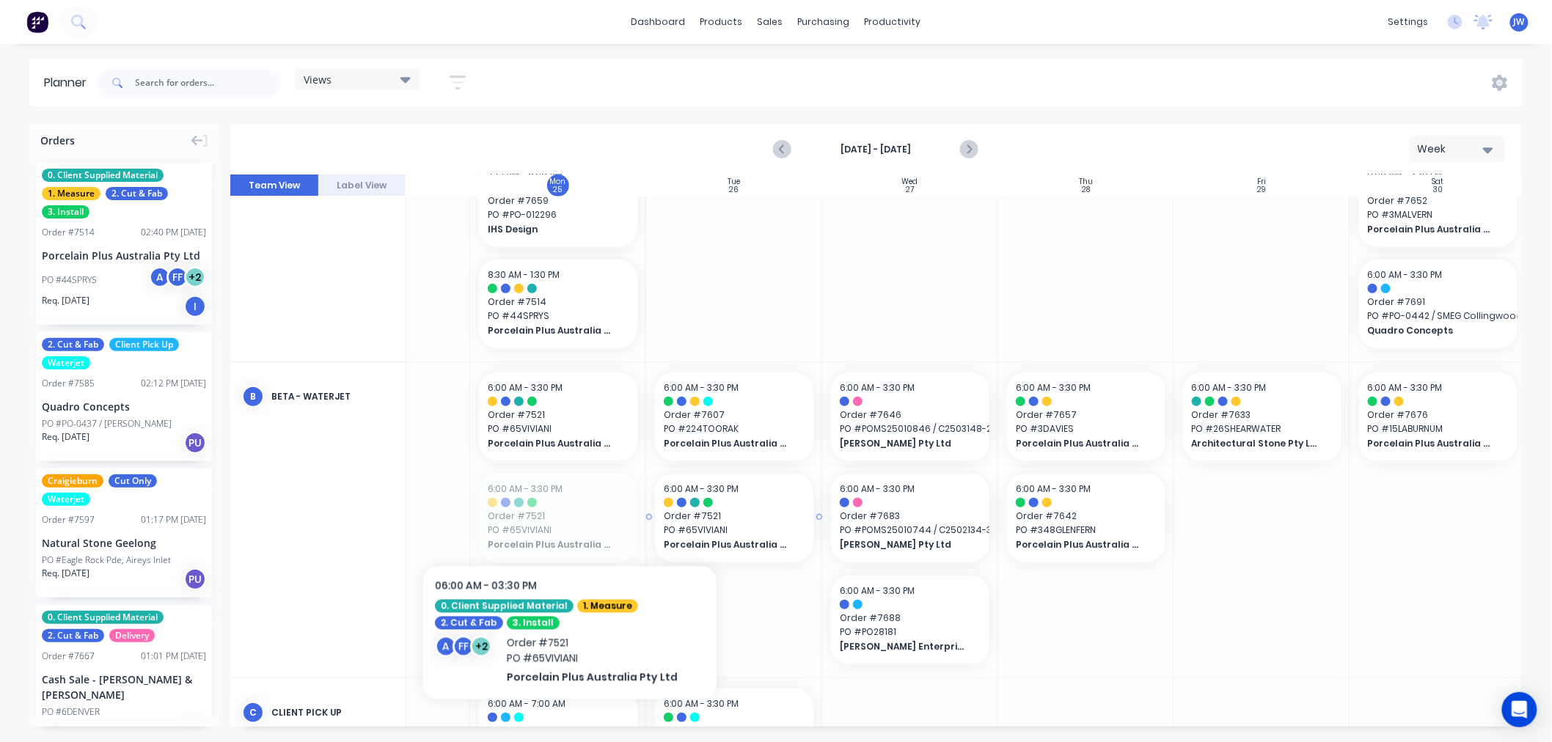
drag, startPoint x: 554, startPoint y: 516, endPoint x: 694, endPoint y: 505, distance: 140.6
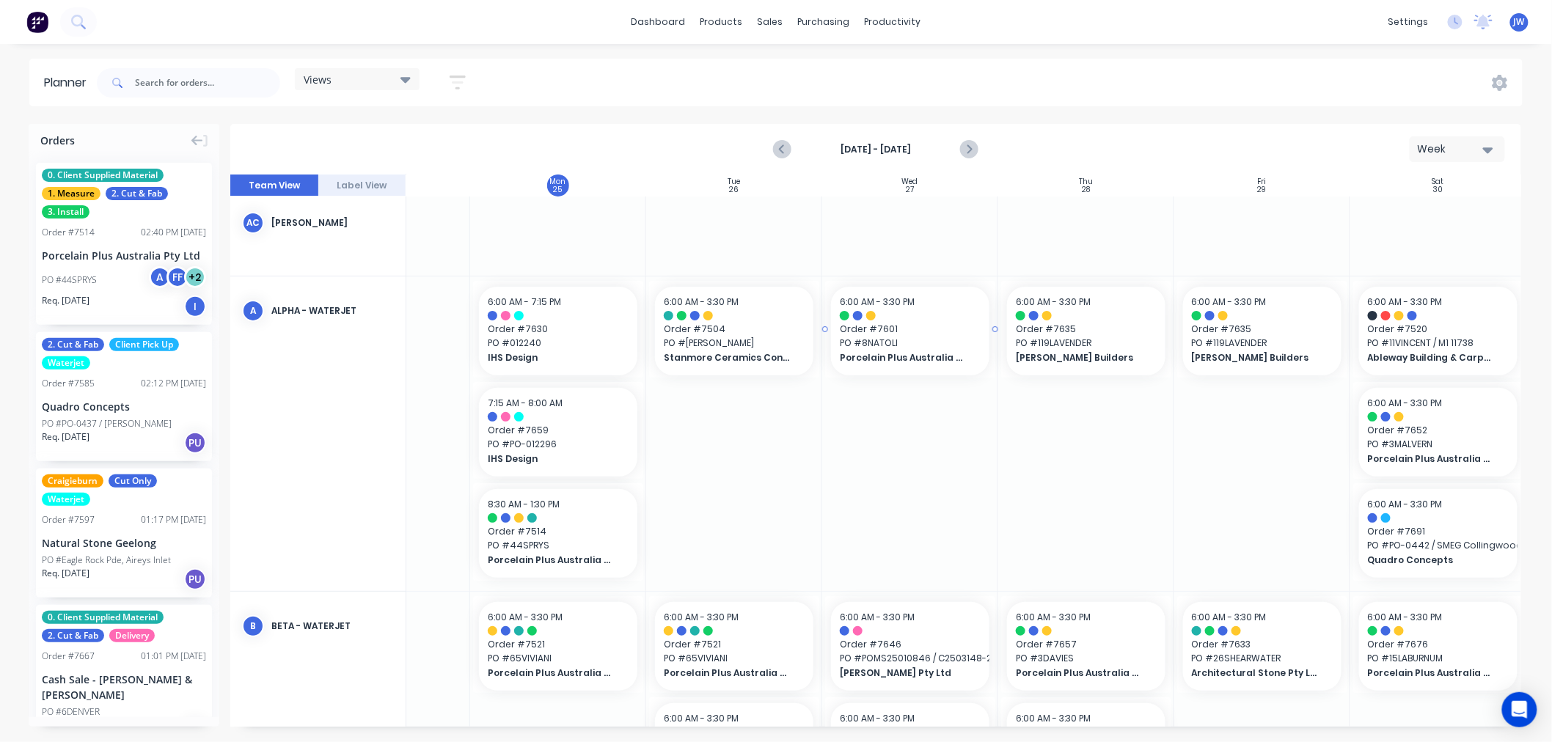
scroll to position [81, 112]
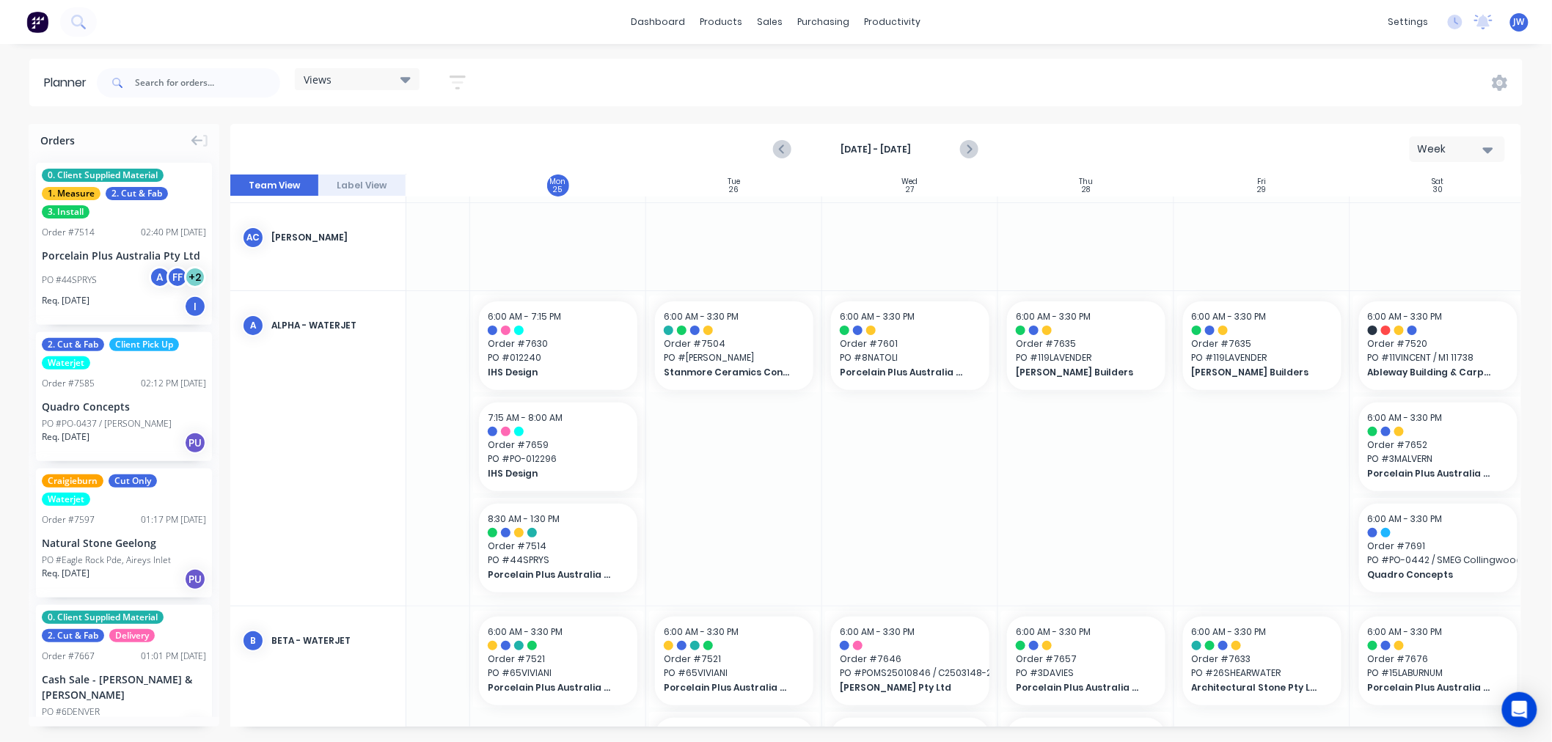
click at [798, 474] on div at bounding box center [734, 448] width 176 height 315
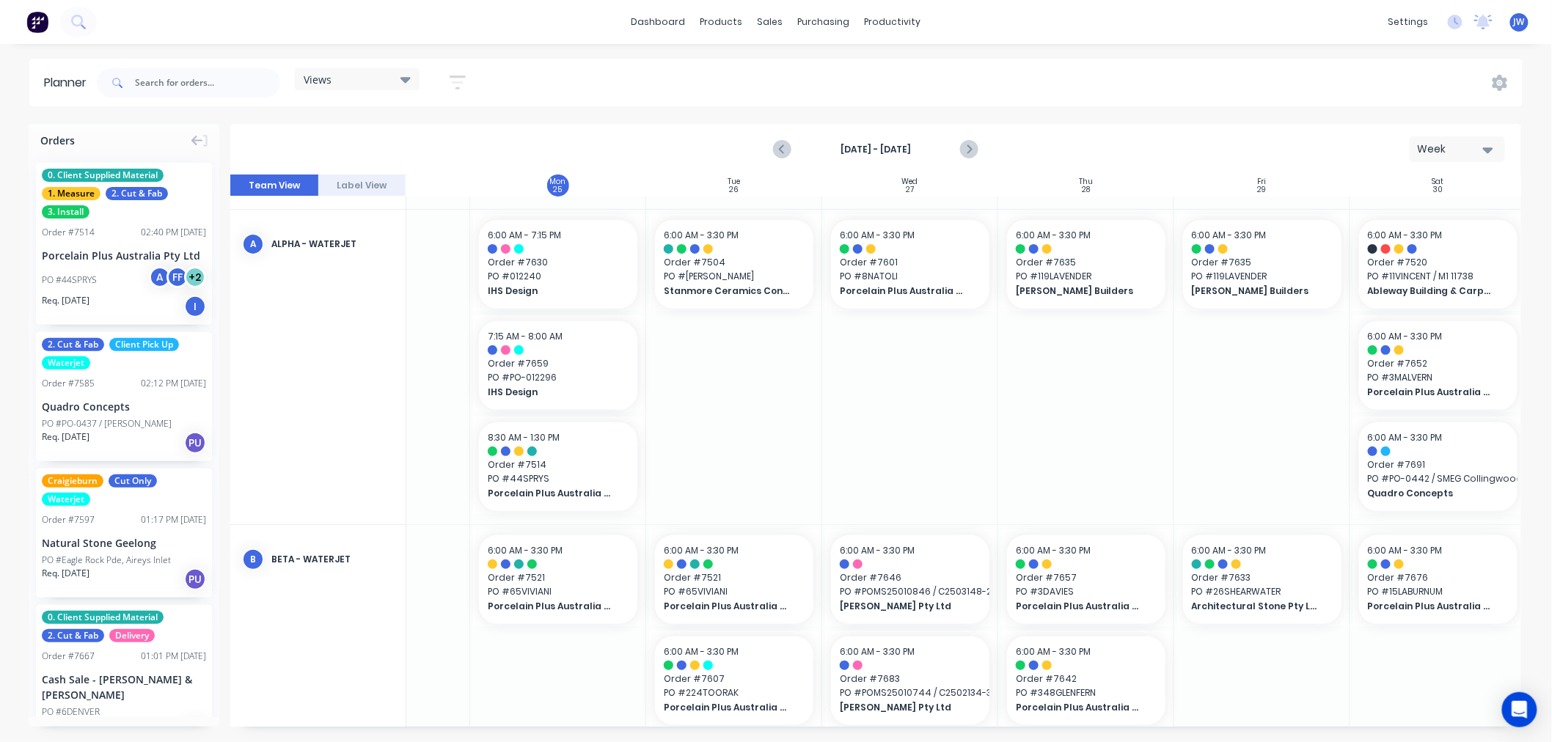
scroll to position [244, 112]
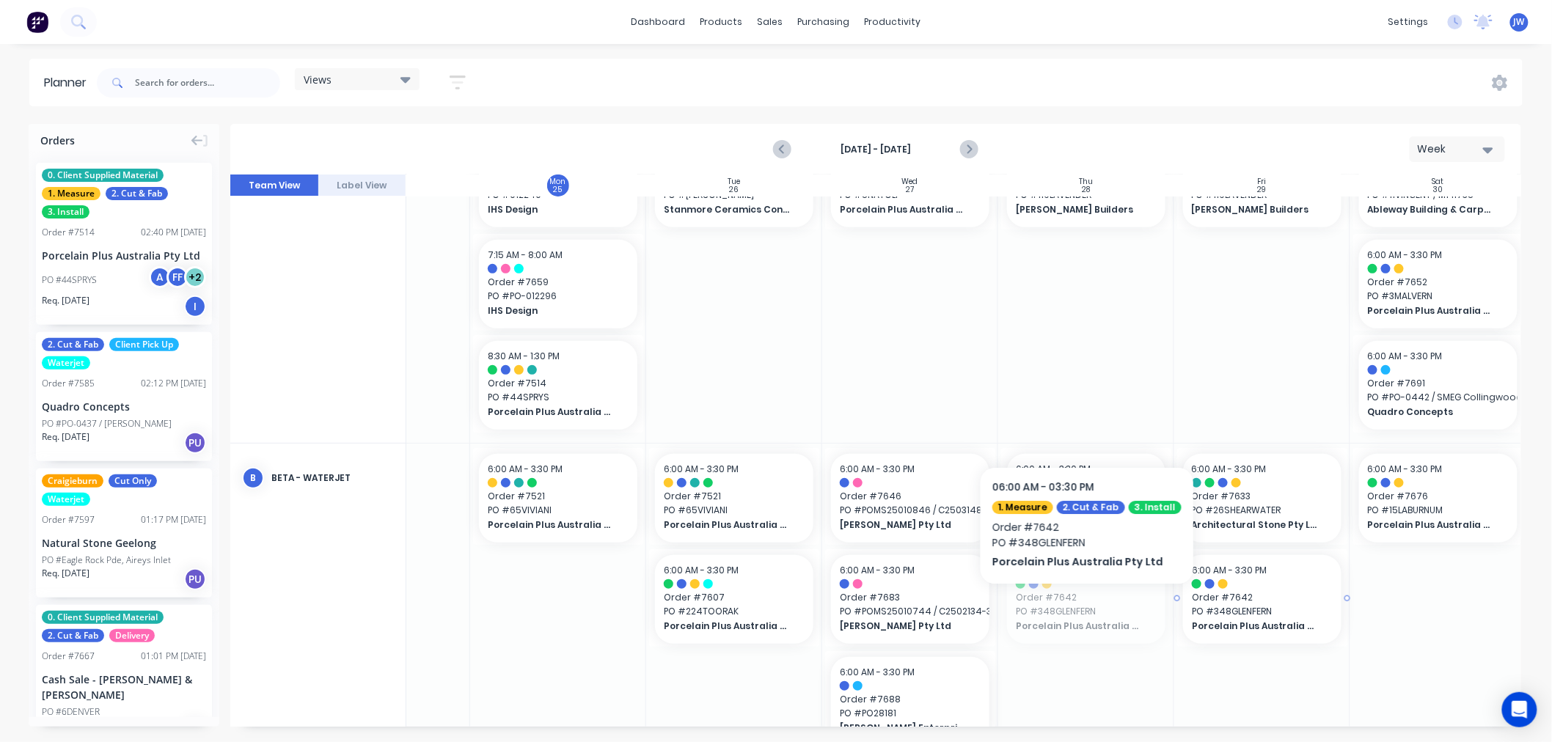
drag, startPoint x: 1061, startPoint y: 606, endPoint x: 1233, endPoint y: 596, distance: 172.6
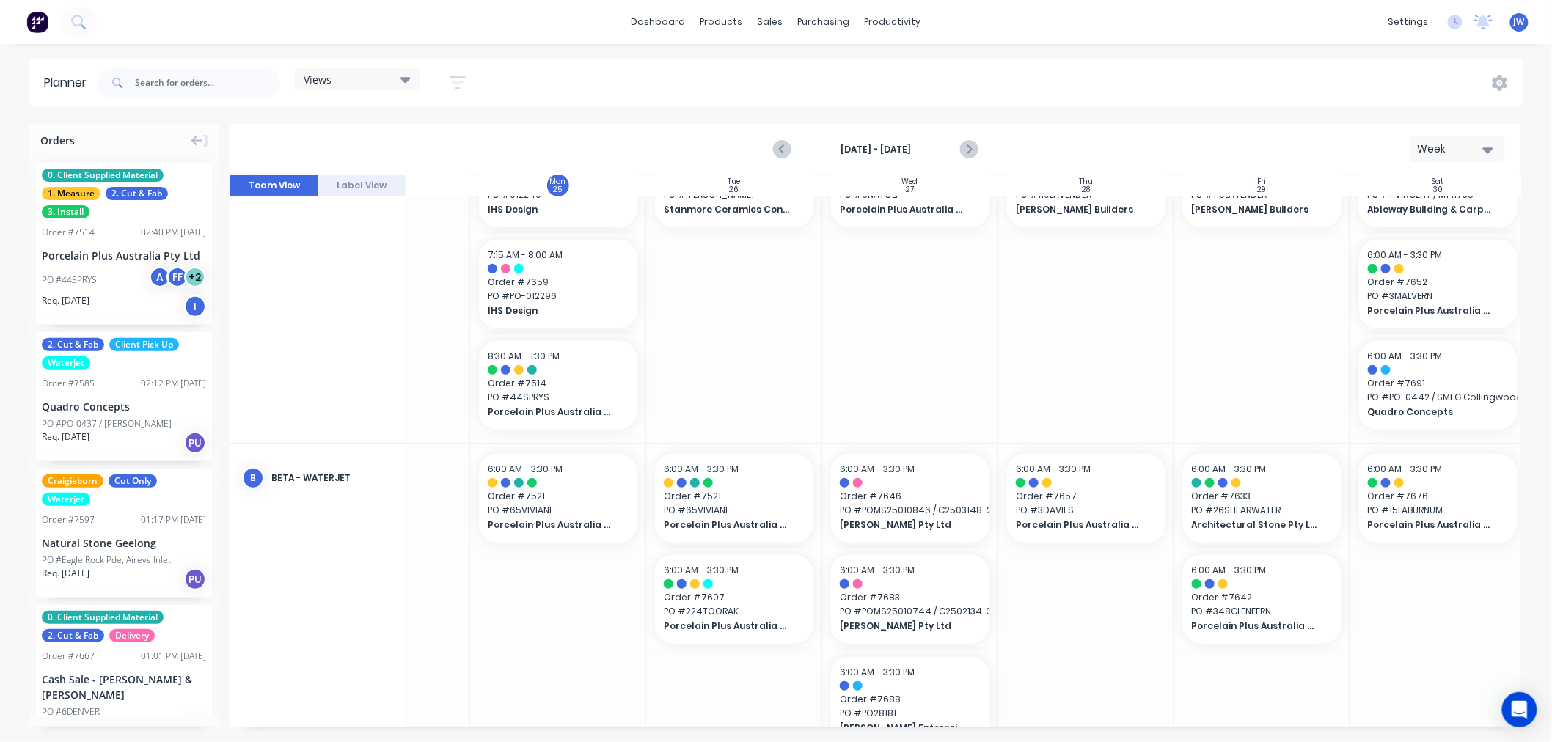
scroll to position [163, 112]
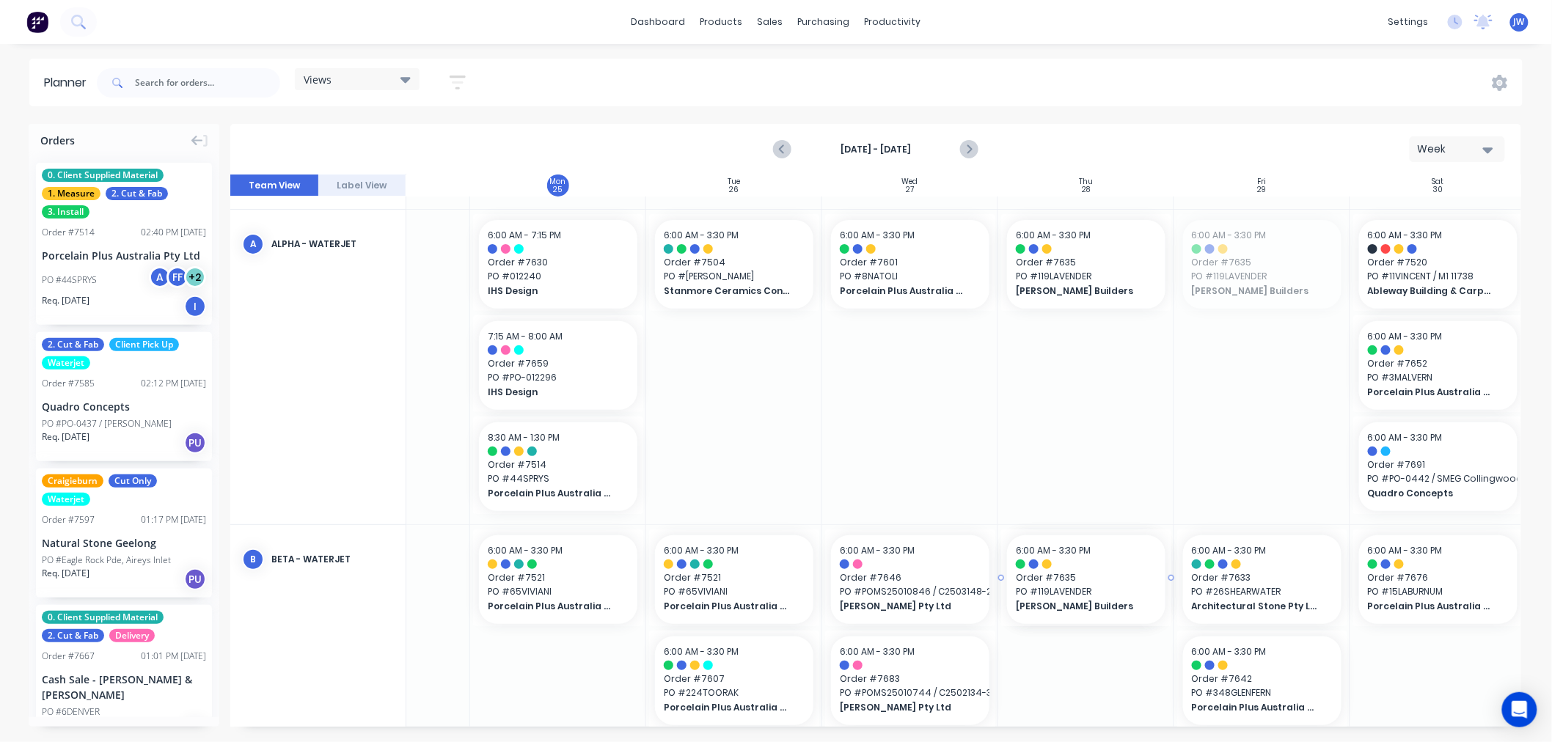
drag, startPoint x: 1256, startPoint y: 274, endPoint x: 1052, endPoint y: 612, distance: 395.1
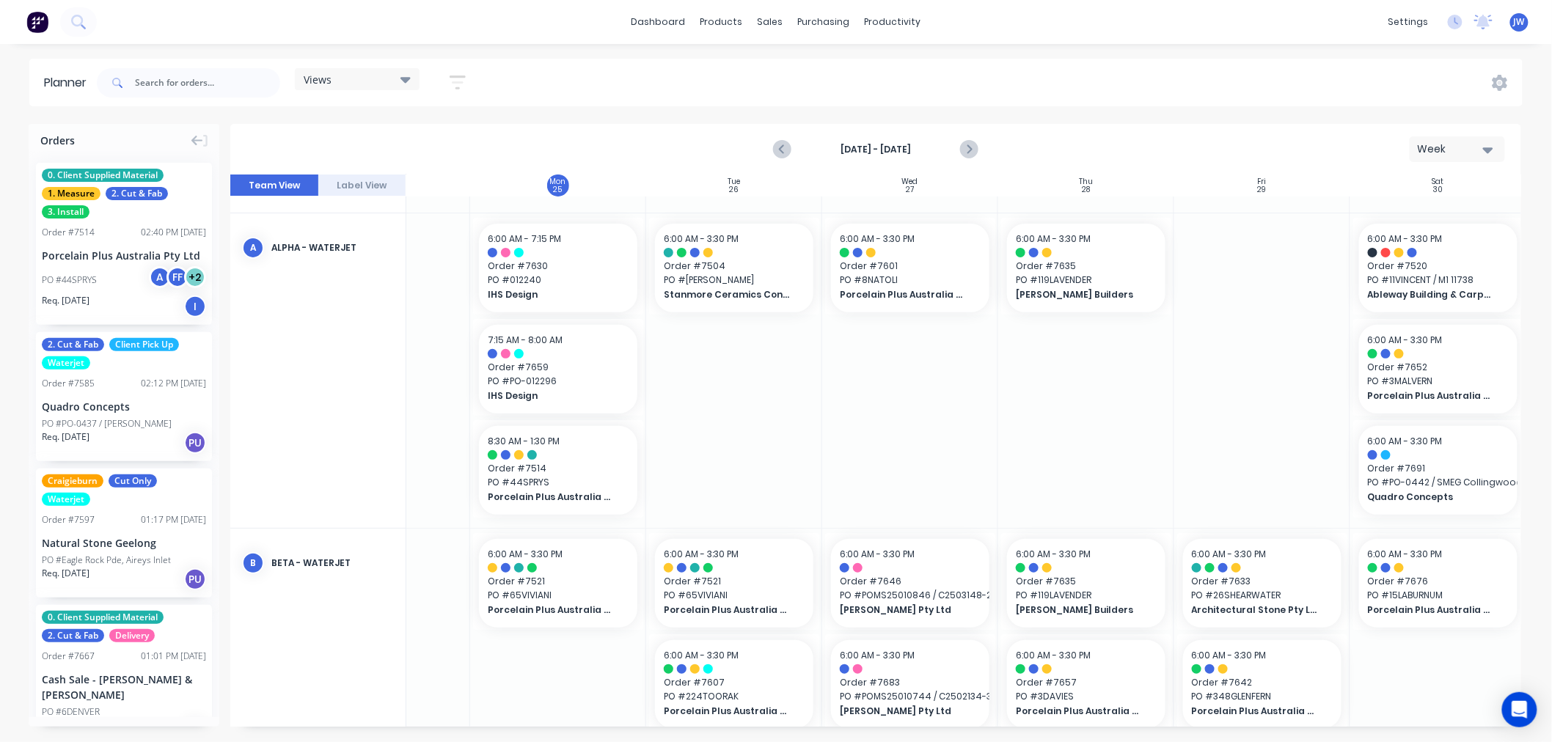
scroll to position [244, 112]
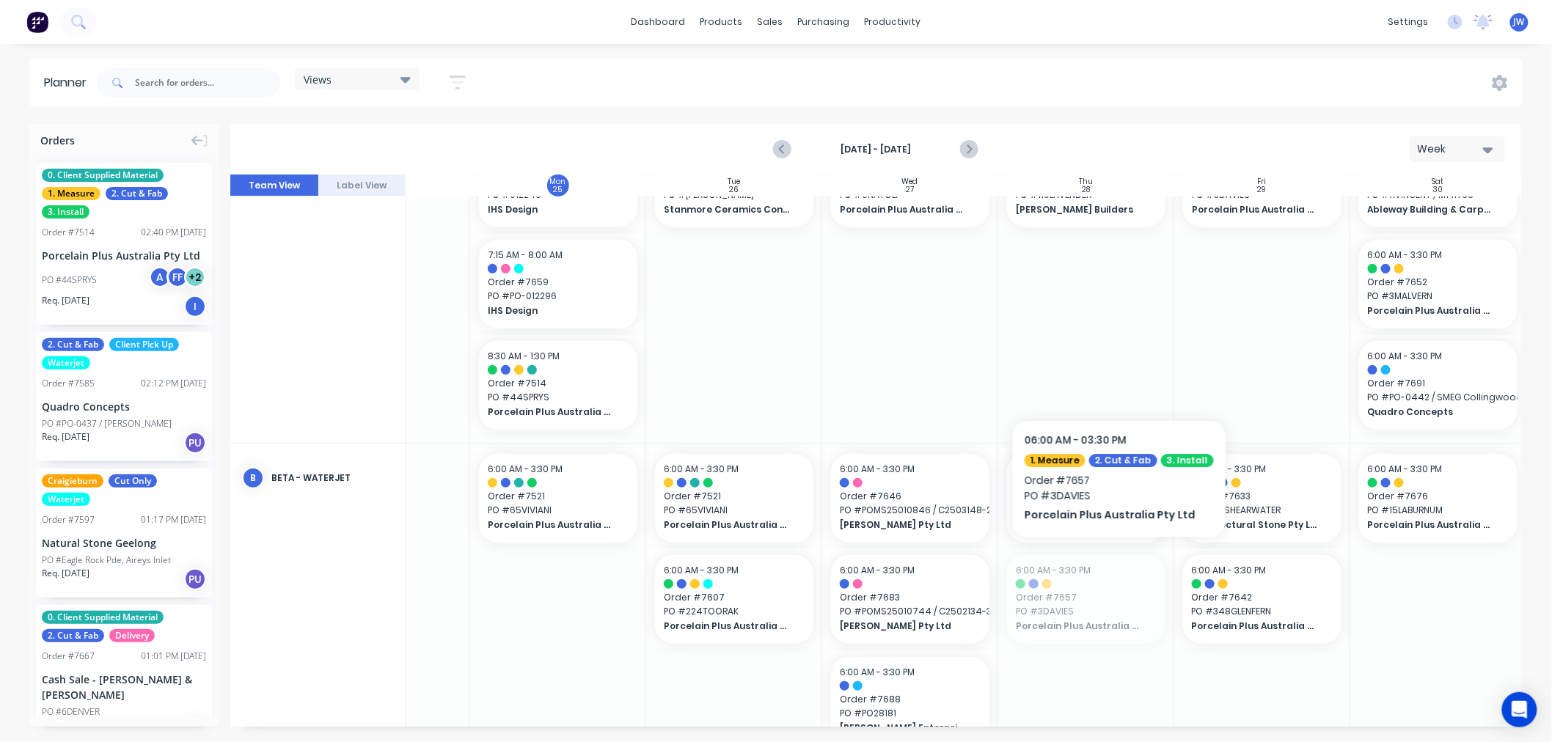
drag, startPoint x: 1082, startPoint y: 615, endPoint x: 1228, endPoint y: 364, distance: 289.5
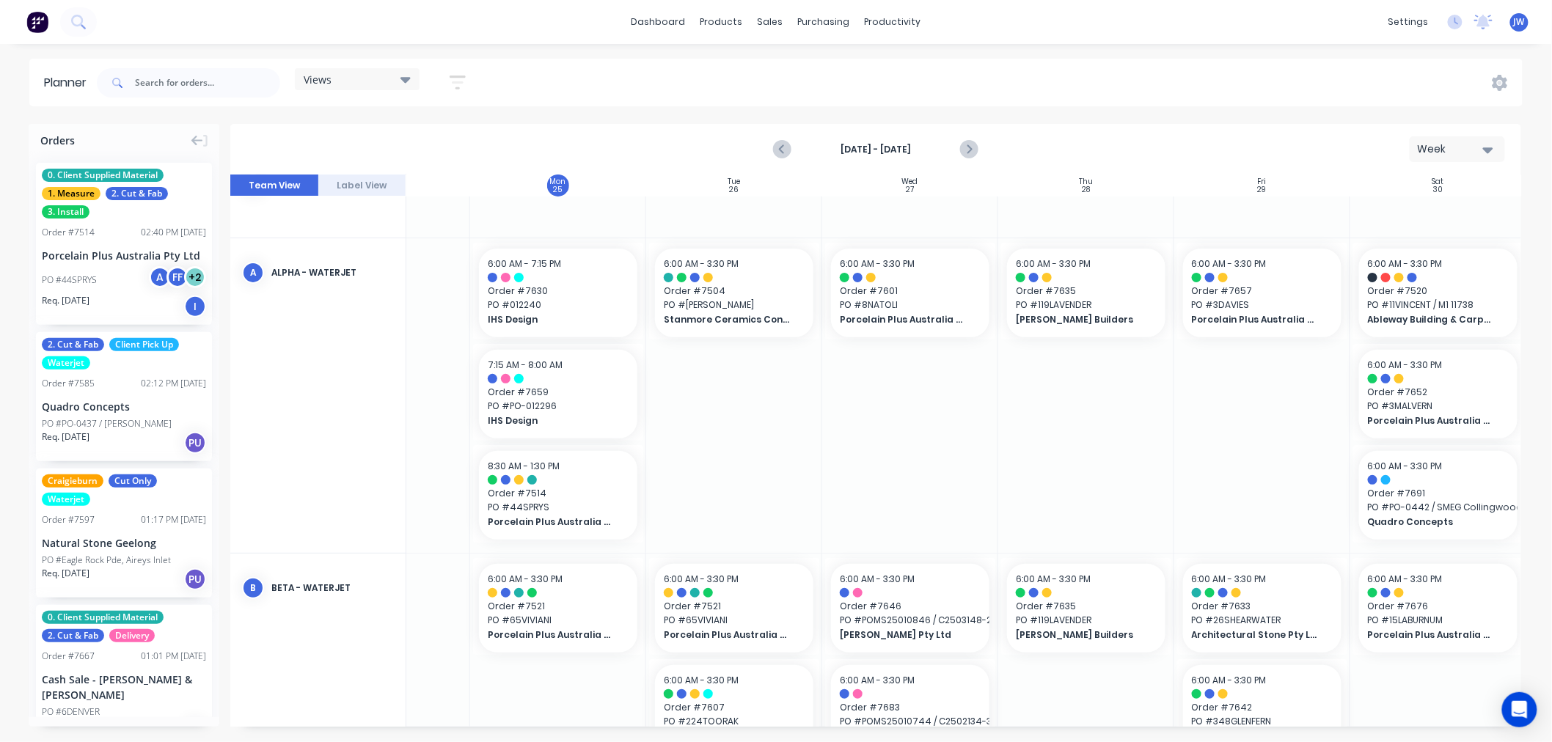
scroll to position [163, 112]
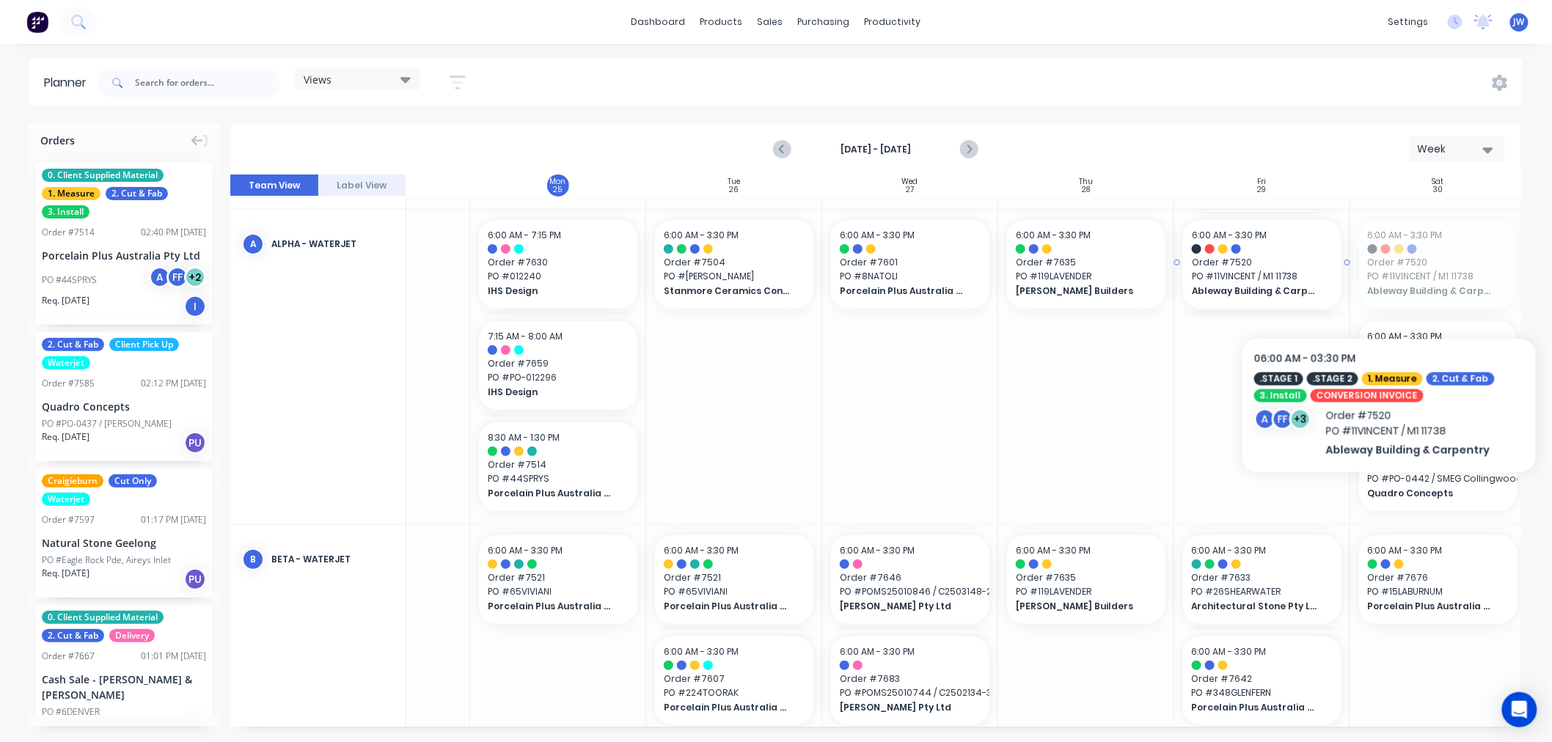
drag, startPoint x: 1431, startPoint y: 276, endPoint x: 1272, endPoint y: 333, distance: 168.8
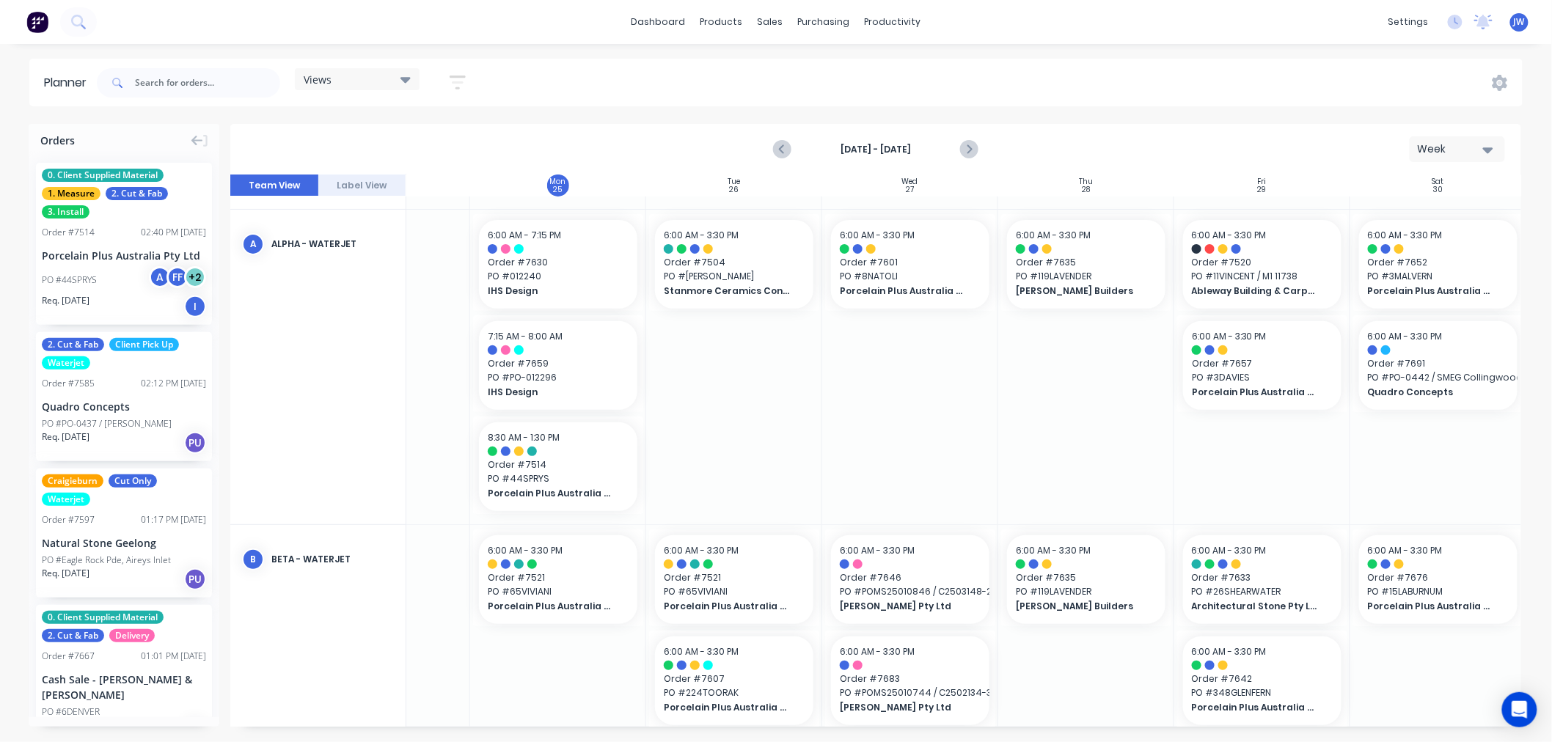
click at [1109, 440] on div at bounding box center [1086, 367] width 176 height 315
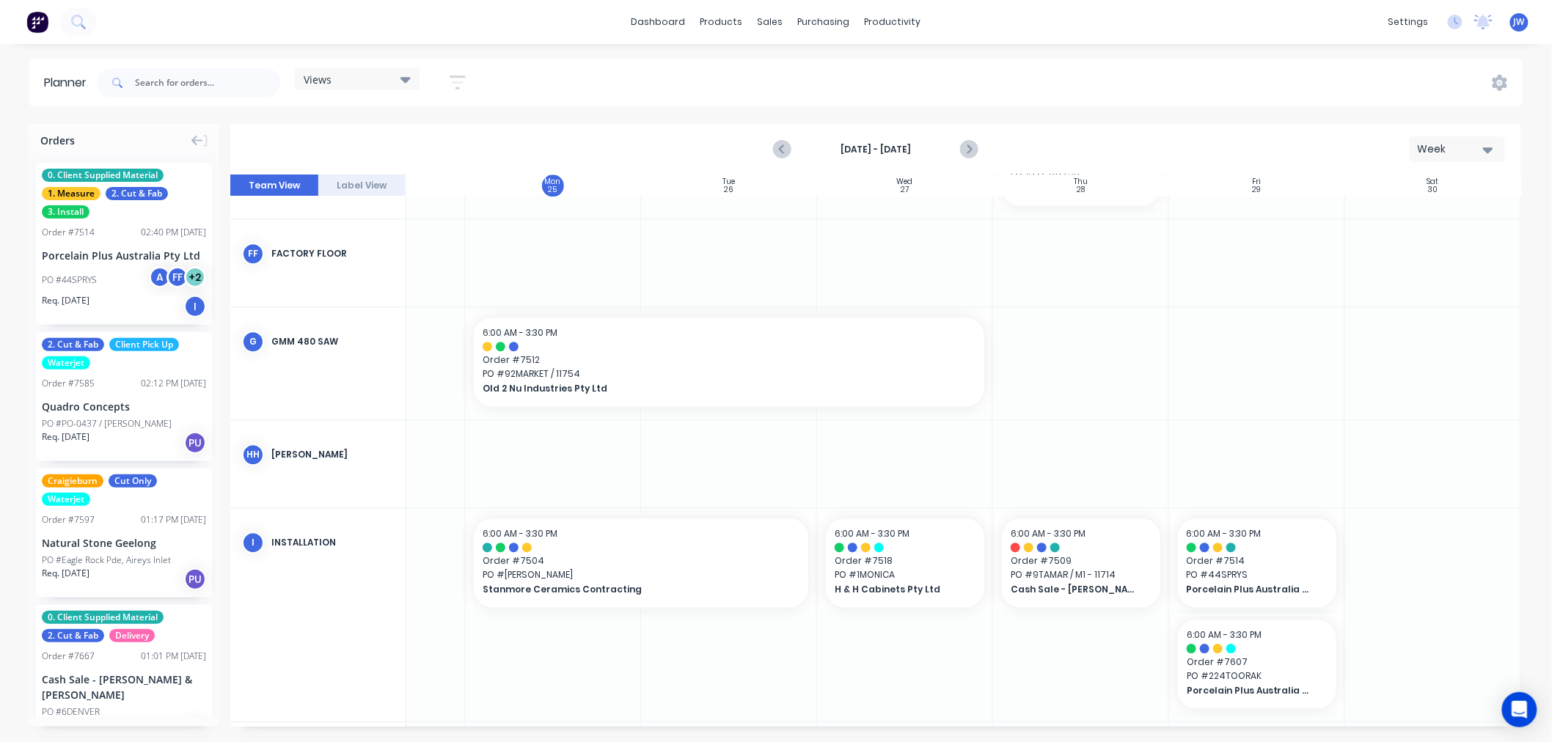
scroll to position [1629, 122]
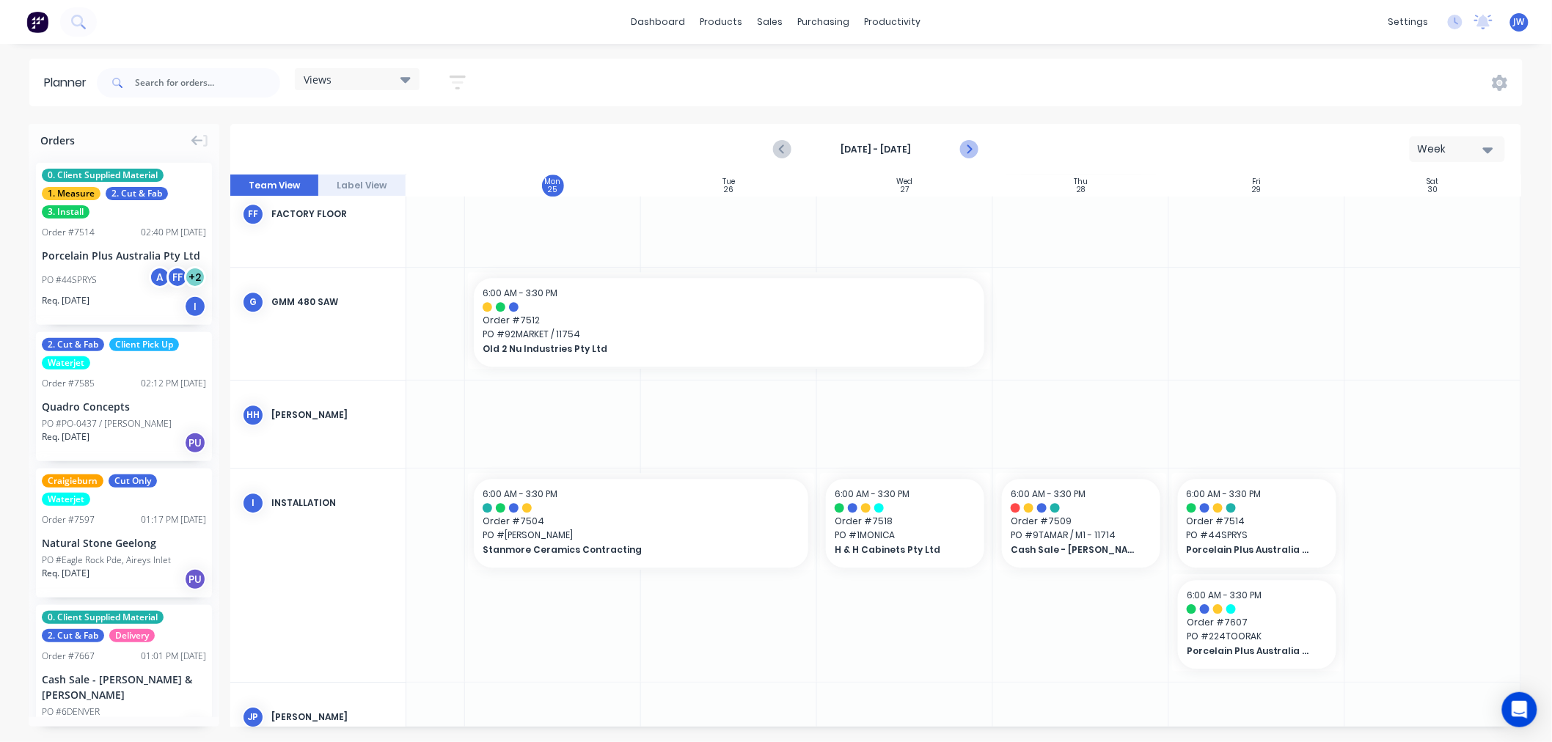
click at [971, 148] on icon "Next page" at bounding box center [968, 150] width 7 height 12
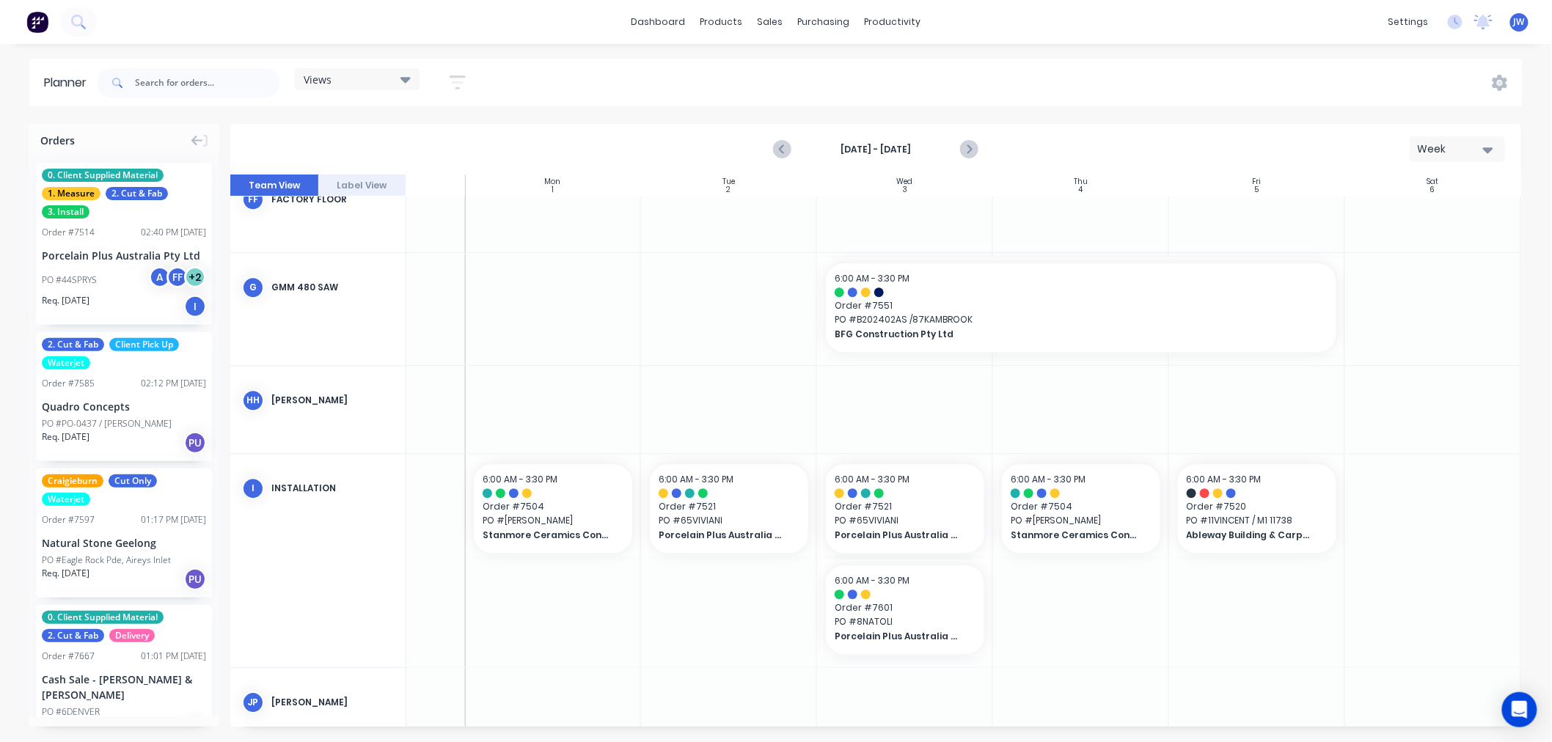
scroll to position [1618, 122]
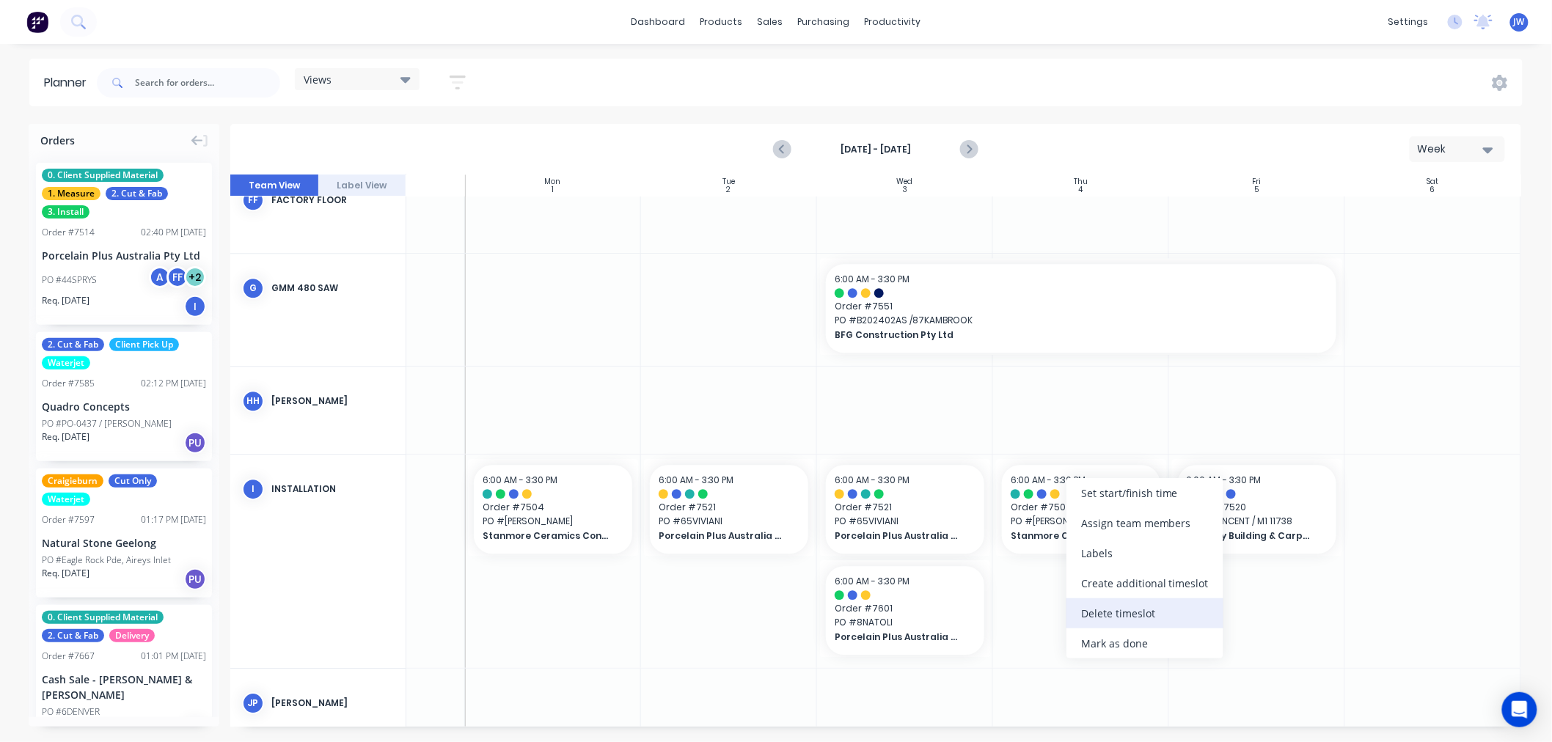
click at [1129, 615] on div "Delete timeslot" at bounding box center [1144, 613] width 157 height 30
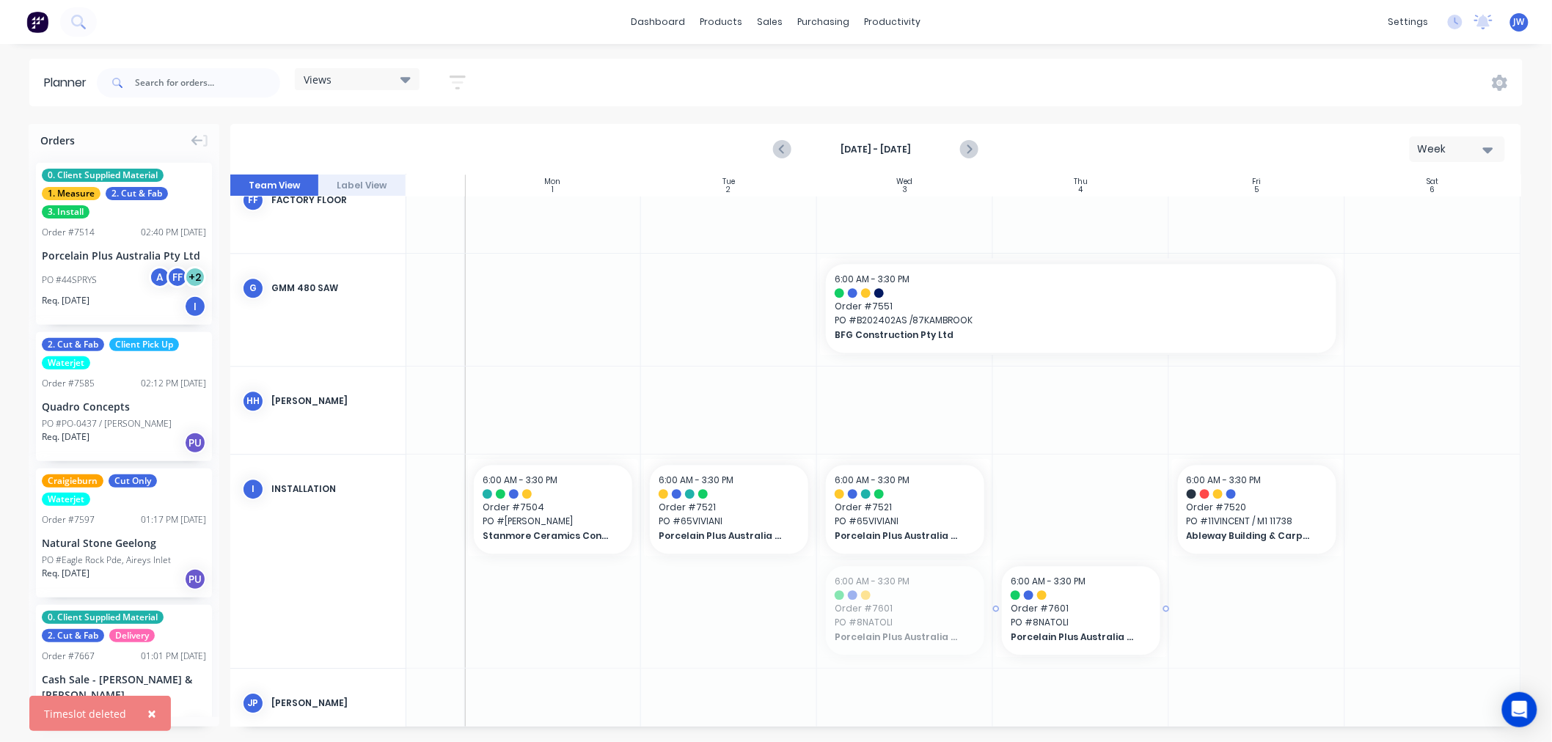
drag, startPoint x: 912, startPoint y: 615, endPoint x: 1057, endPoint y: 515, distance: 175.5
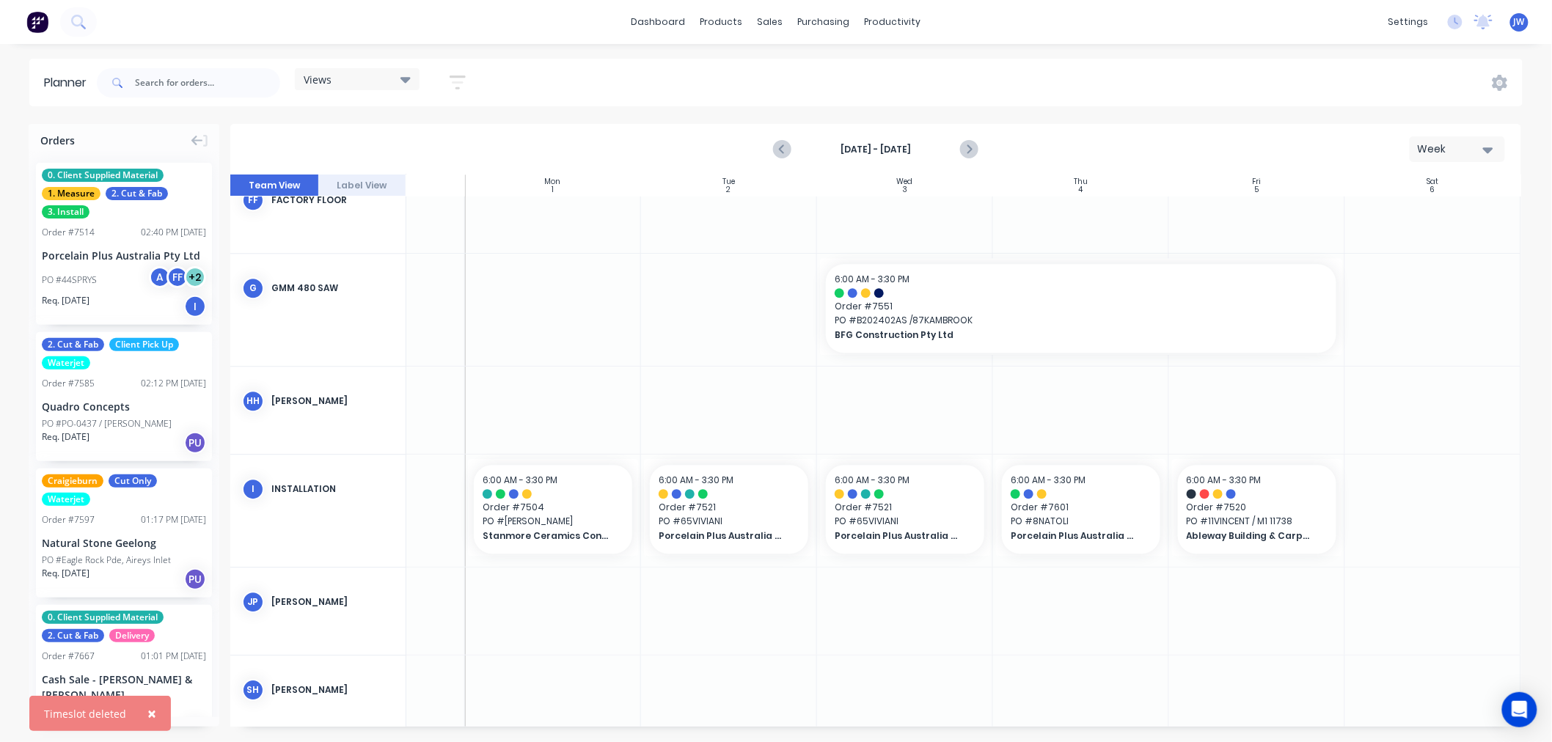
click at [922, 610] on div at bounding box center [905, 611] width 176 height 87
click at [1075, 601] on div at bounding box center [1081, 611] width 176 height 87
click at [976, 158] on button "Next page" at bounding box center [968, 149] width 29 height 29
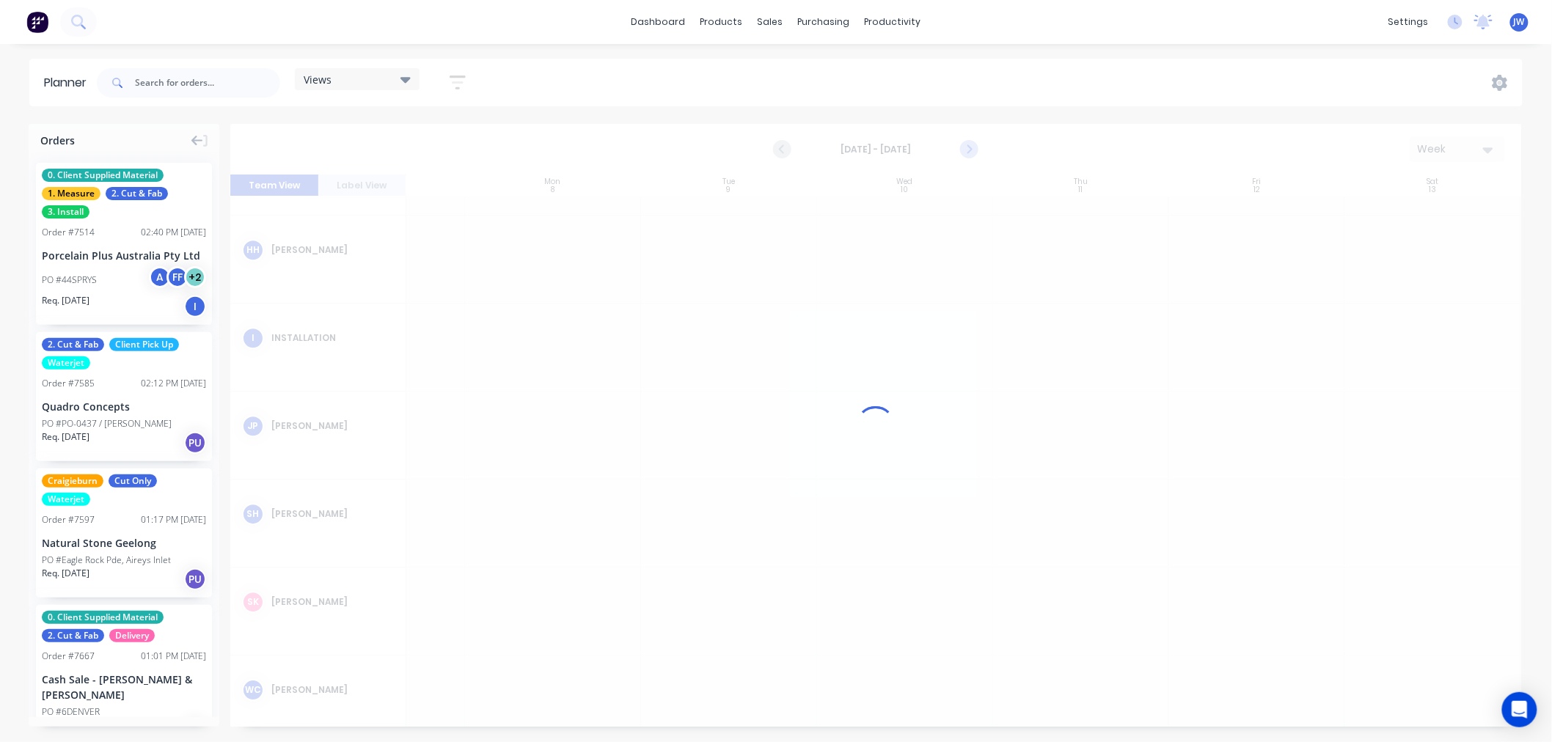
scroll to position [1492, 122]
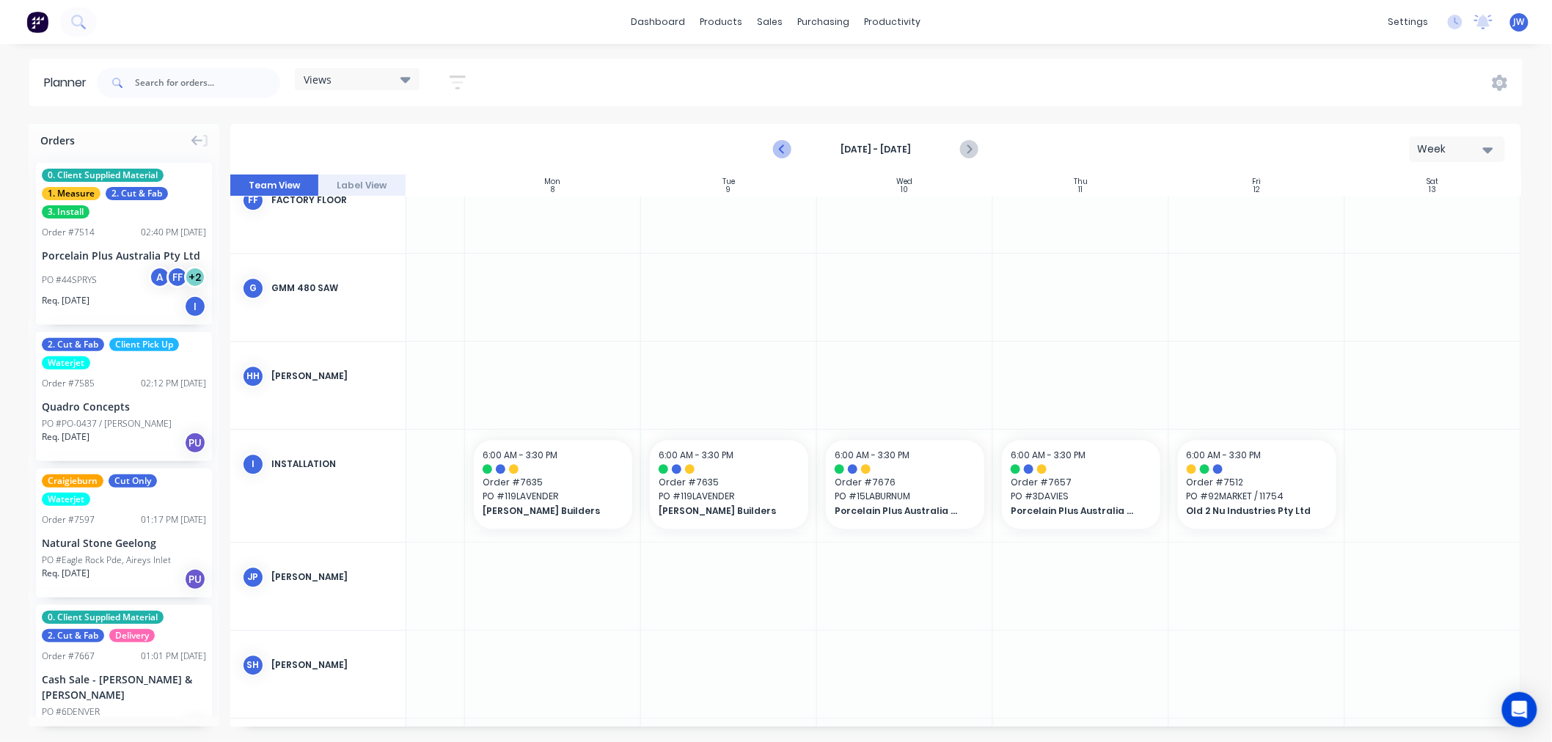
click at [788, 145] on icon "Previous page" at bounding box center [783, 150] width 18 height 18
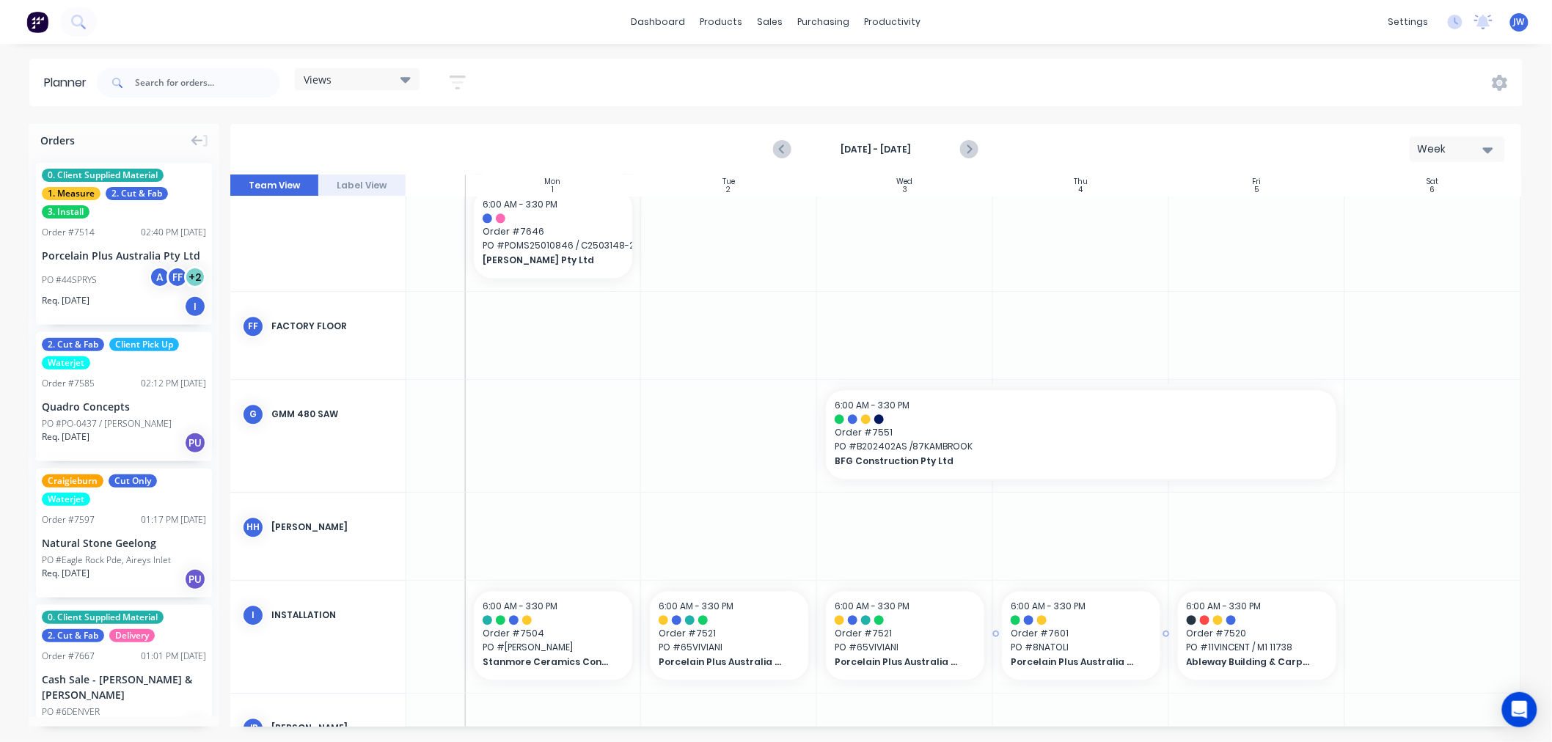
scroll to position [1618, 122]
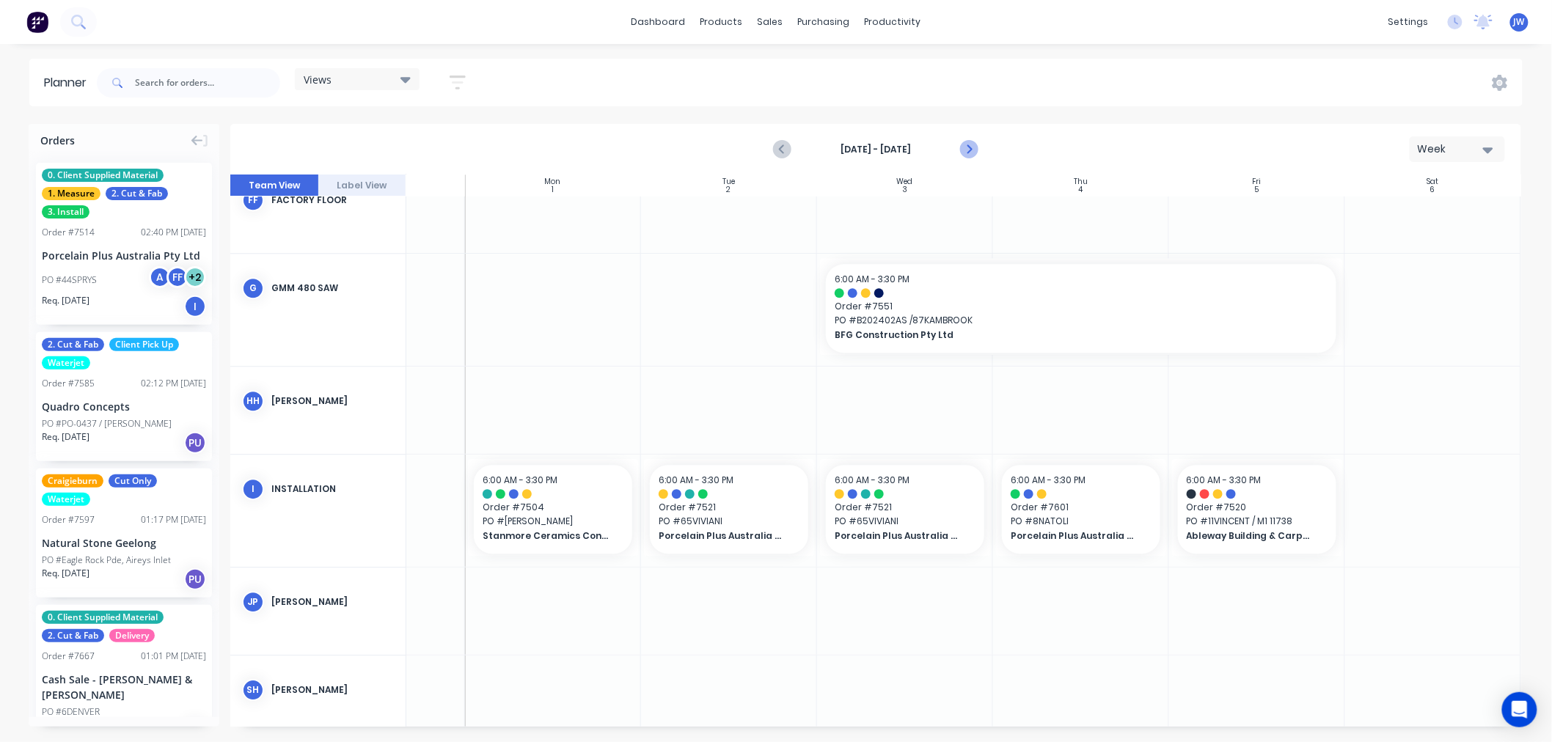
click at [972, 154] on icon "Next page" at bounding box center [969, 150] width 18 height 18
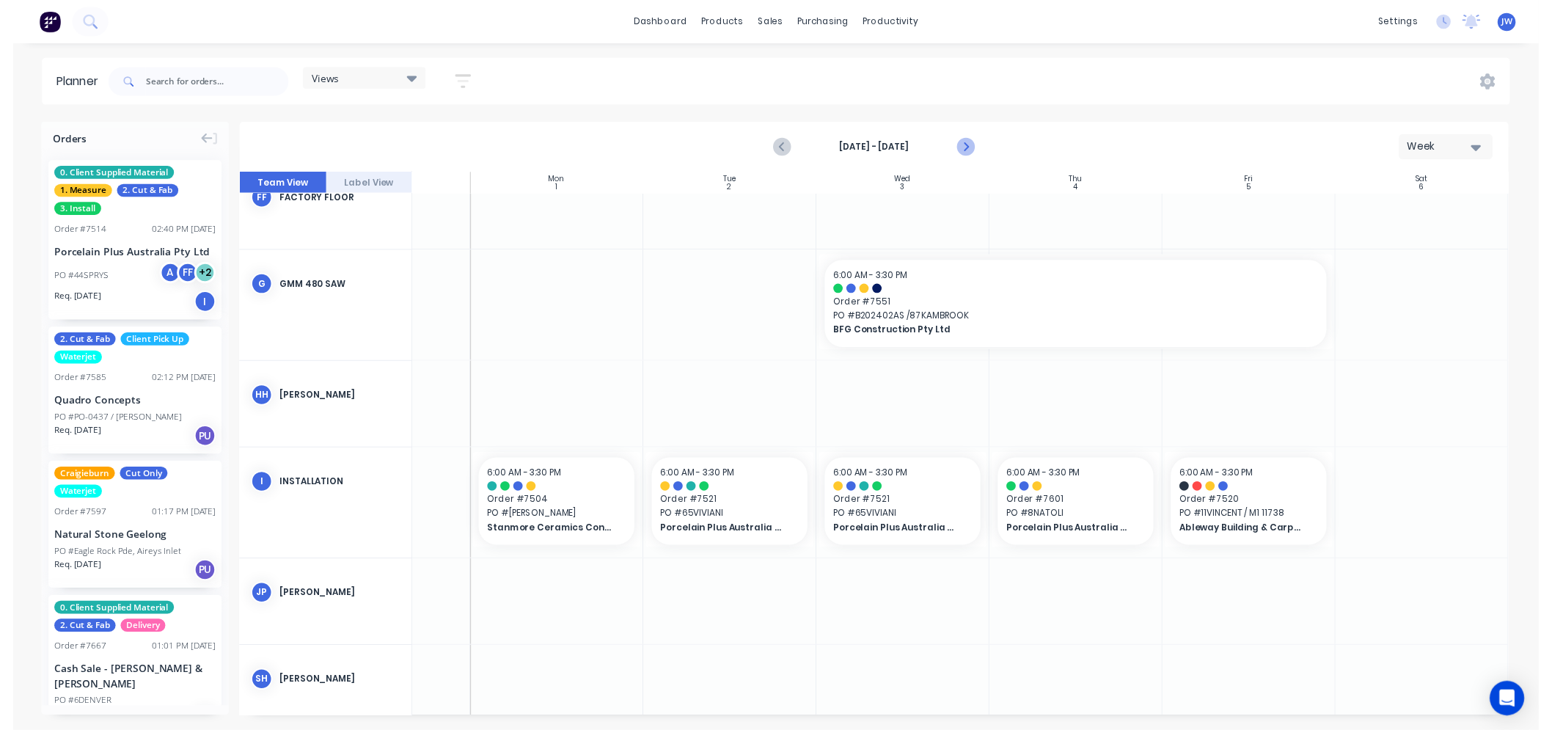
scroll to position [1492, 122]
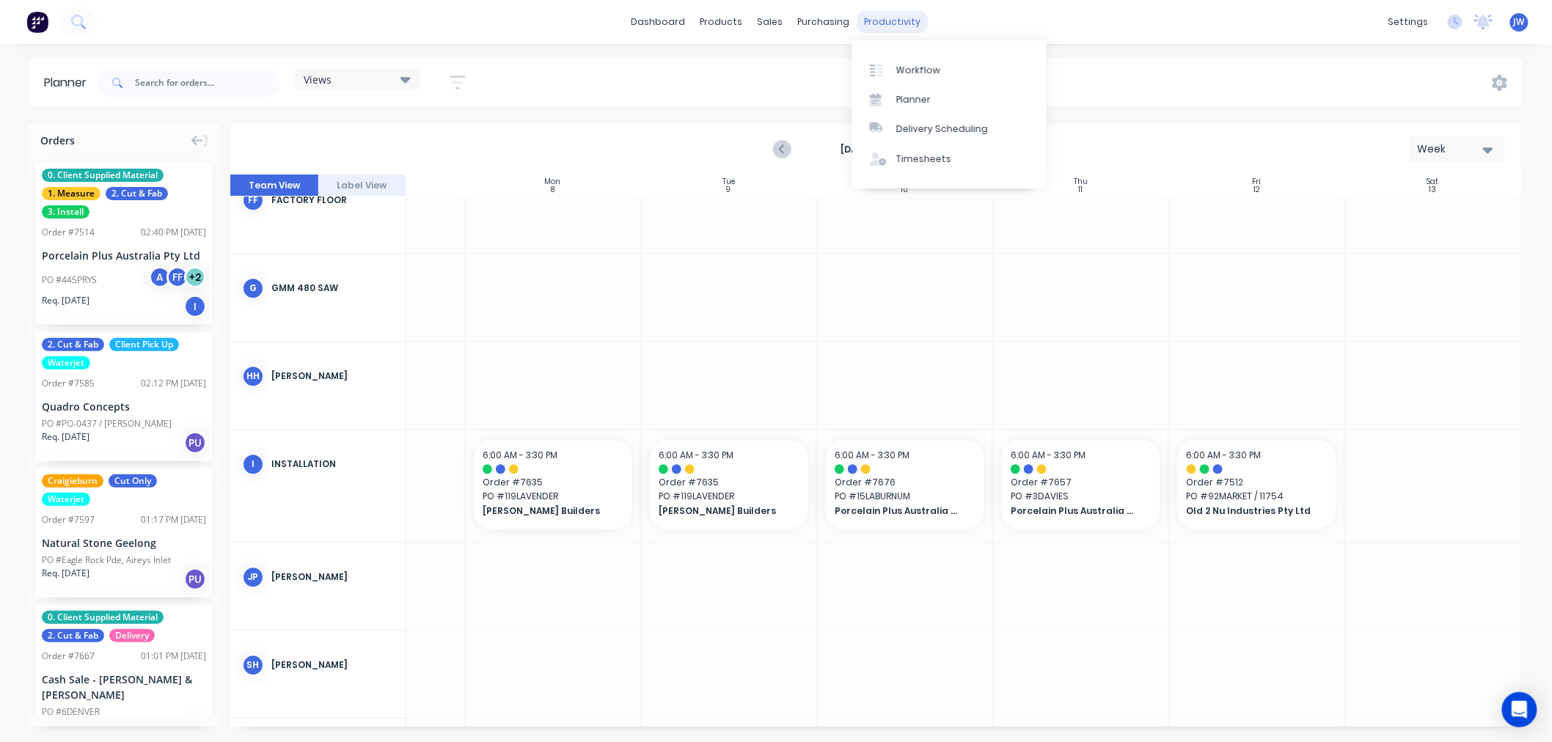
click at [884, 19] on div "productivity" at bounding box center [892, 22] width 71 height 22
click at [928, 70] on div "Workflow" at bounding box center [918, 70] width 44 height 13
